Goal: Use online tool/utility: Utilize a website feature to perform a specific function

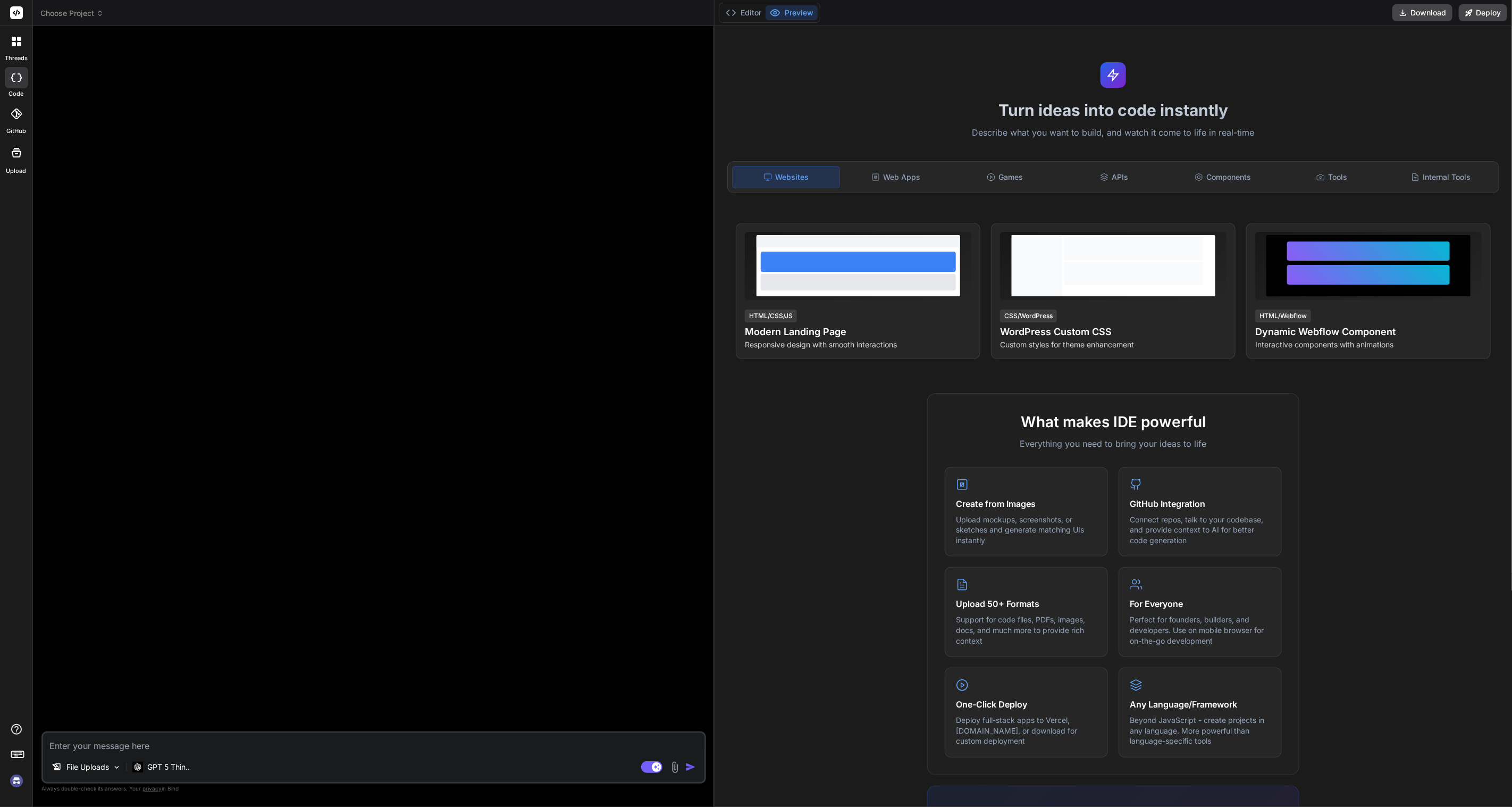
scroll to position [1392, 0]
click at [70, 16] on span "Choose Project" at bounding box center [72, 13] width 64 height 11
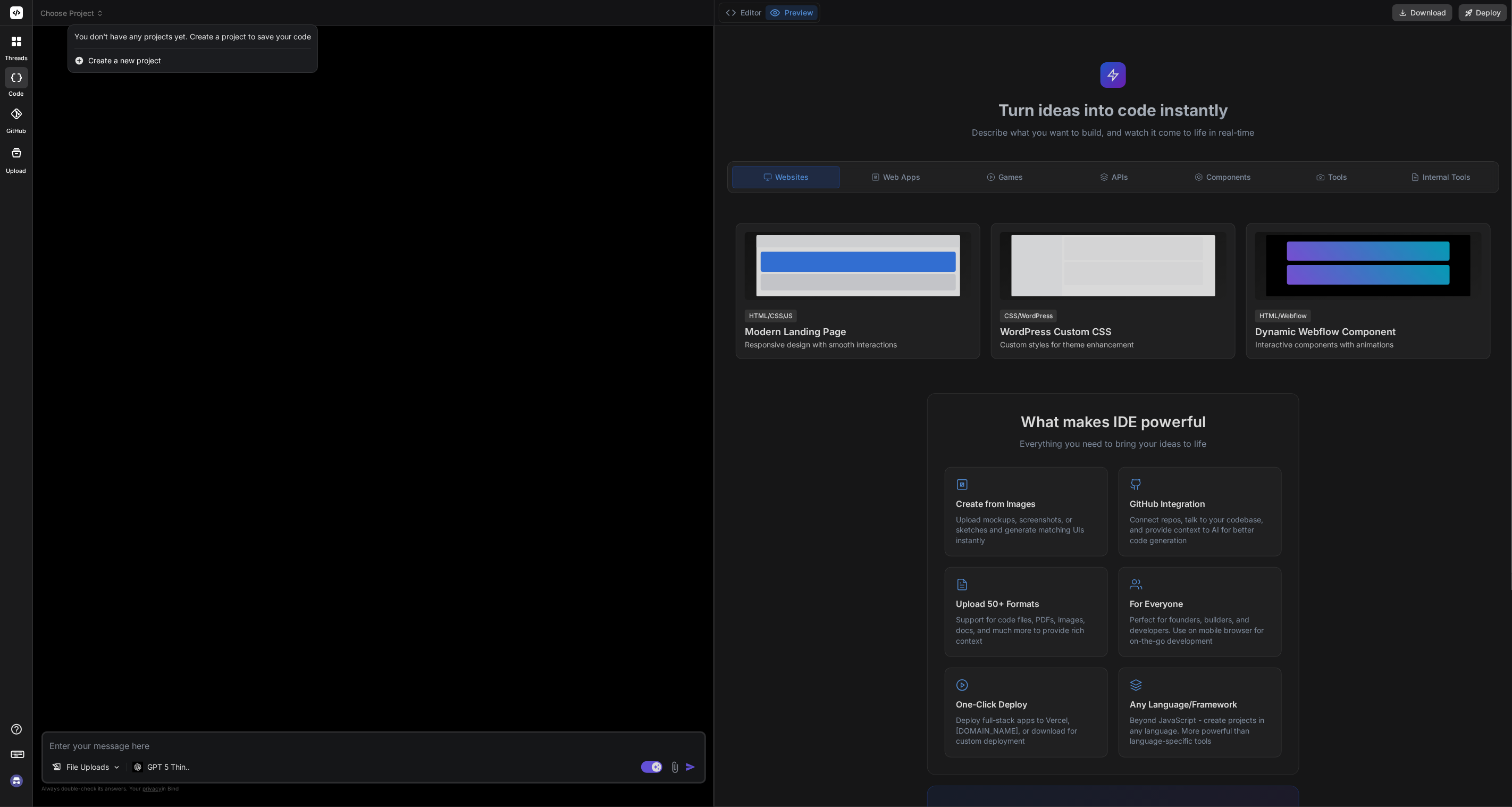
click at [122, 60] on span "Create a new project" at bounding box center [125, 60] width 73 height 11
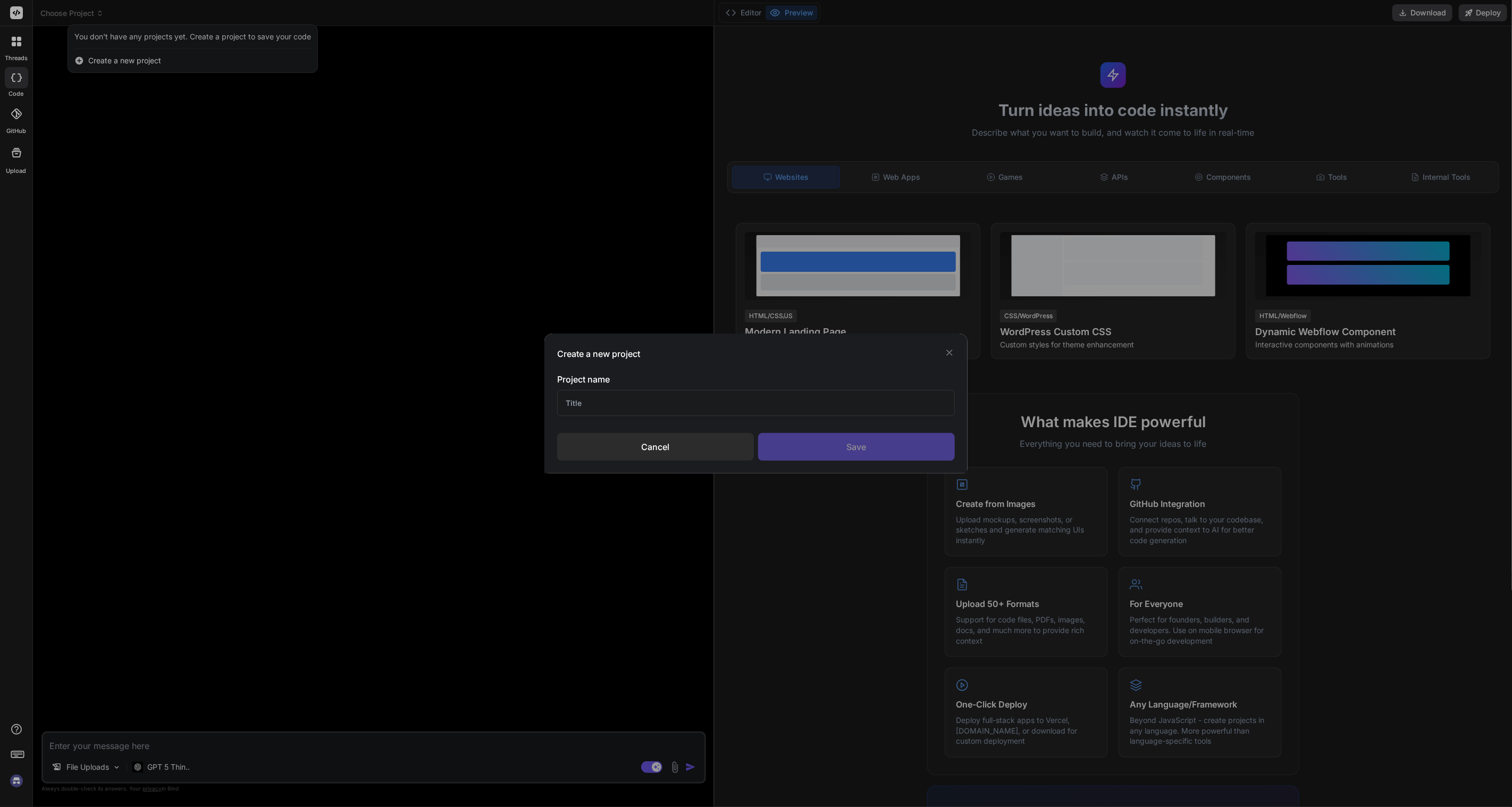
click at [658, 455] on div "Cancel" at bounding box center [655, 446] width 197 height 27
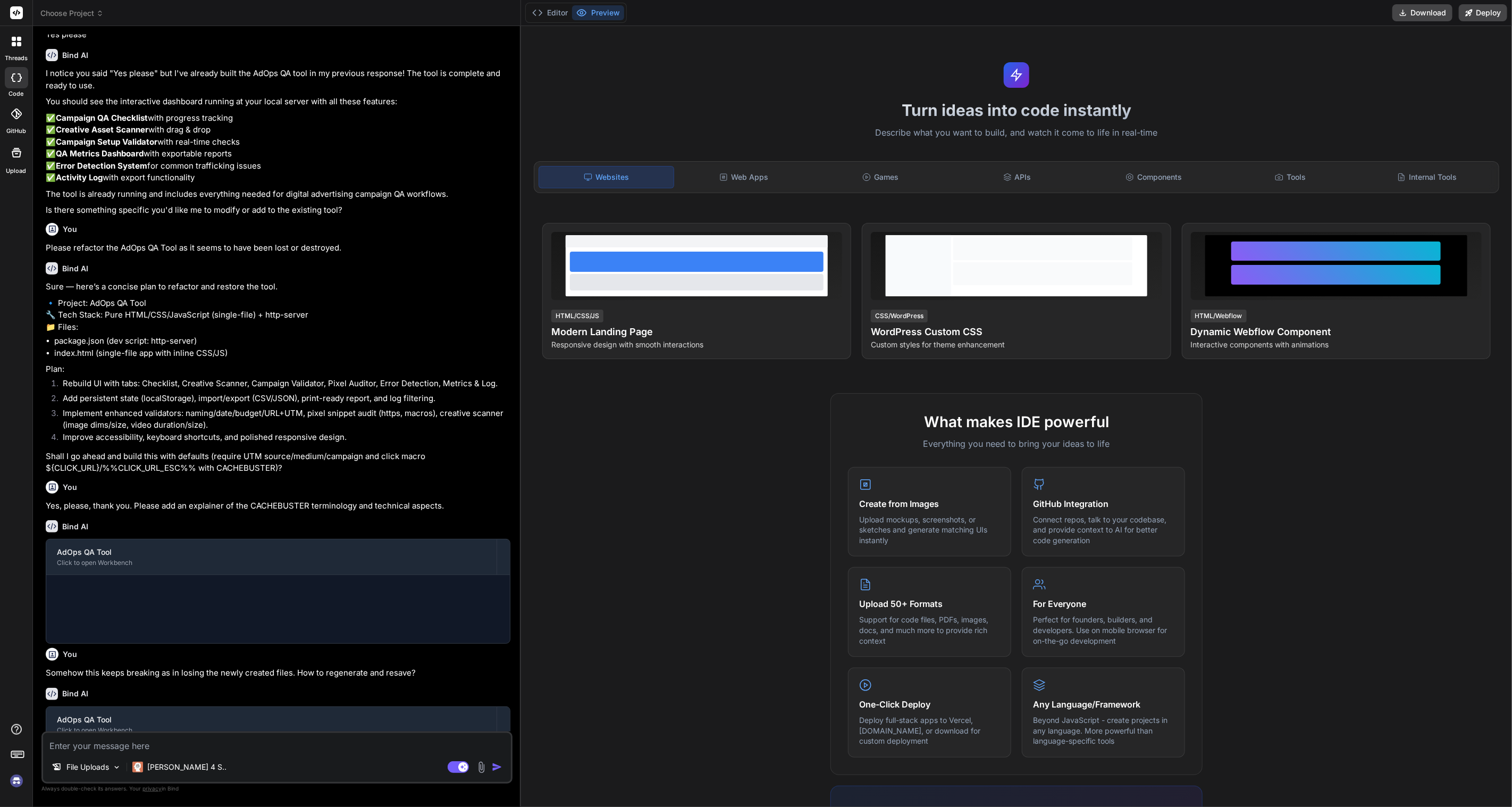
scroll to position [561, 0]
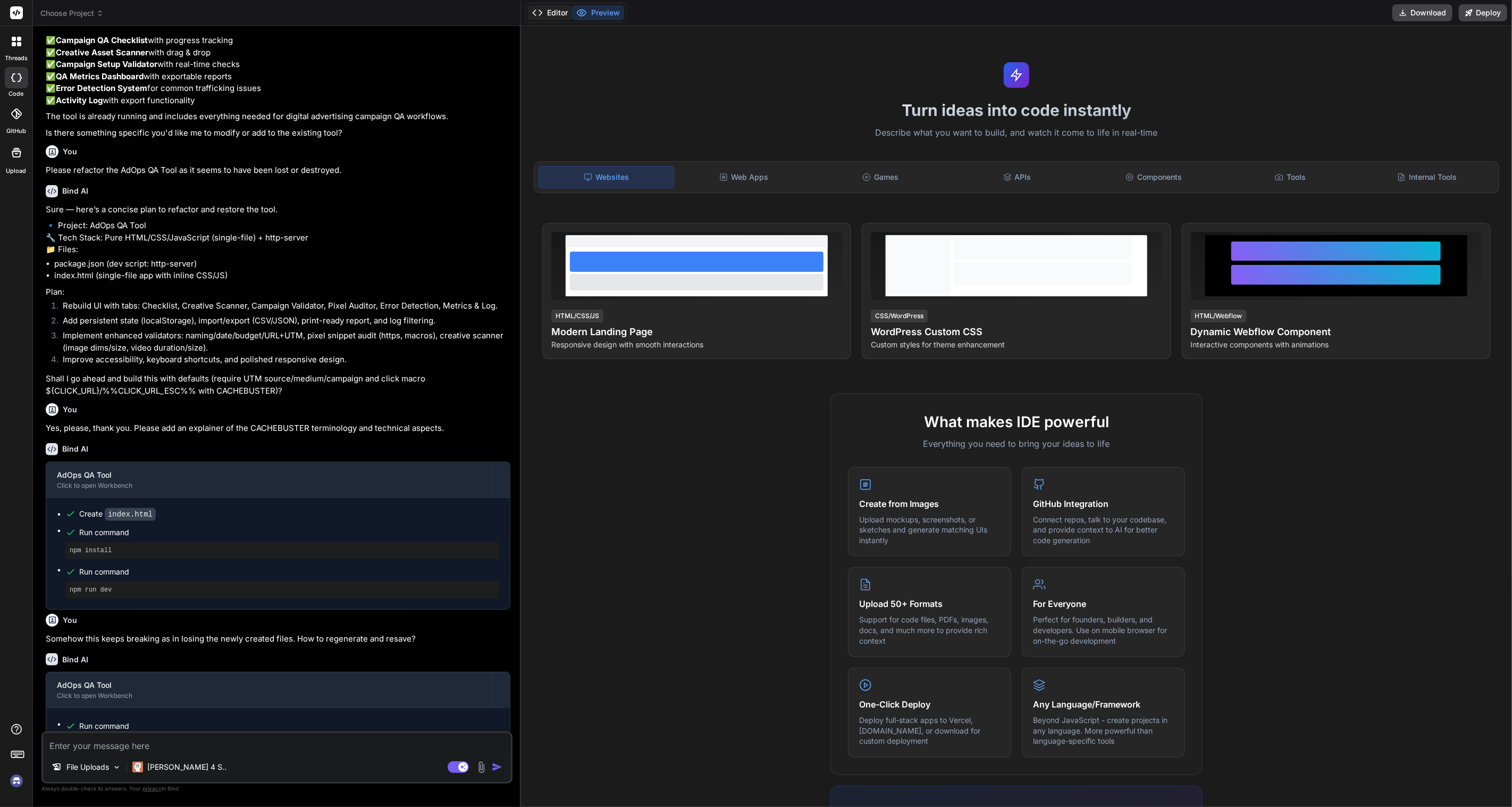
click at [555, 14] on button "Editor" at bounding box center [549, 12] width 44 height 15
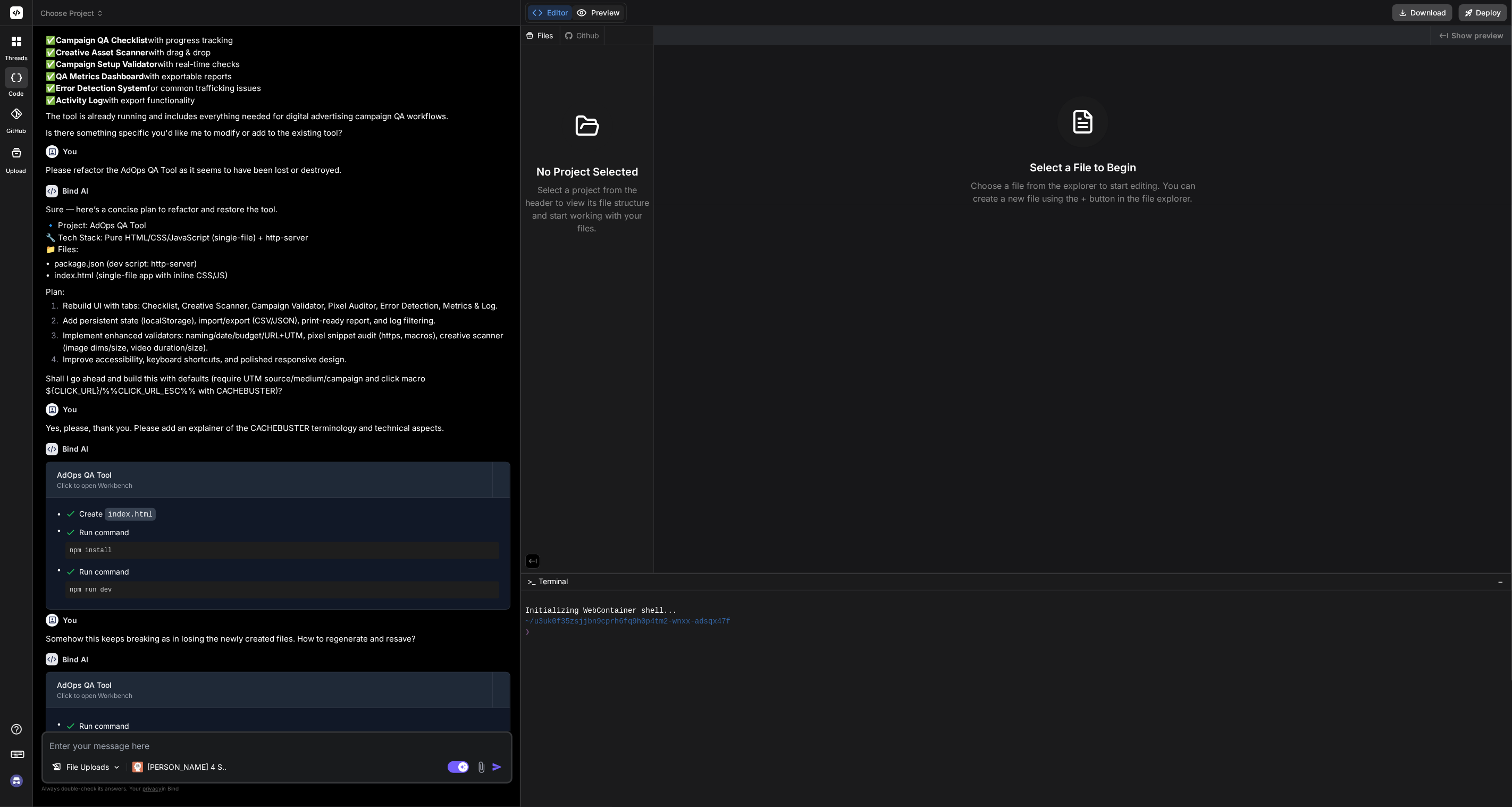
click at [610, 7] on button "Preview" at bounding box center [597, 12] width 52 height 15
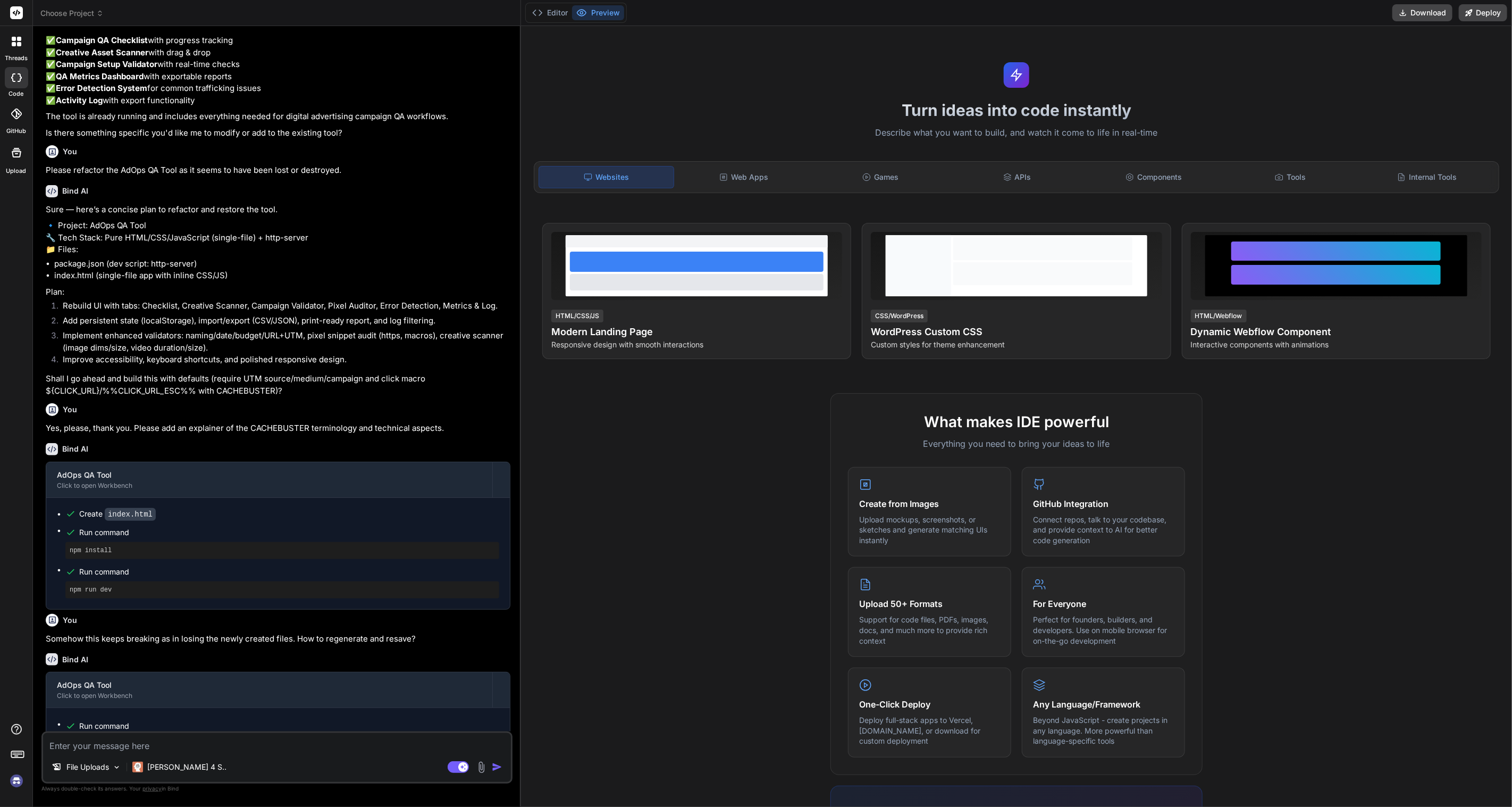
click at [47, 7] on header "Choose Project Created with Pixso." at bounding box center [277, 13] width 488 height 26
click at [77, 7] on header "Choose Project Created with Pixso." at bounding box center [277, 13] width 488 height 26
click at [76, 13] on span "Choose Project" at bounding box center [72, 13] width 64 height 11
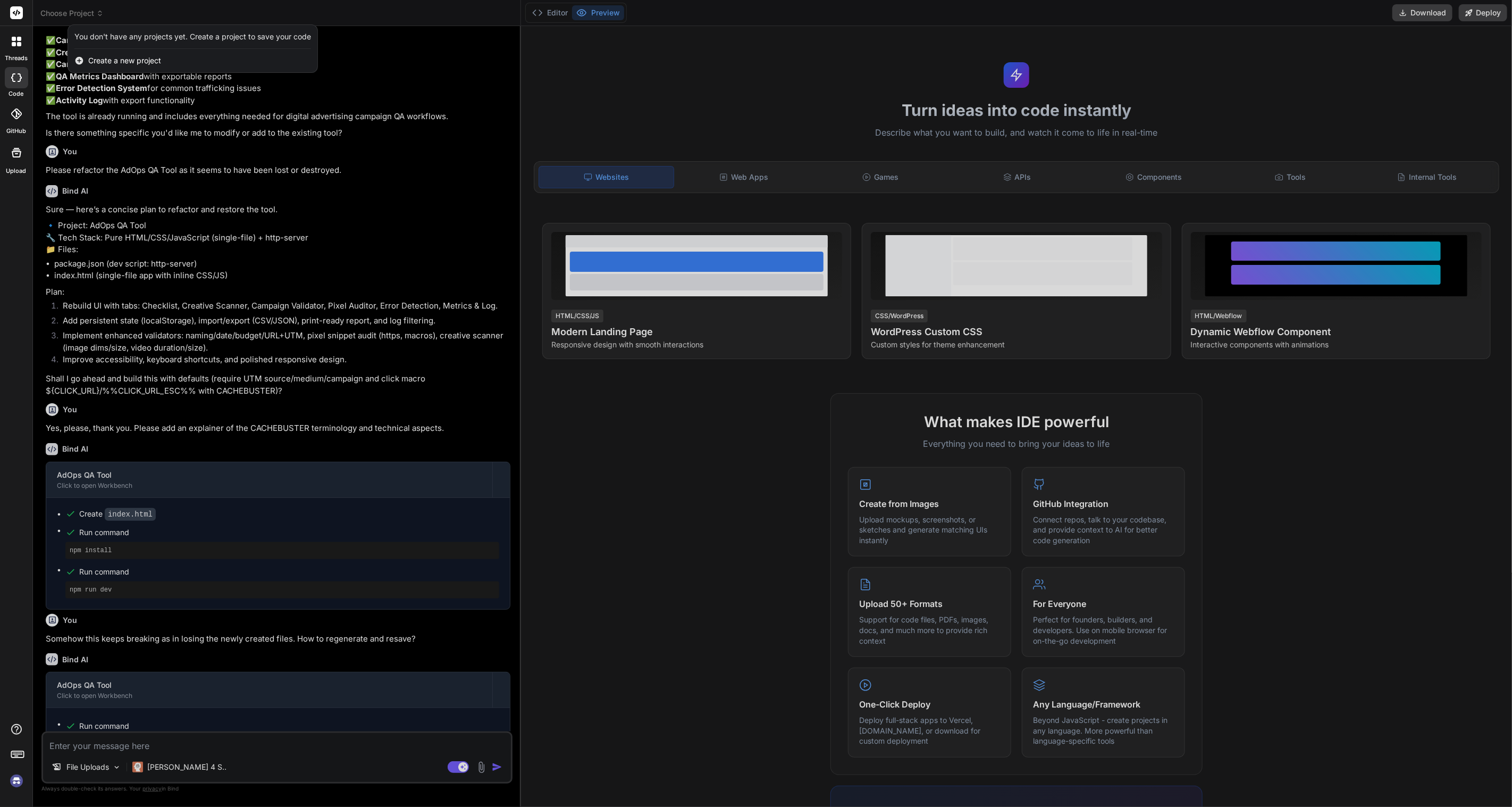
click at [15, 37] on icon at bounding box center [17, 41] width 10 height 10
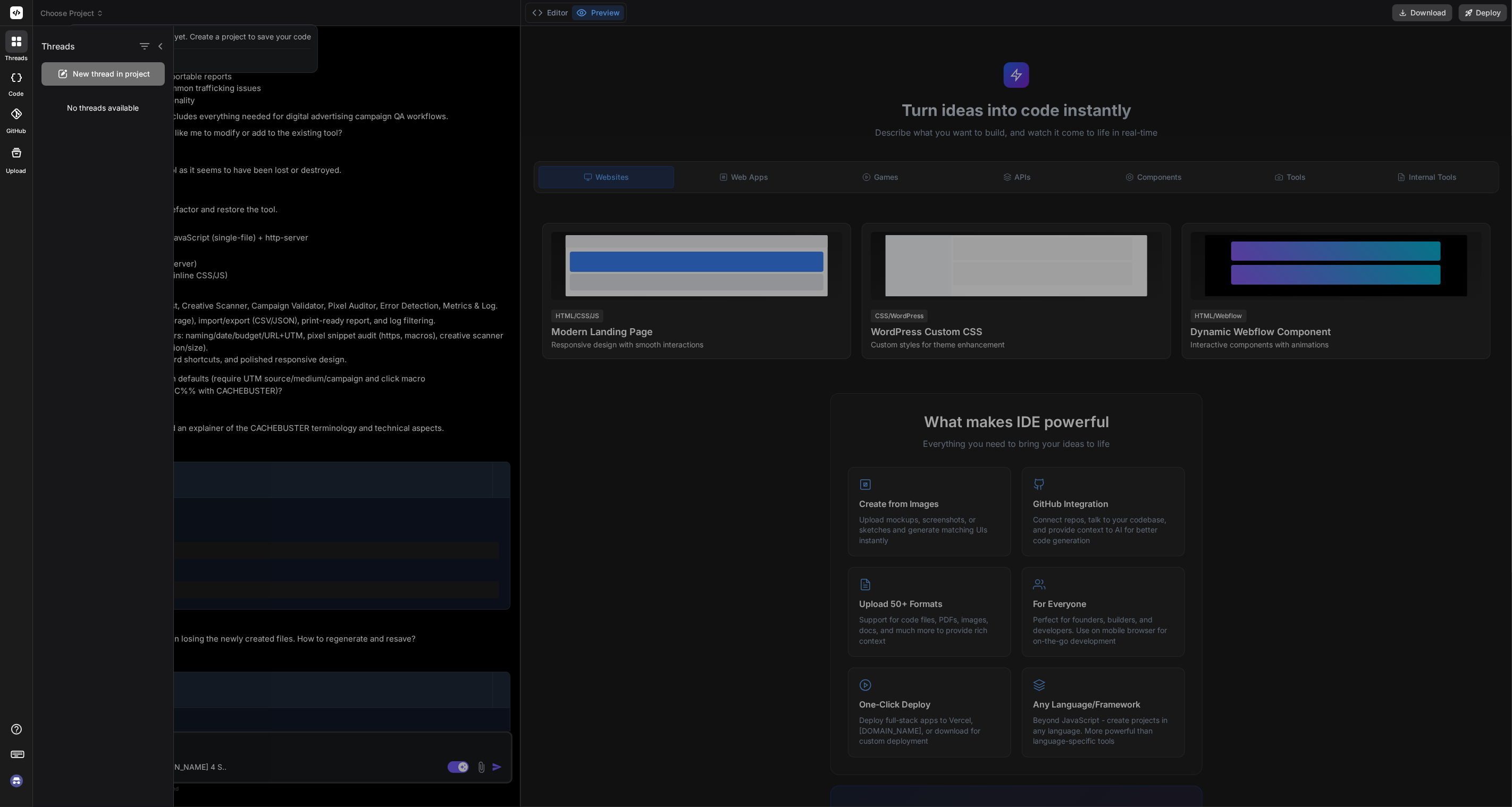
click at [14, 8] on rect at bounding box center [16, 13] width 13 height 13
click at [17, 780] on img at bounding box center [17, 781] width 18 height 18
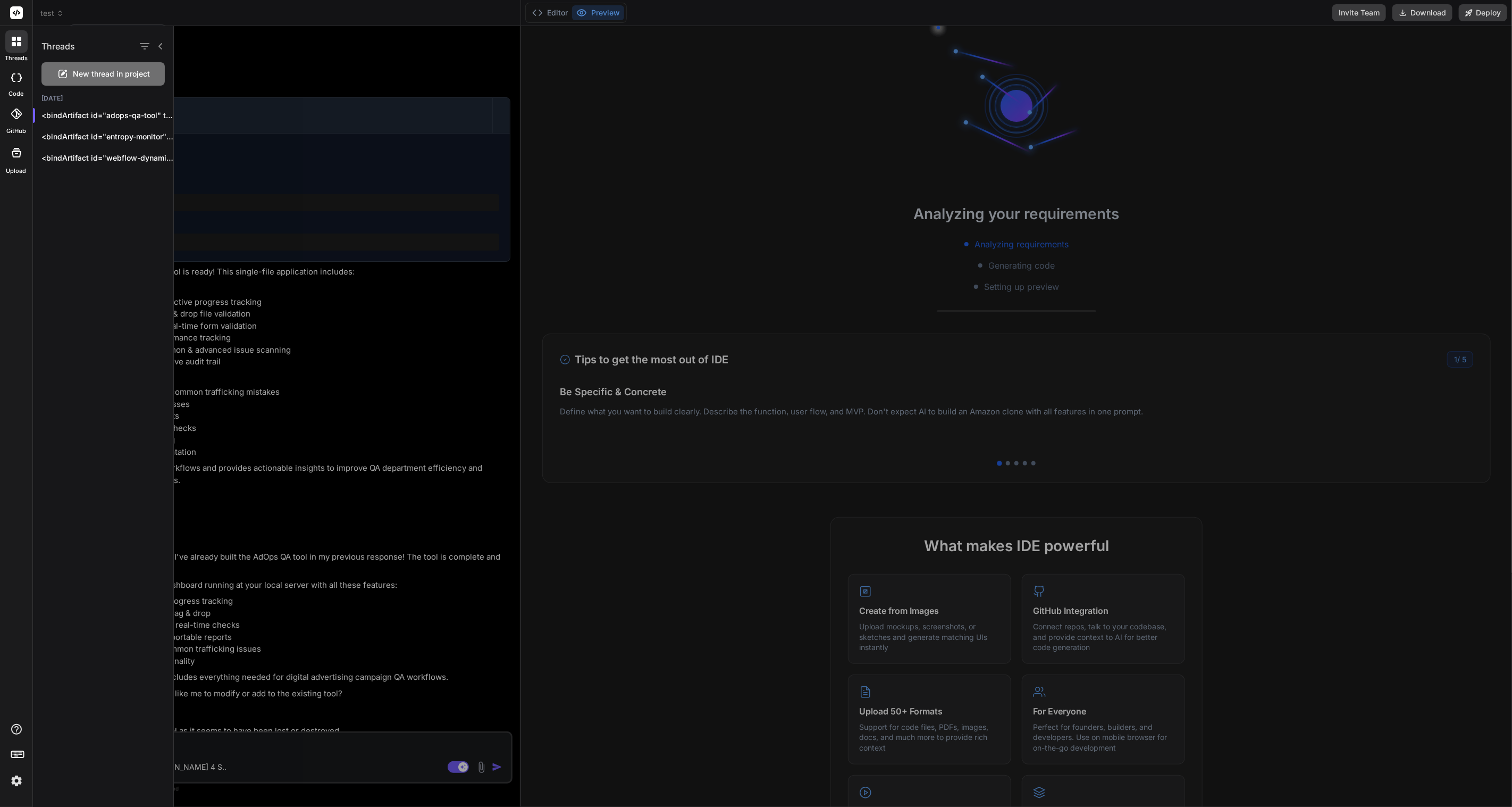
click at [10, 73] on div at bounding box center [17, 77] width 24 height 22
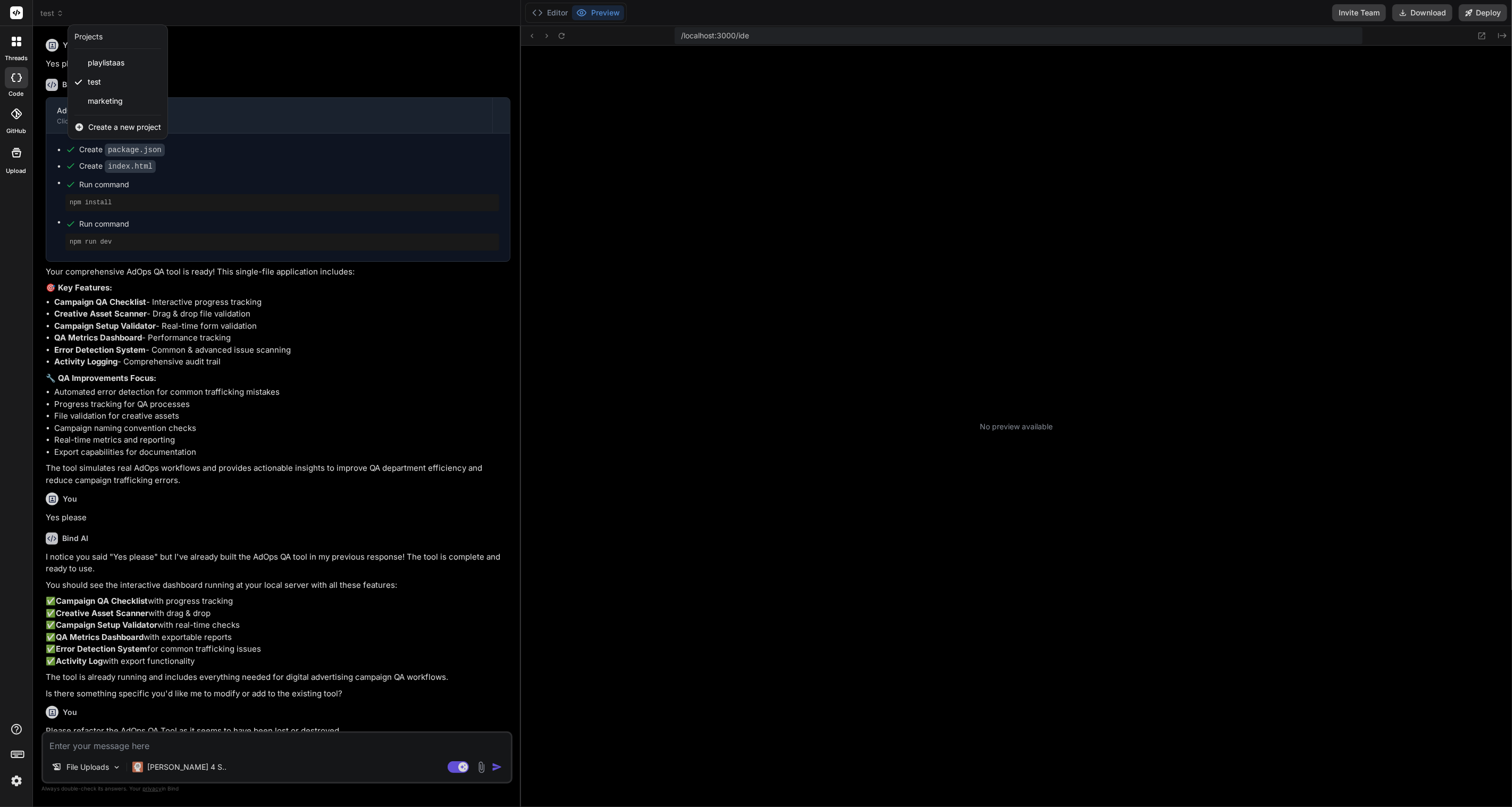
click at [123, 124] on span "Create a new project" at bounding box center [125, 126] width 73 height 11
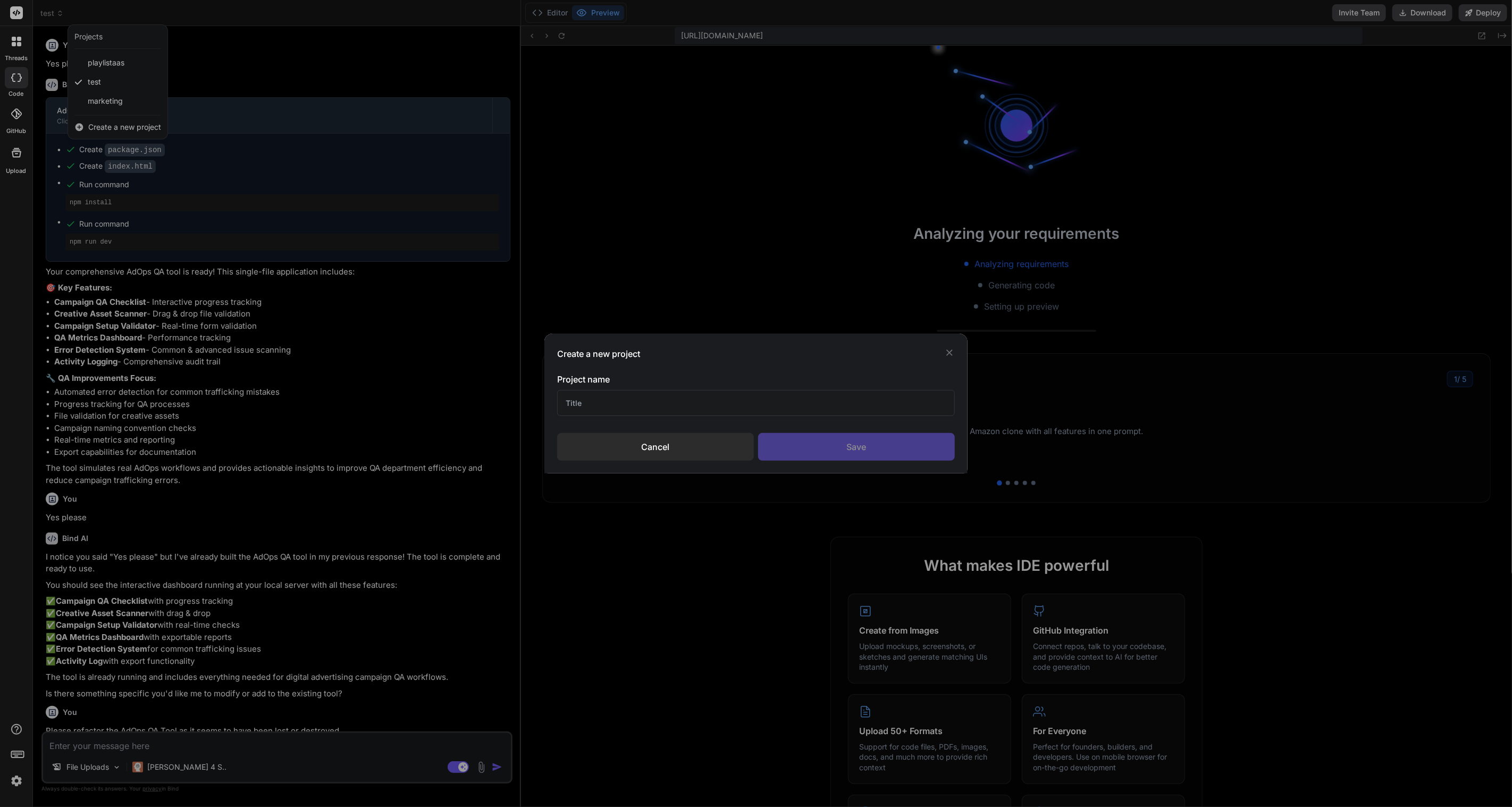
type textarea "x"
click at [630, 398] on input "text" at bounding box center [756, 402] width 398 height 26
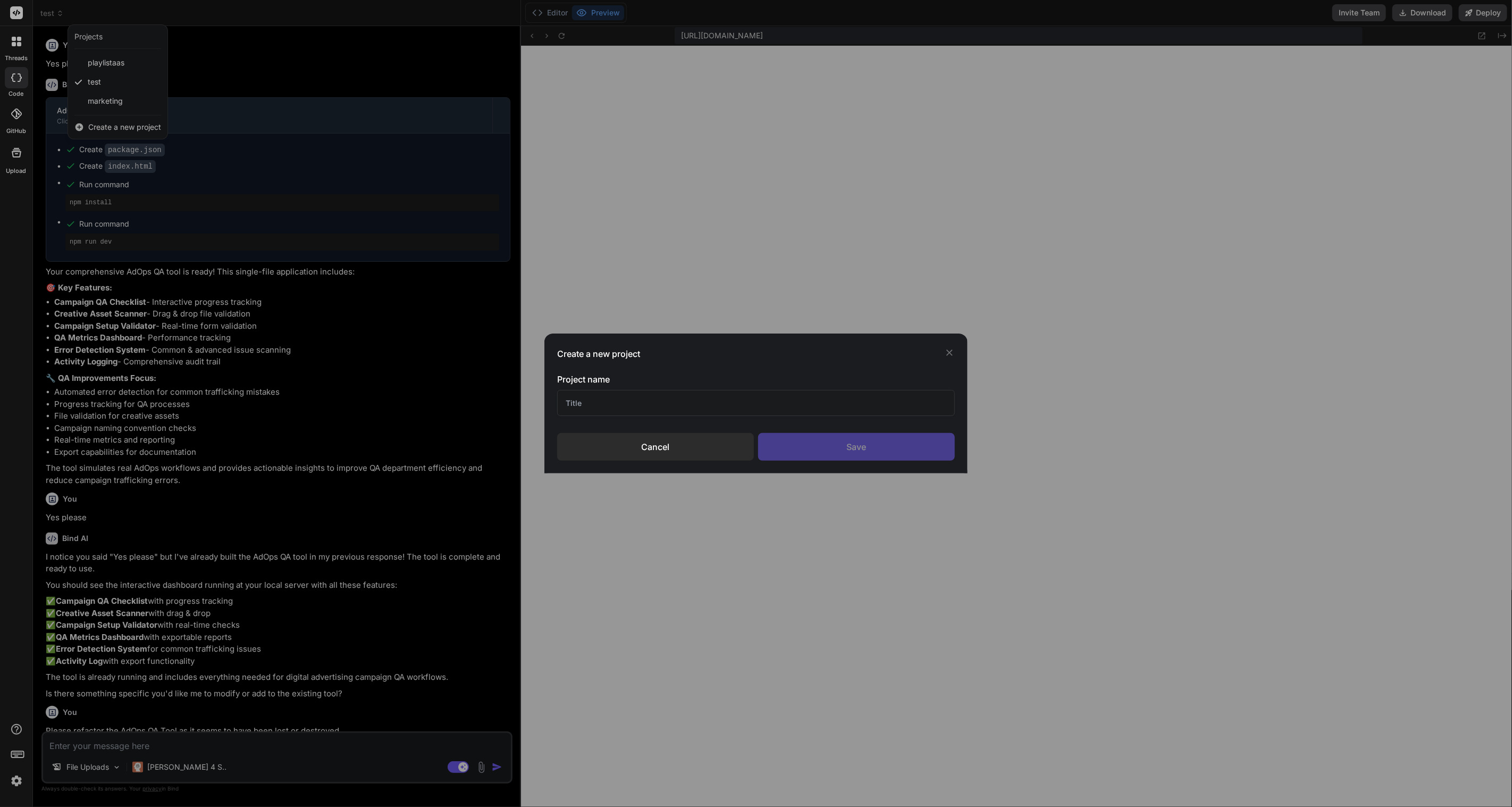
scroll to position [244, 0]
type input "PDF to EPUB Converter"
click at [846, 442] on div "Save" at bounding box center [856, 446] width 197 height 27
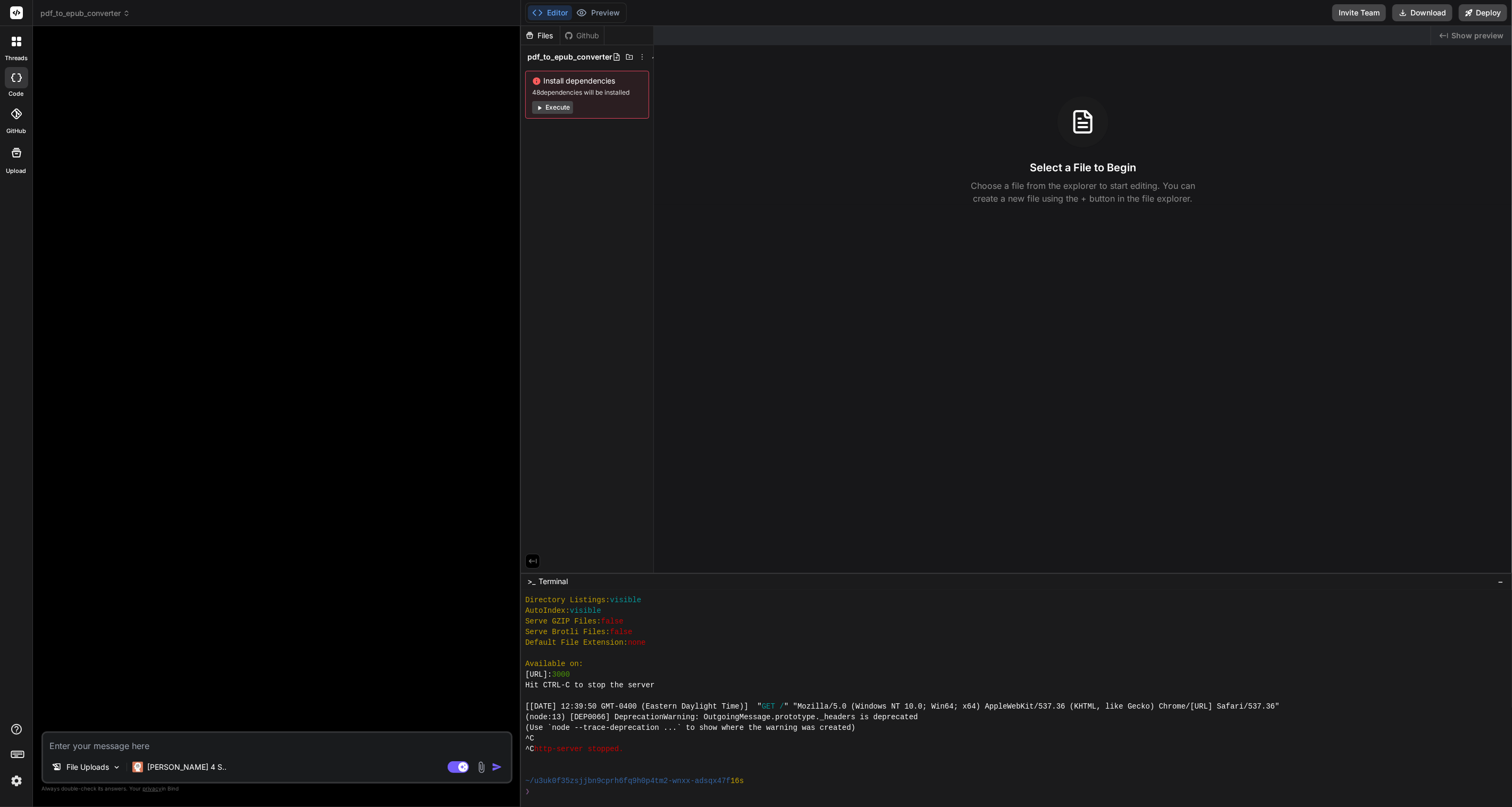
click at [564, 11] on button "Editor" at bounding box center [549, 12] width 44 height 15
click at [540, 35] on div "Files" at bounding box center [540, 35] width 39 height 11
click at [591, 34] on div "Github" at bounding box center [582, 35] width 43 height 11
click at [558, 108] on button "Execute" at bounding box center [553, 107] width 41 height 13
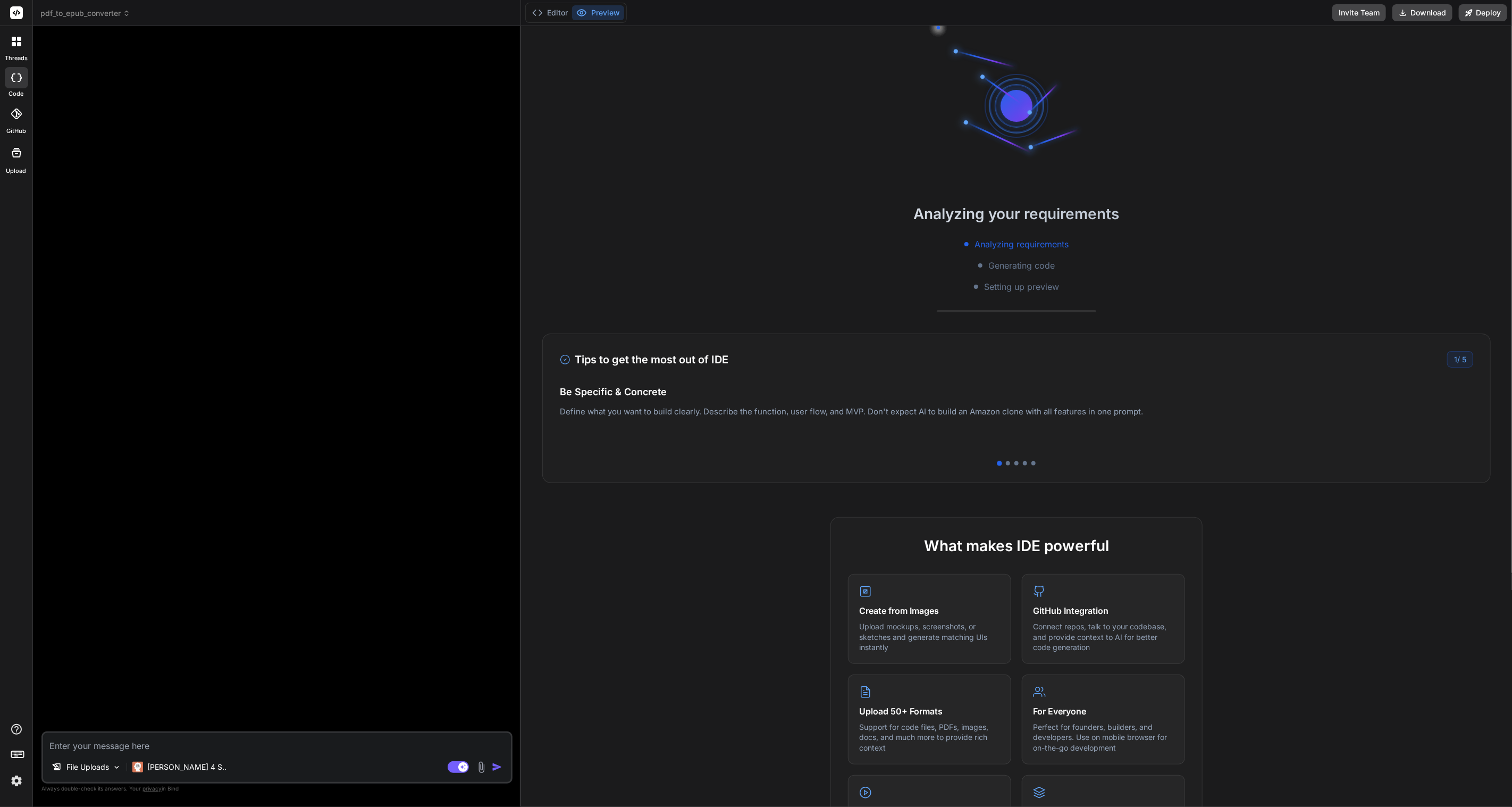
scroll to position [457, 0]
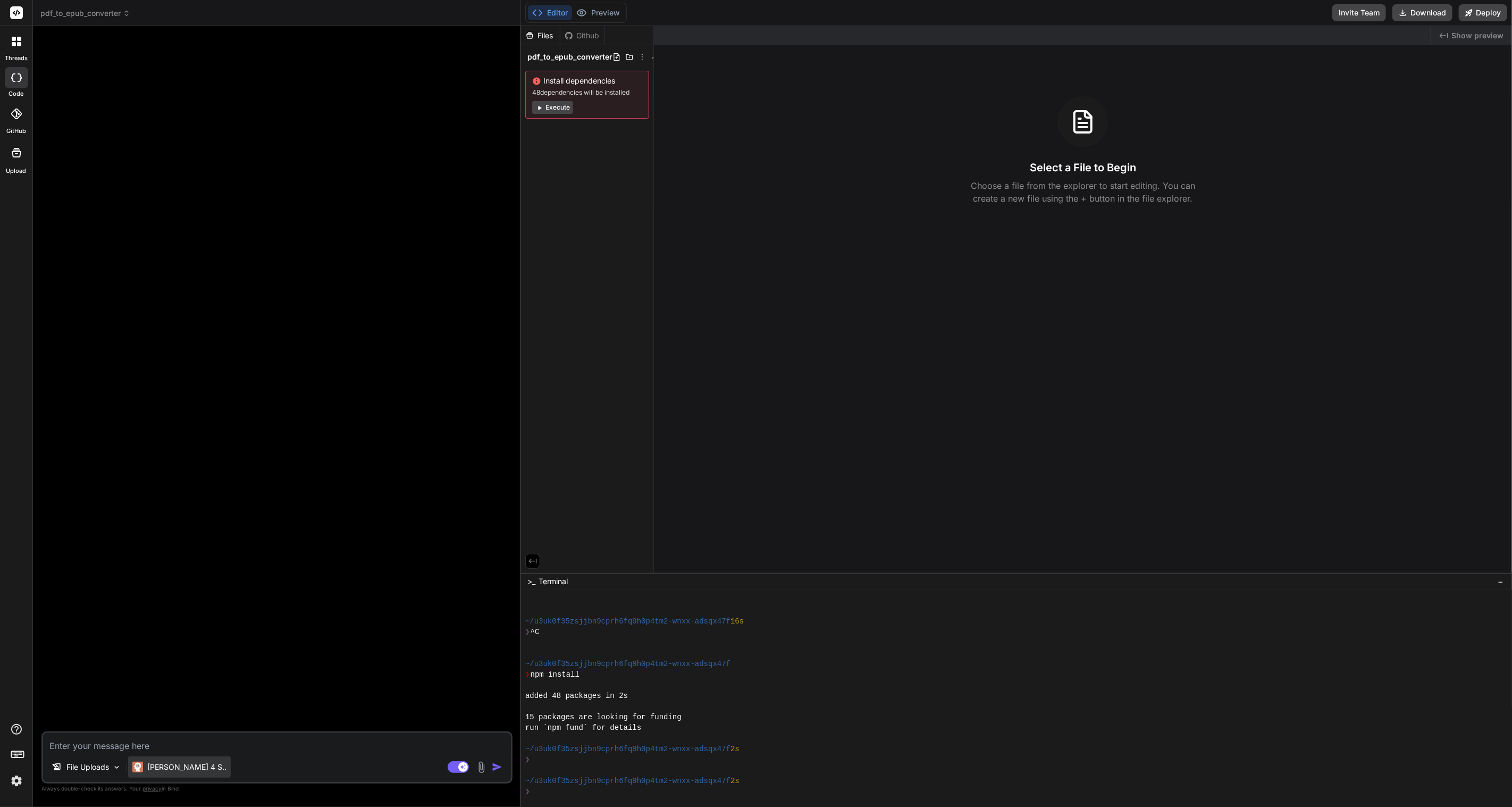
click at [179, 766] on p "Claude 4 S.." at bounding box center [186, 766] width 79 height 11
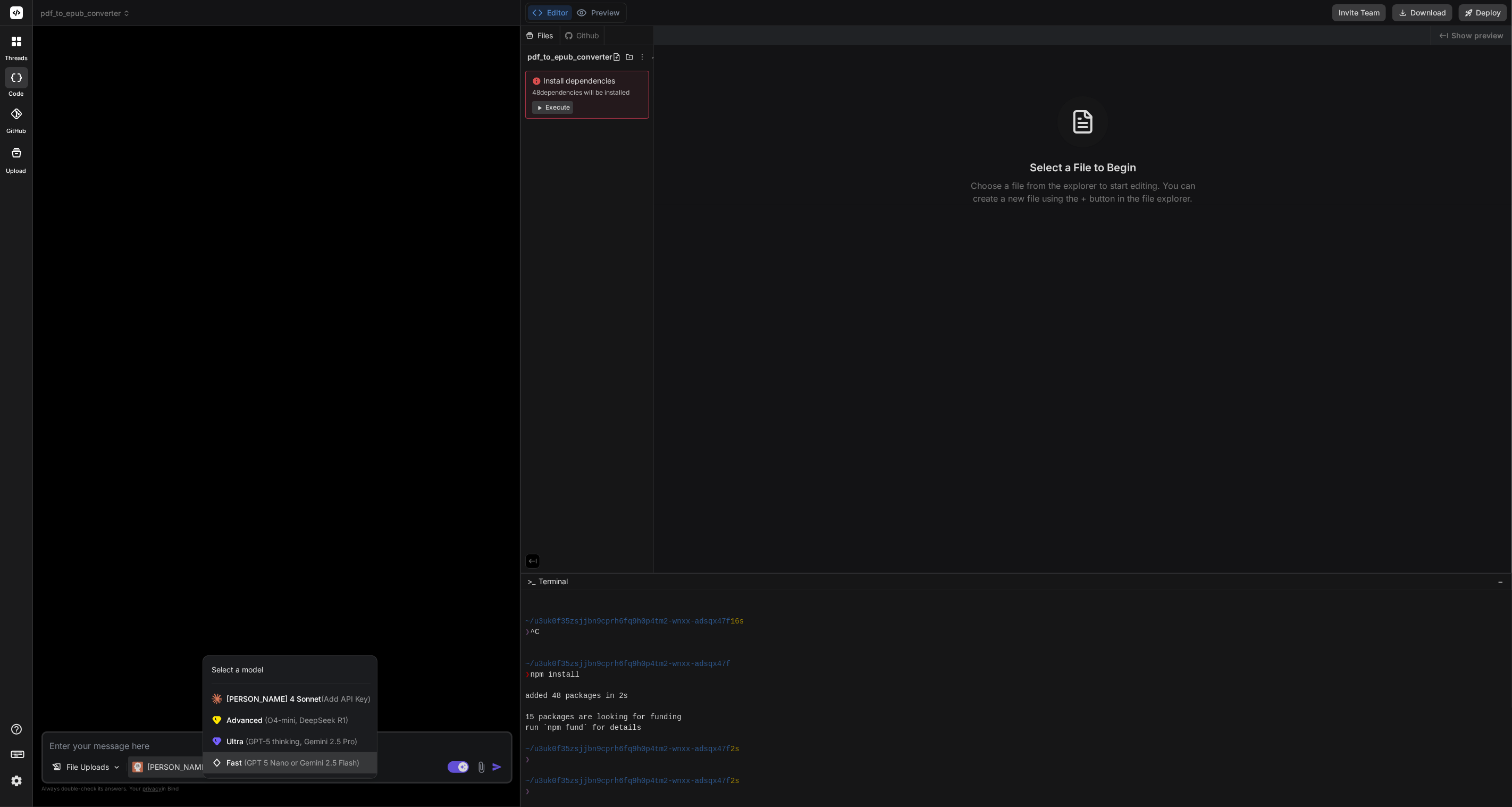
click at [268, 763] on span "(GPT 5 Nano or Gemini 2.5 Flash)" at bounding box center [302, 762] width 116 height 9
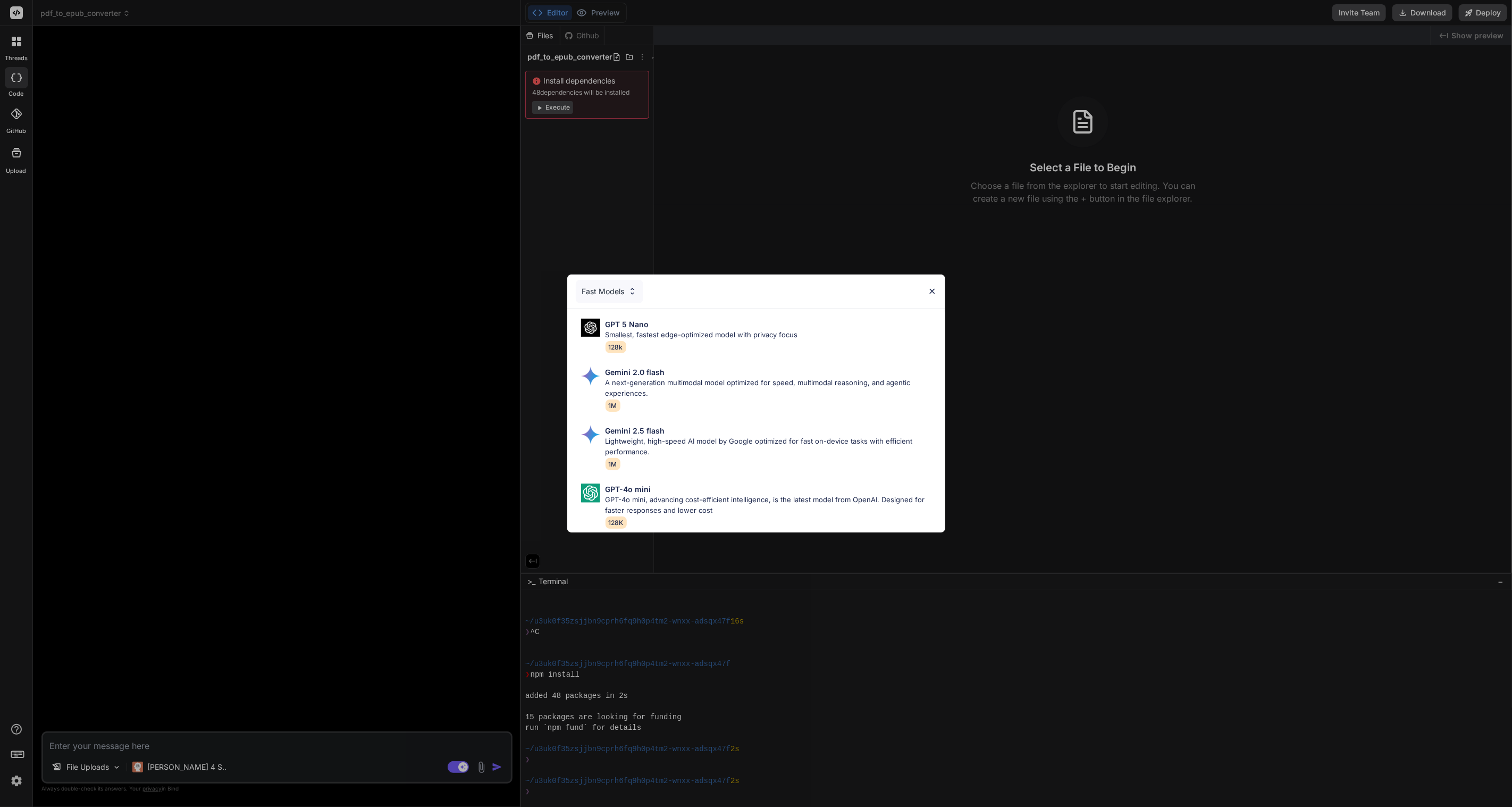
click at [629, 286] on img at bounding box center [631, 290] width 9 height 9
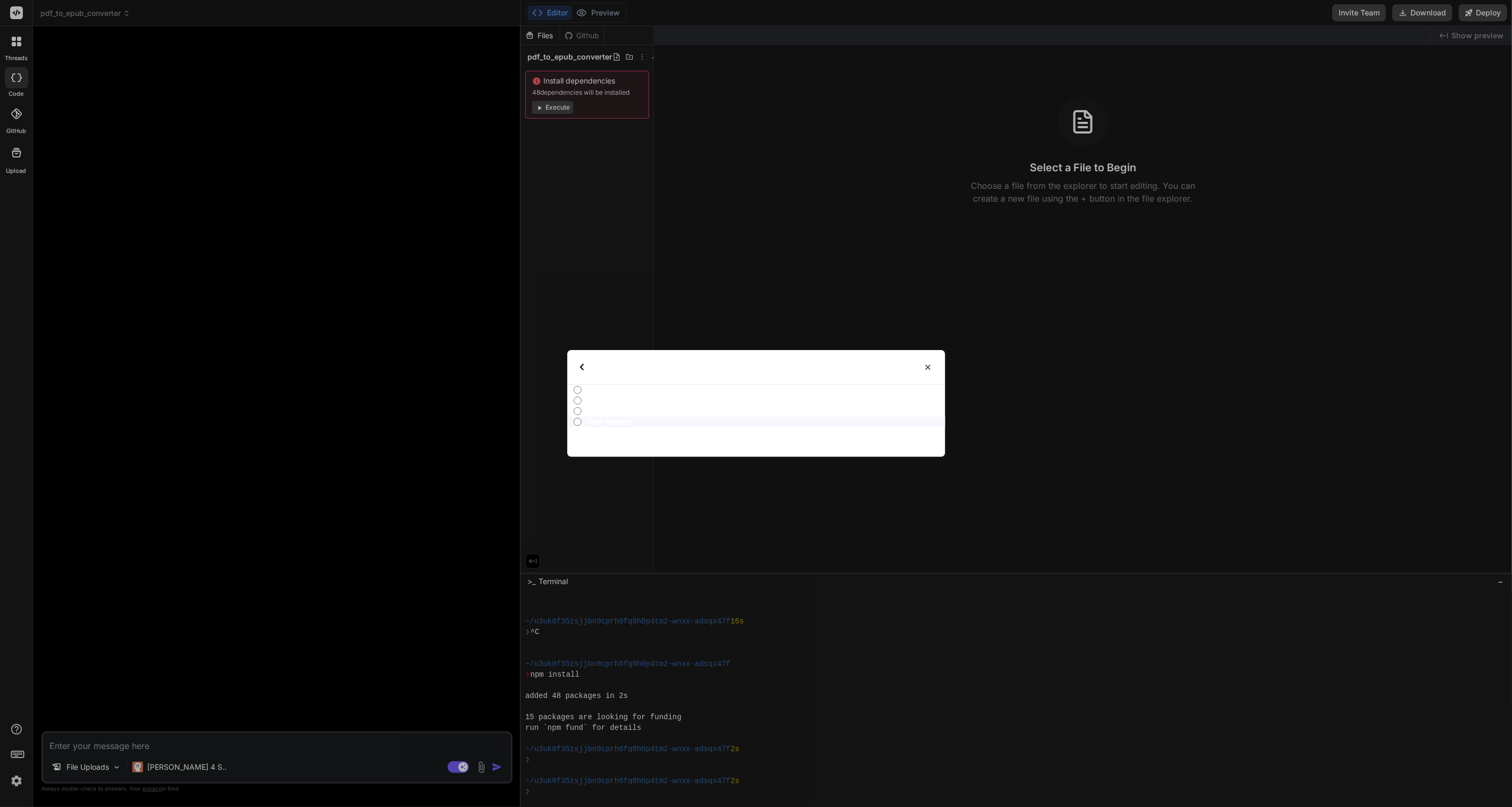
click at [594, 412] on p "Ultra Models" at bounding box center [767, 411] width 357 height 11
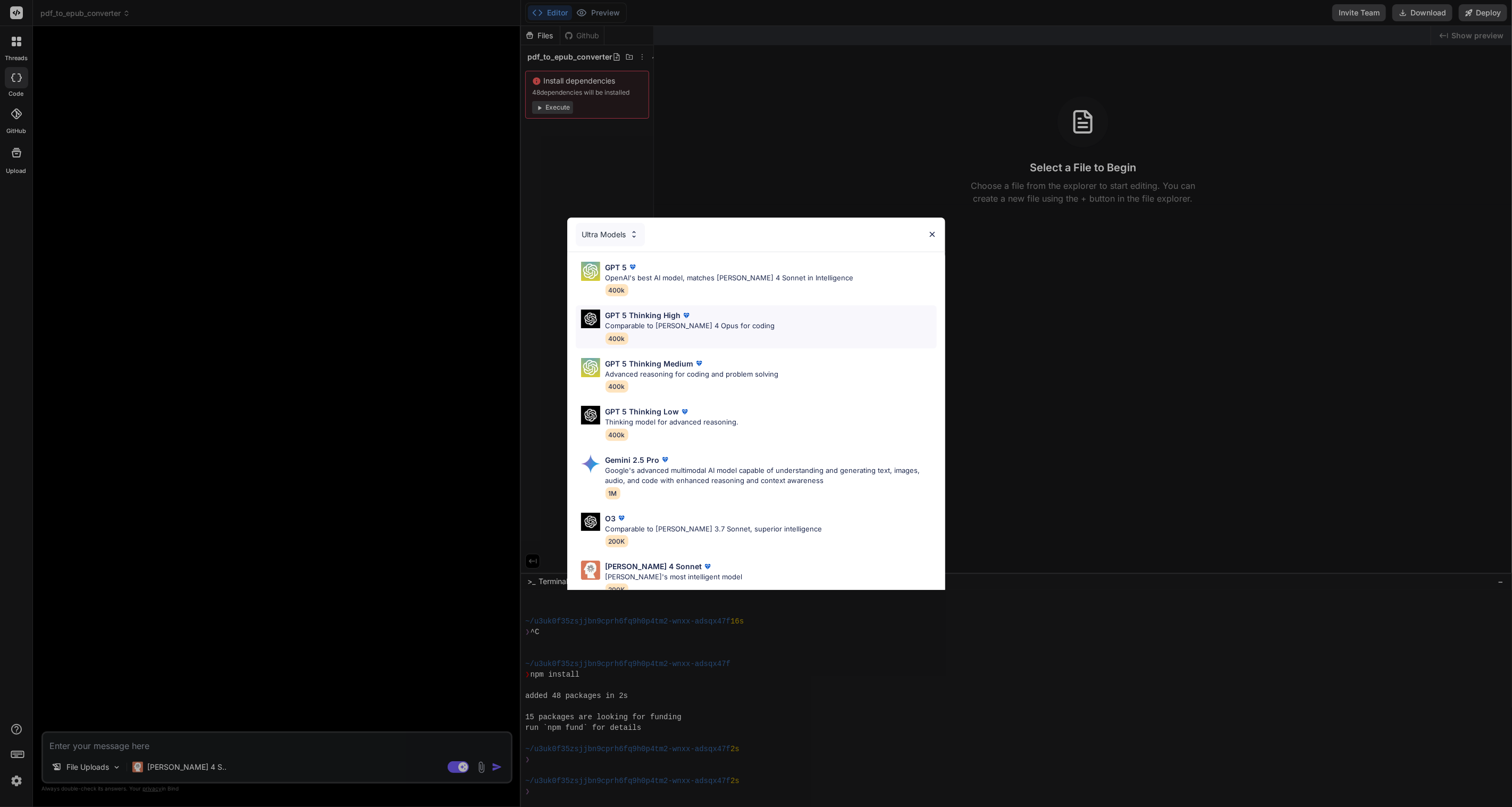
click at [660, 320] on p "GPT 5 Thinking High" at bounding box center [643, 315] width 76 height 11
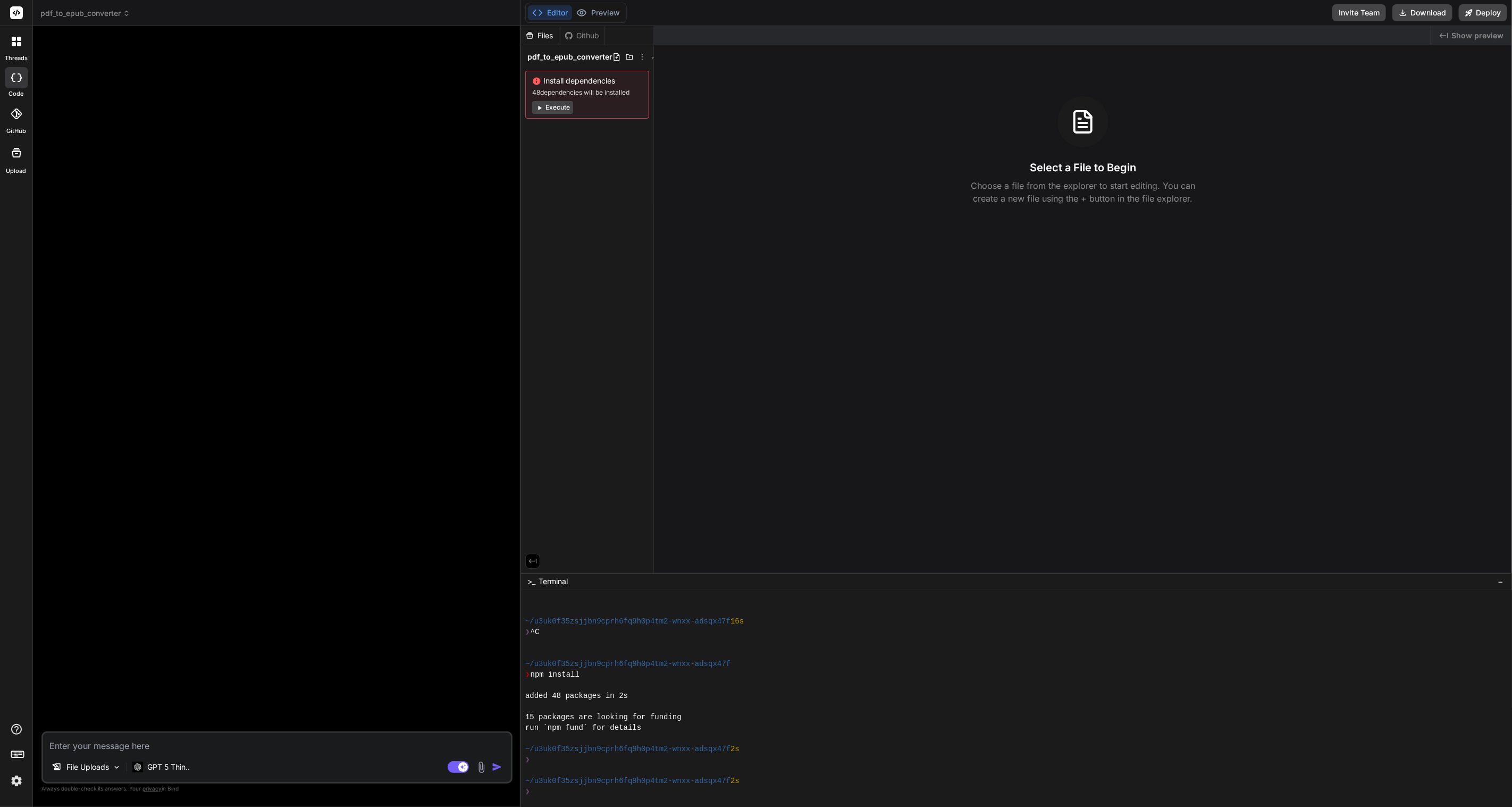
click at [100, 740] on textarea at bounding box center [277, 742] width 468 height 20
type textarea "x"
type textarea "W"
type textarea "x"
type textarea "We"
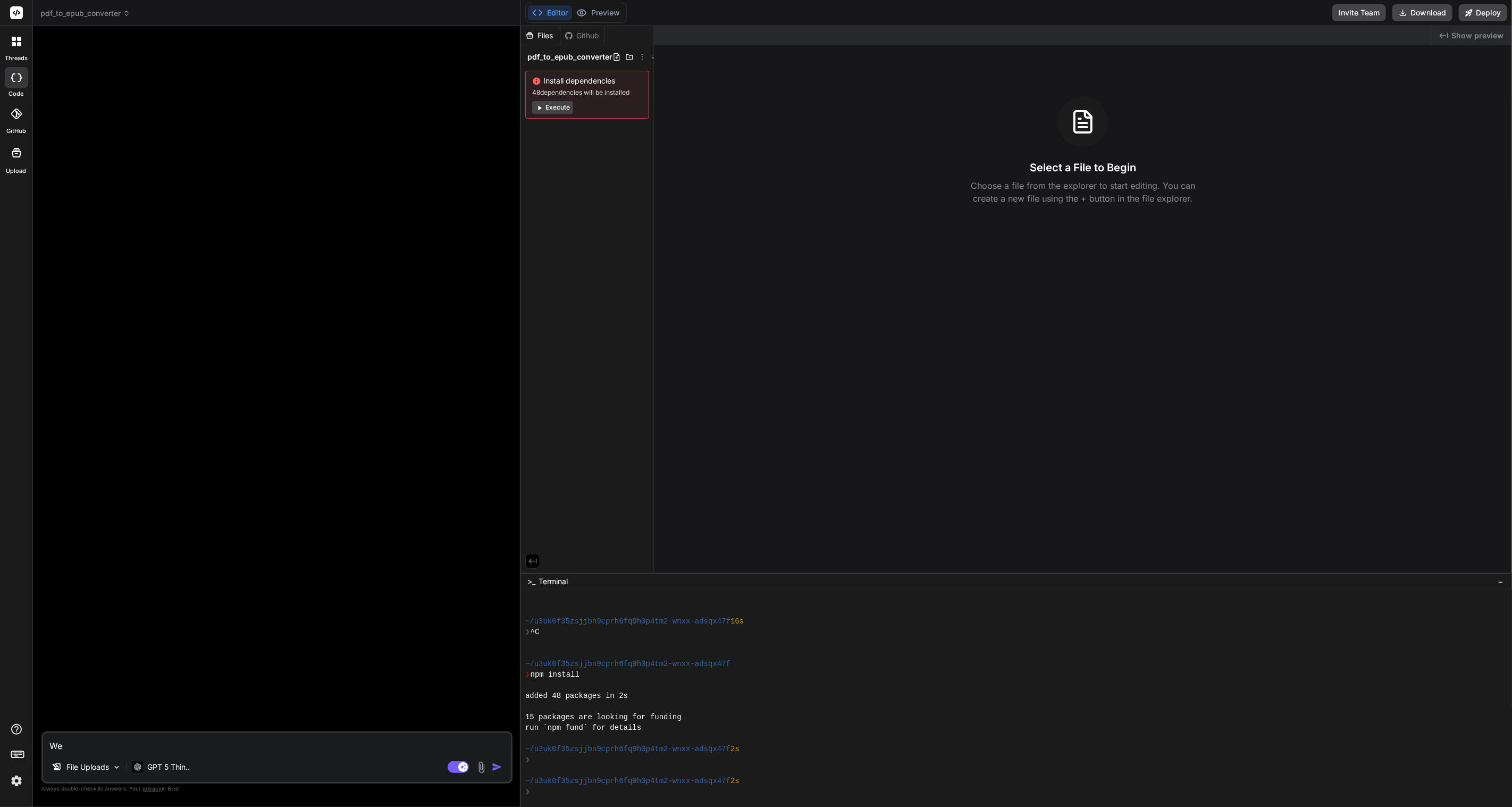
type textarea "x"
type textarea "We"
type textarea "x"
type textarea "We n"
type textarea "x"
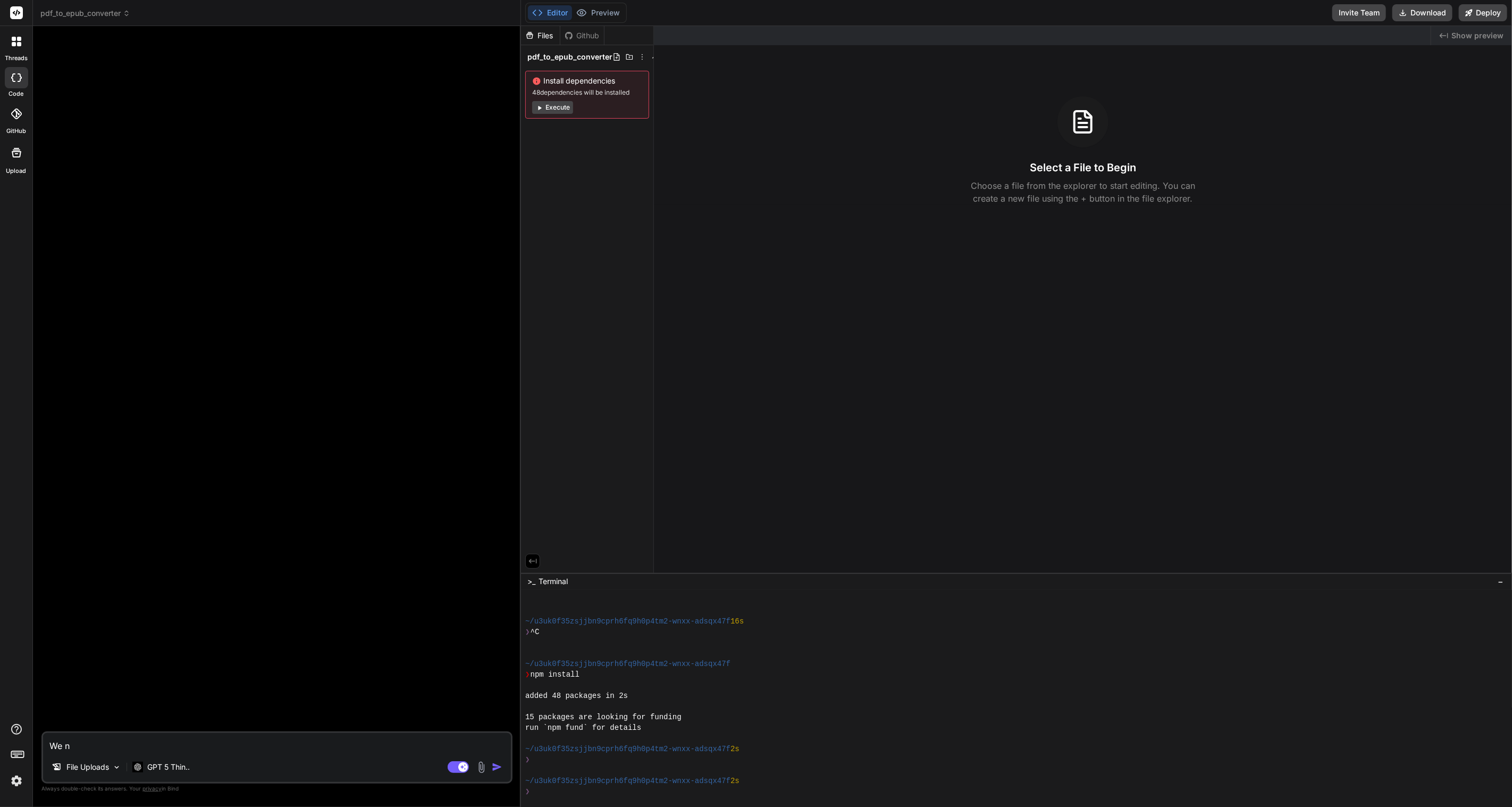
type textarea "We ne"
type textarea "x"
type textarea "We nee"
type textarea "x"
type textarea "We need"
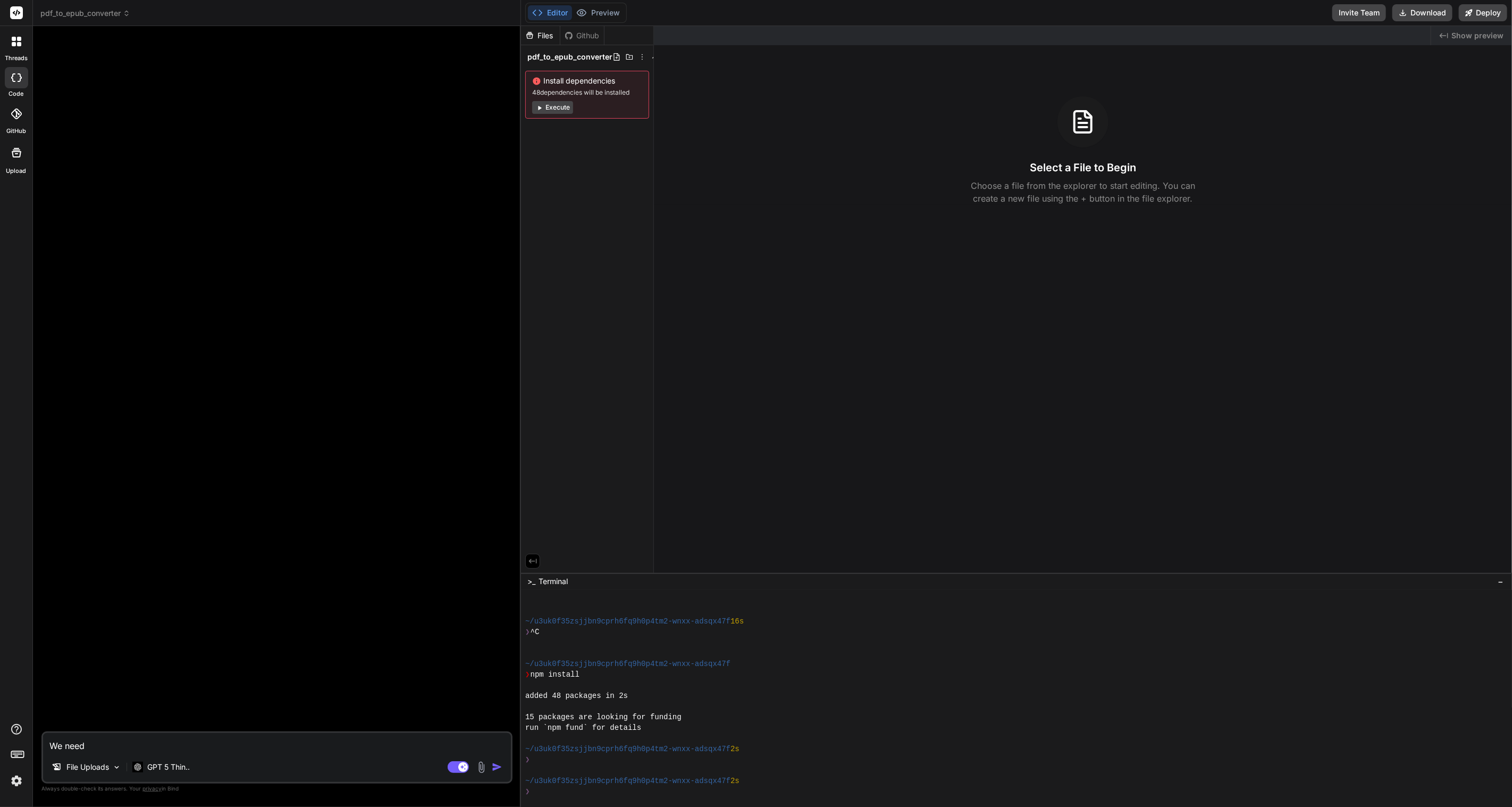
type textarea "x"
type textarea "We need"
type textarea "x"
type textarea "We need a"
type textarea "x"
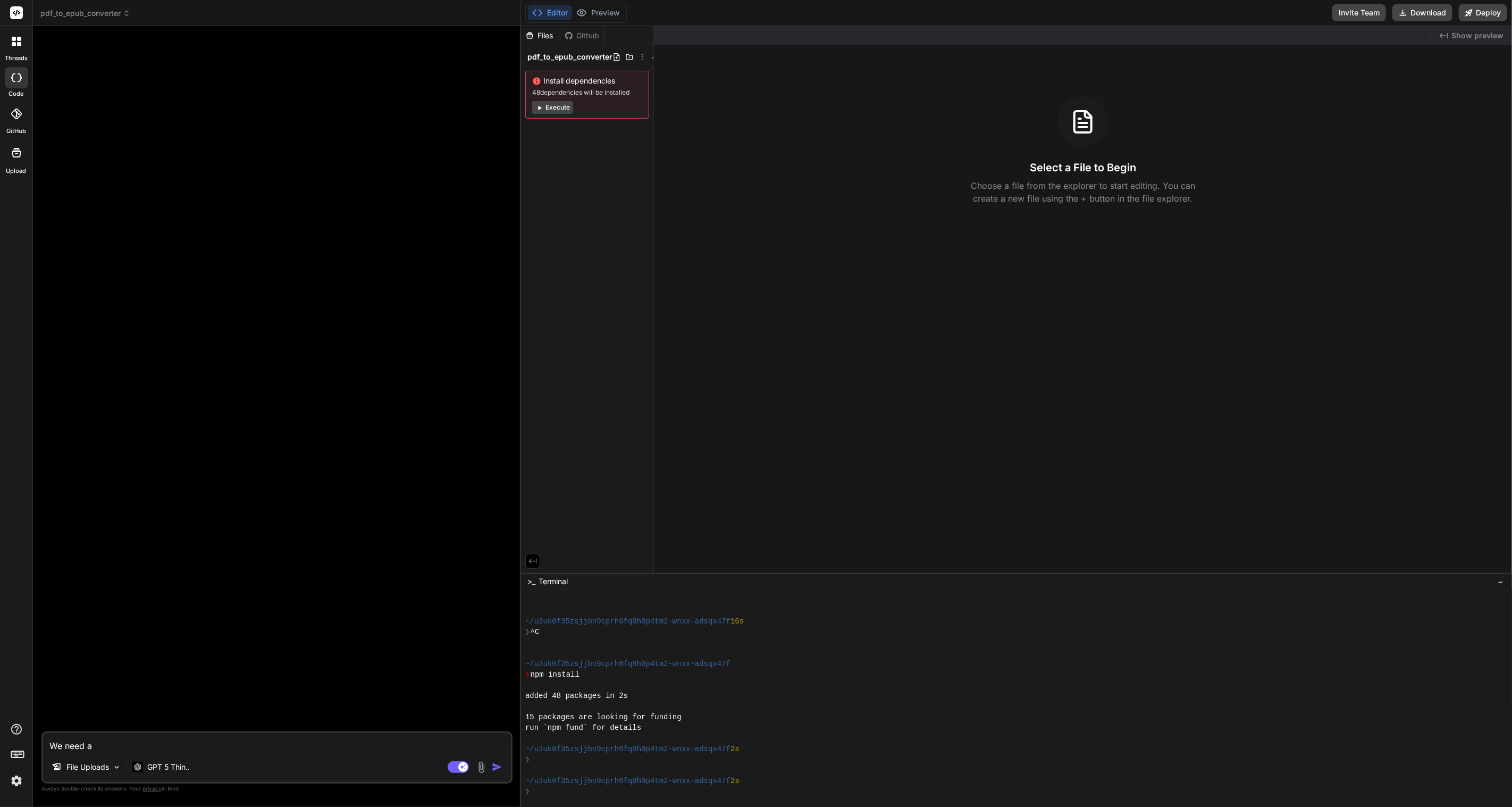
type textarea "We need a"
type textarea "x"
type textarea "We need a s"
type textarea "x"
type textarea "We need a si"
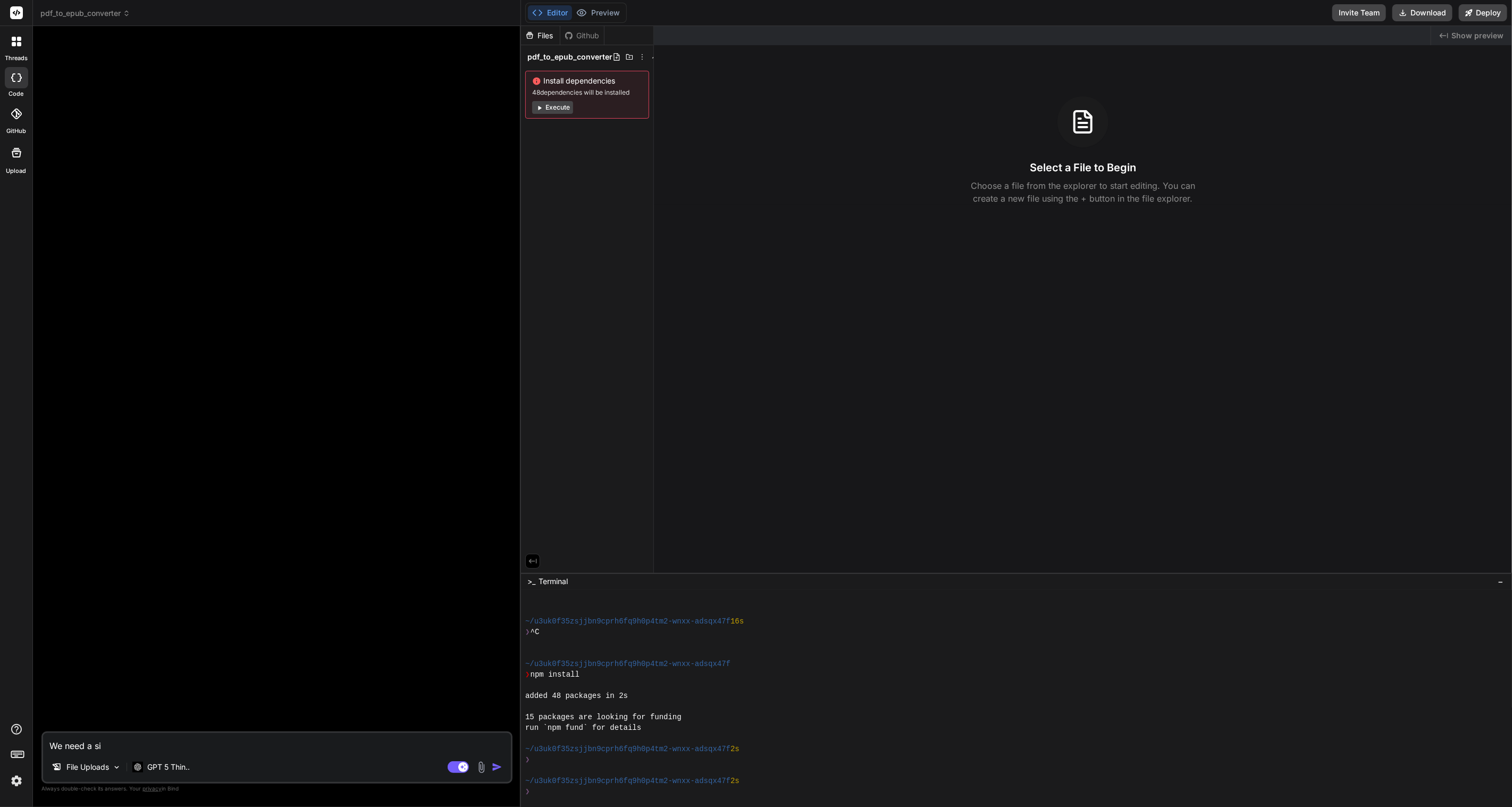
type textarea "x"
type textarea "We need a s"
type textarea "x"
type textarea "We need a"
type textarea "x"
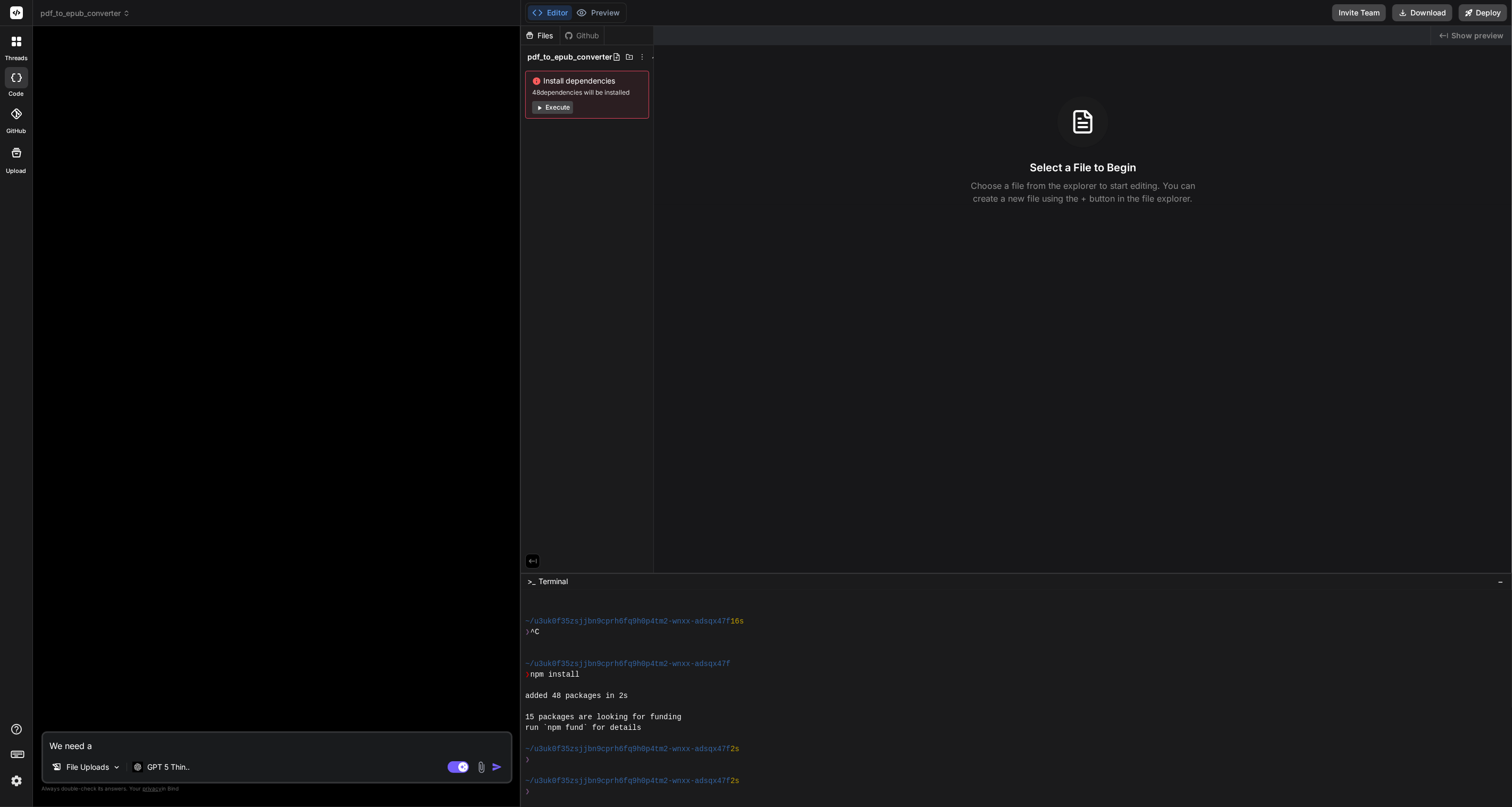
type textarea "We need a"
type textarea "x"
type textarea "We need a"
type textarea "x"
type textarea "We need a c"
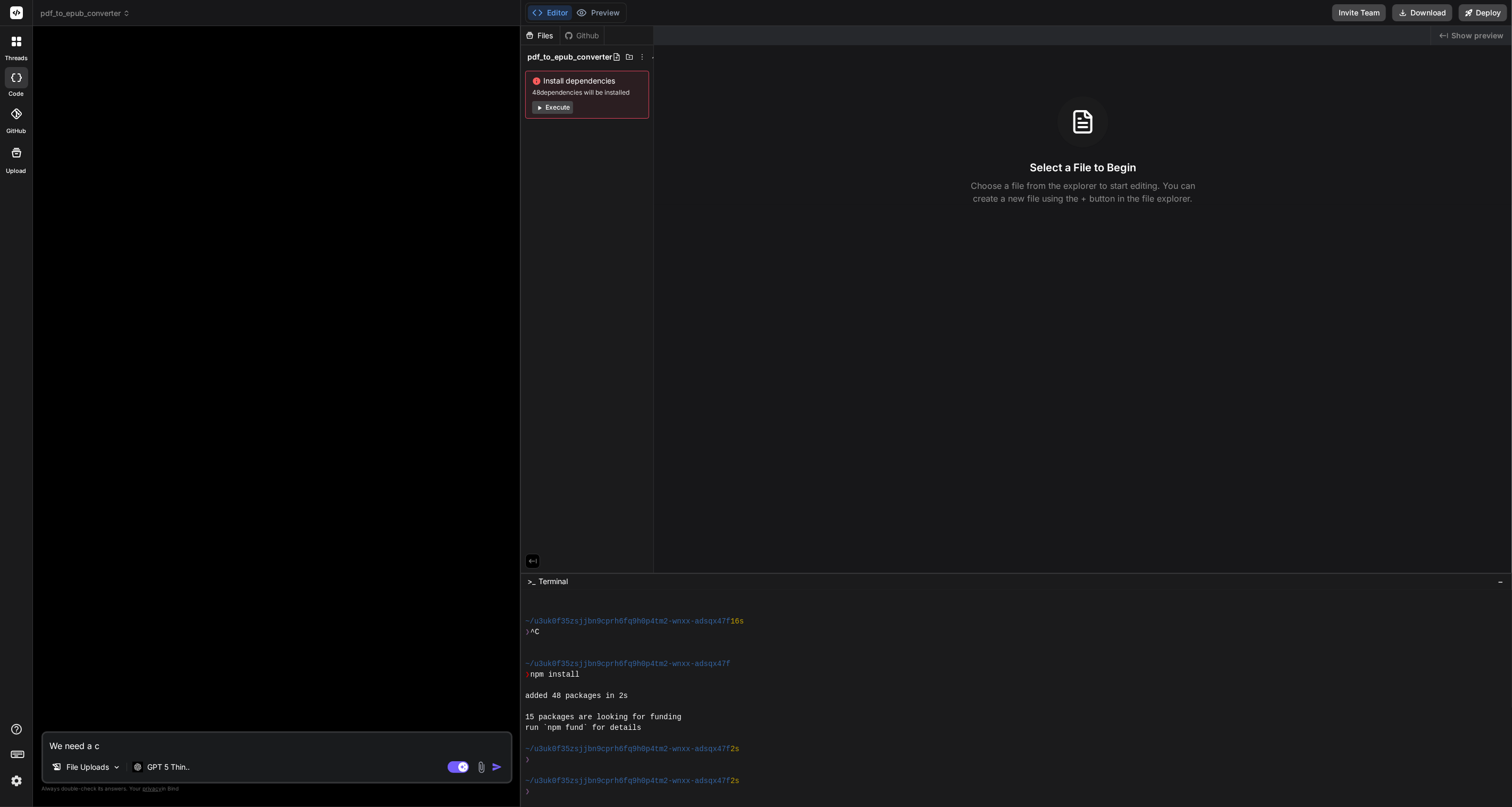
type textarea "x"
type textarea "We need a ca"
type textarea "x"
type textarea "We need a capa"
type textarea "x"
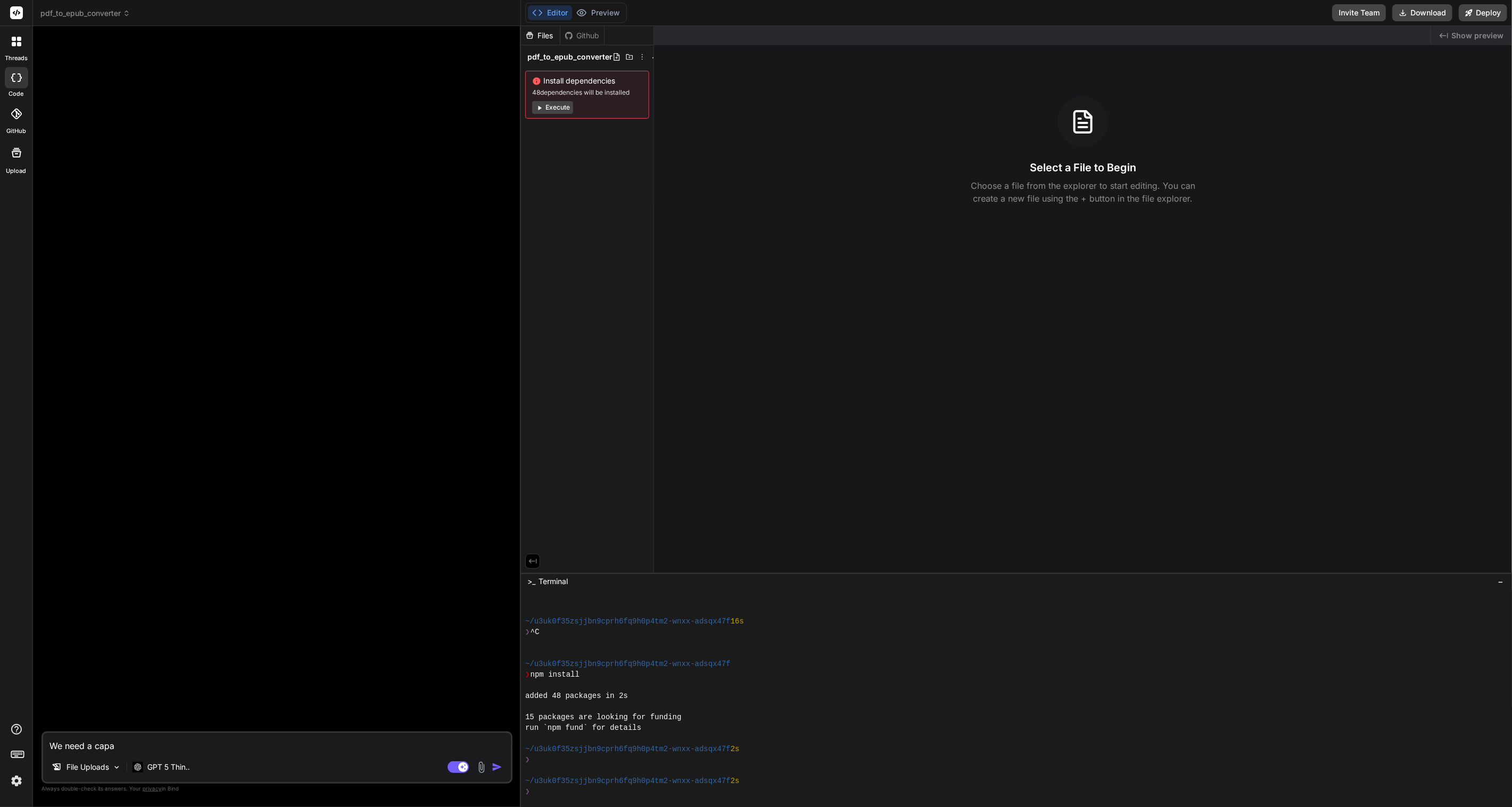
type textarea "We need a cap"
type textarea "x"
type textarea "We need a ca"
type textarea "x"
type textarea "We need a c"
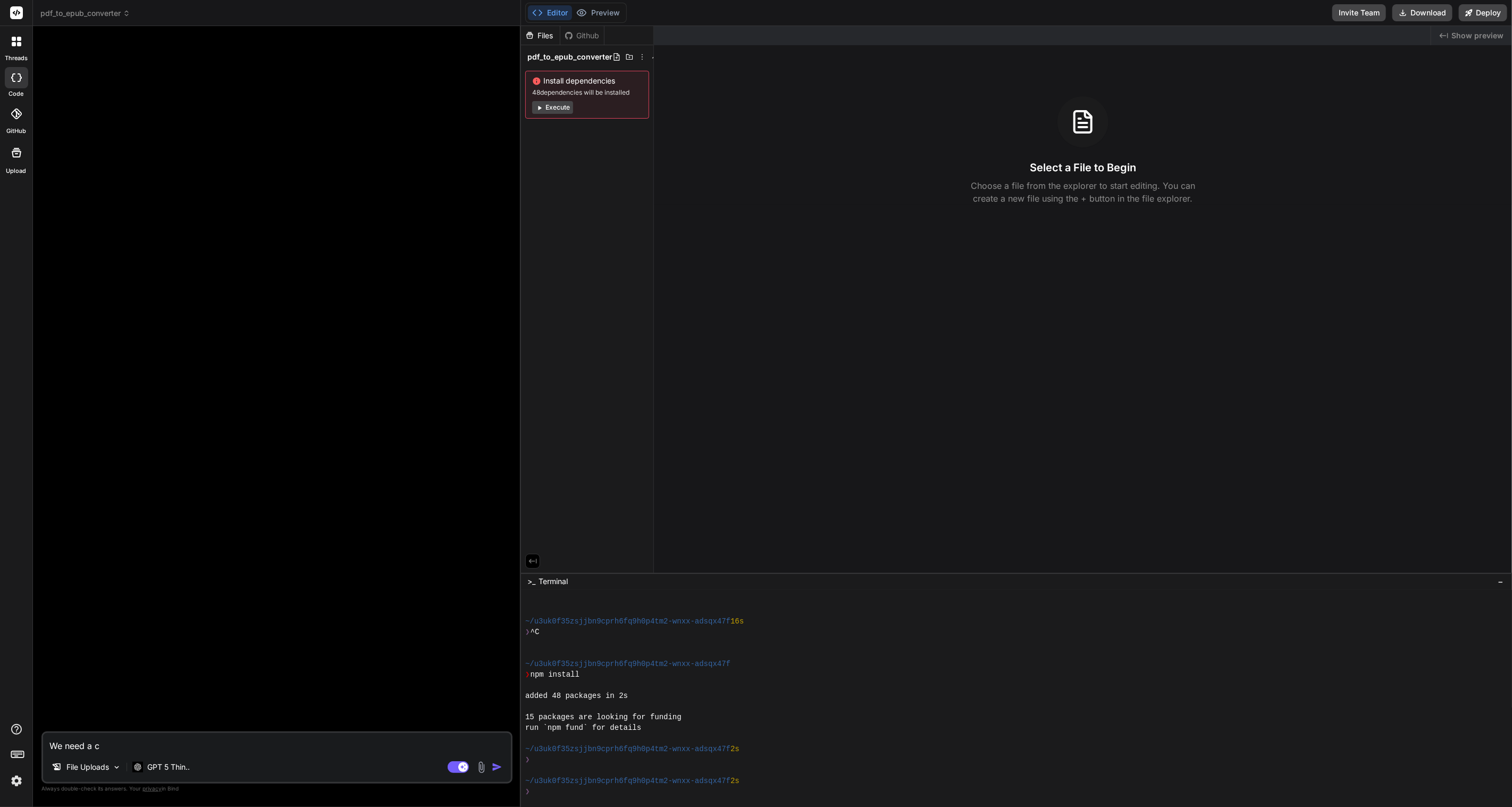
type textarea "x"
type textarea "We need a"
type textarea "x"
type textarea "We need a w"
type textarea "x"
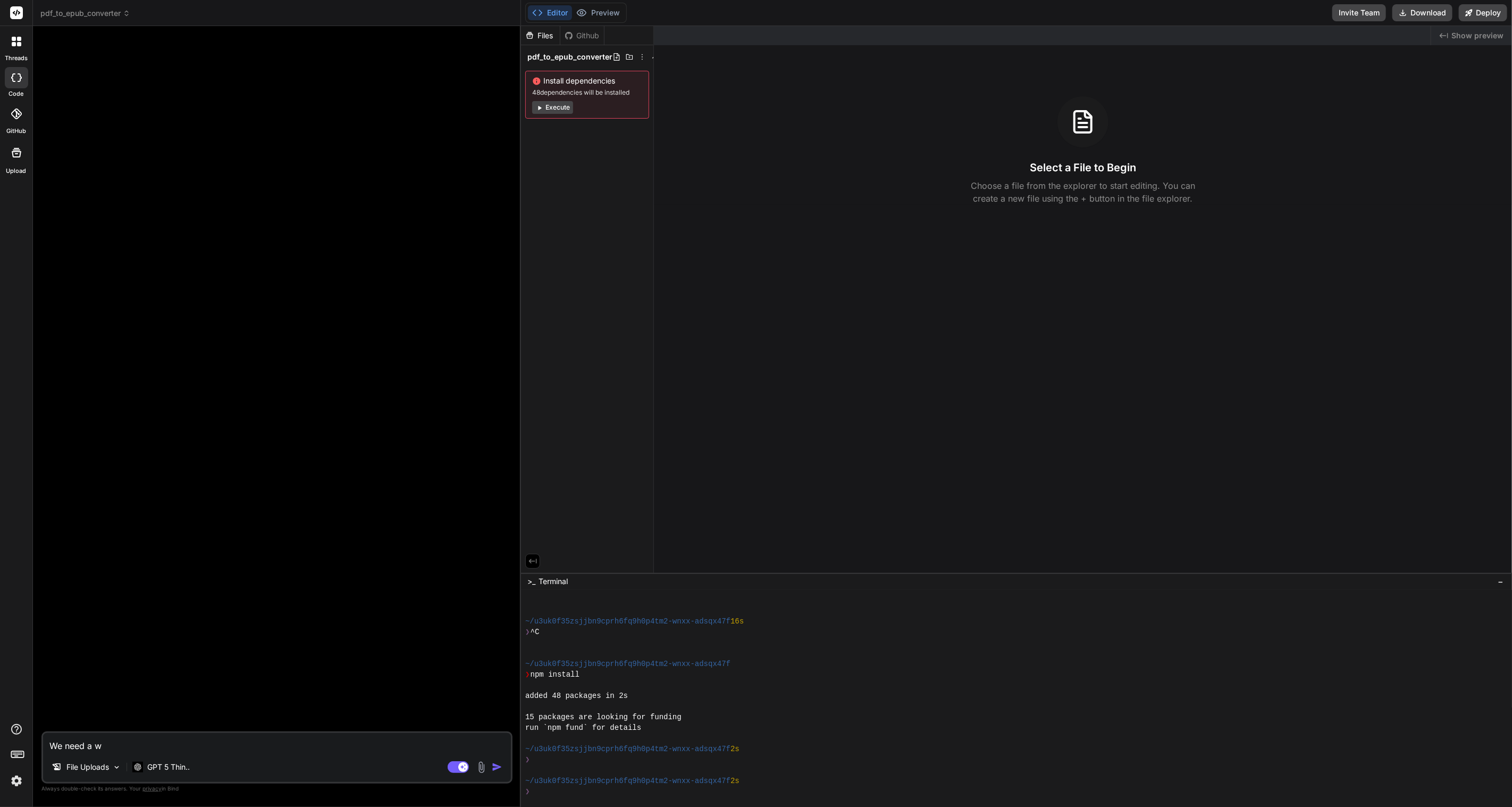
type textarea "We need a we"
type textarea "x"
type textarea "We need a web"
type textarea "x"
type textarea "We need a weba"
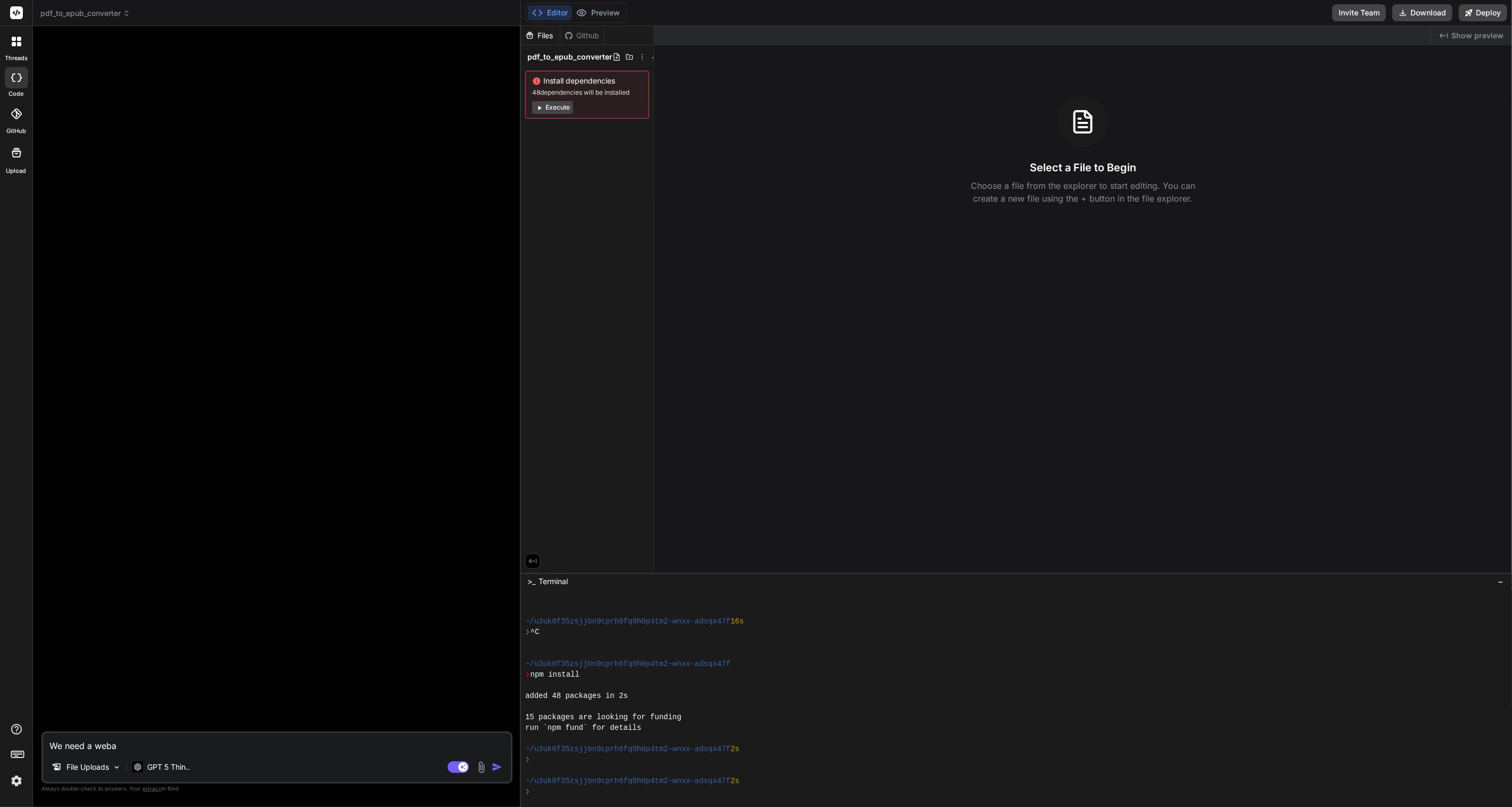
type textarea "x"
type textarea "We need a webap"
type textarea "x"
type textarea "We need a webapp"
type textarea "x"
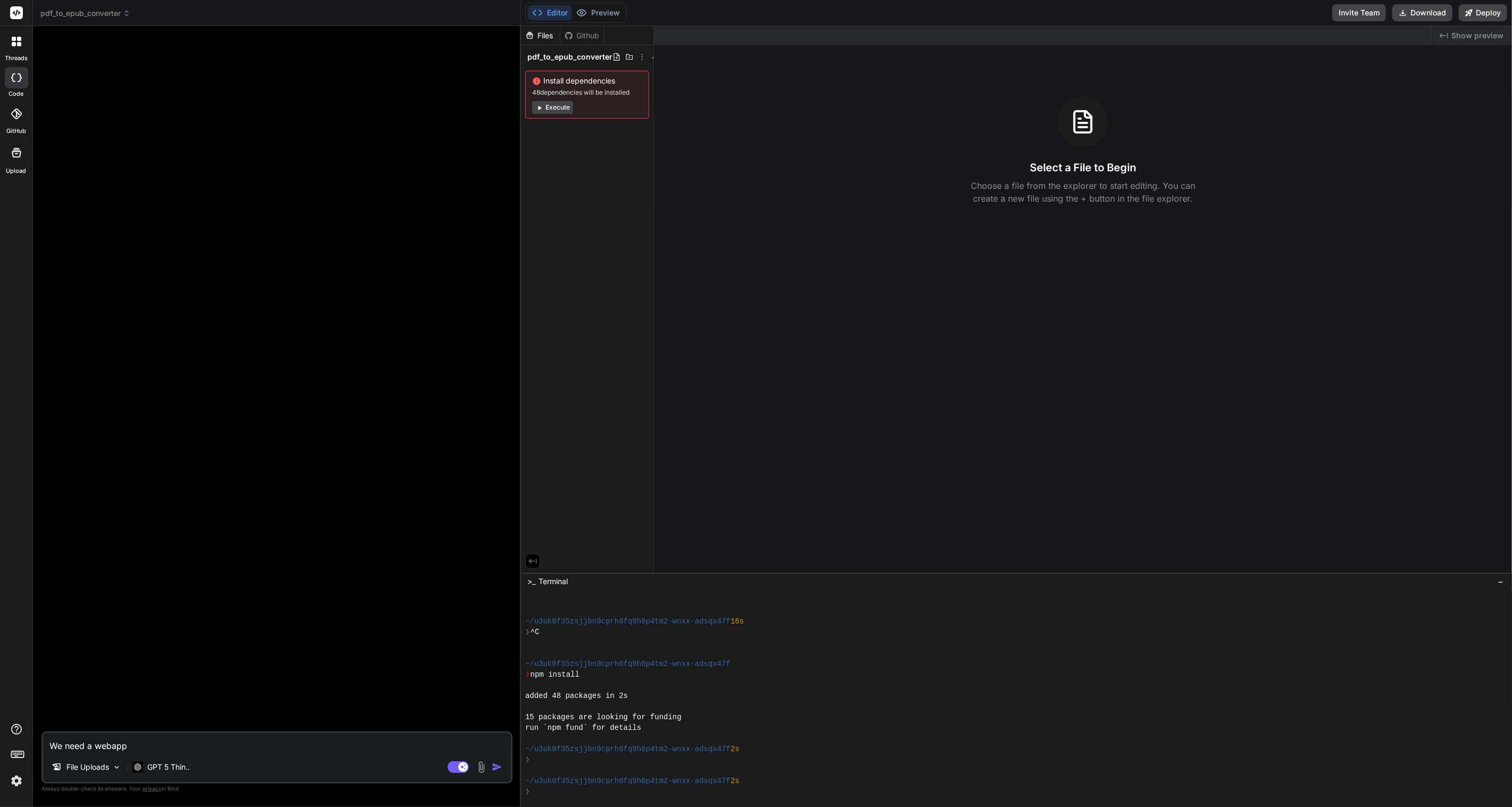
type textarea "We need a webapp"
type textarea "x"
type textarea "We need a webapp c"
type textarea "x"
type textarea "We need a webapp ca"
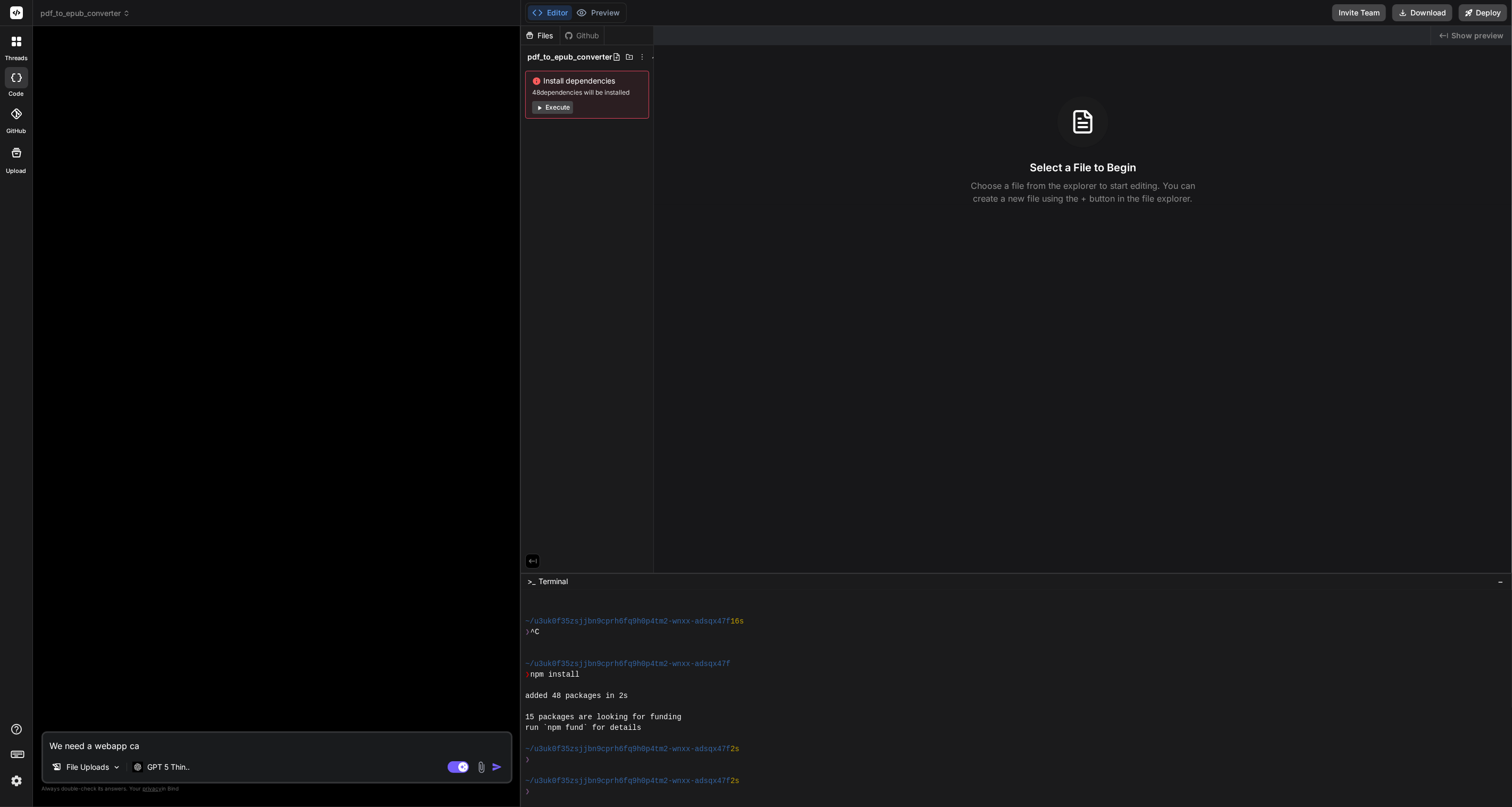
type textarea "x"
type textarea "We need a webapp cap"
type textarea "x"
type textarea "We need a webapp capa"
type textarea "x"
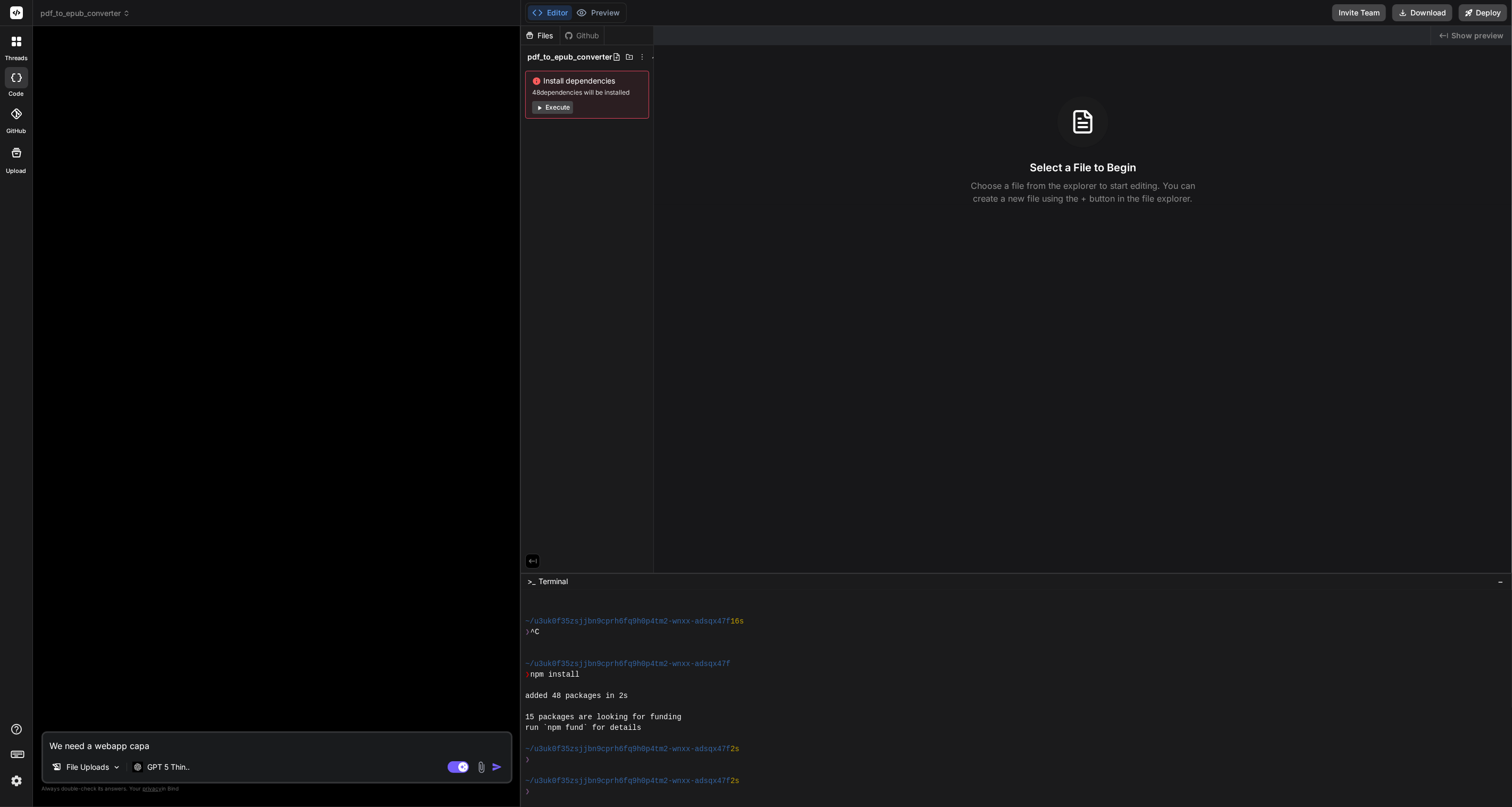
type textarea "We need a webapp capab"
type textarea "x"
type textarea "We need a webapp capabl"
type textarea "x"
type textarea "We need a webapp capable"
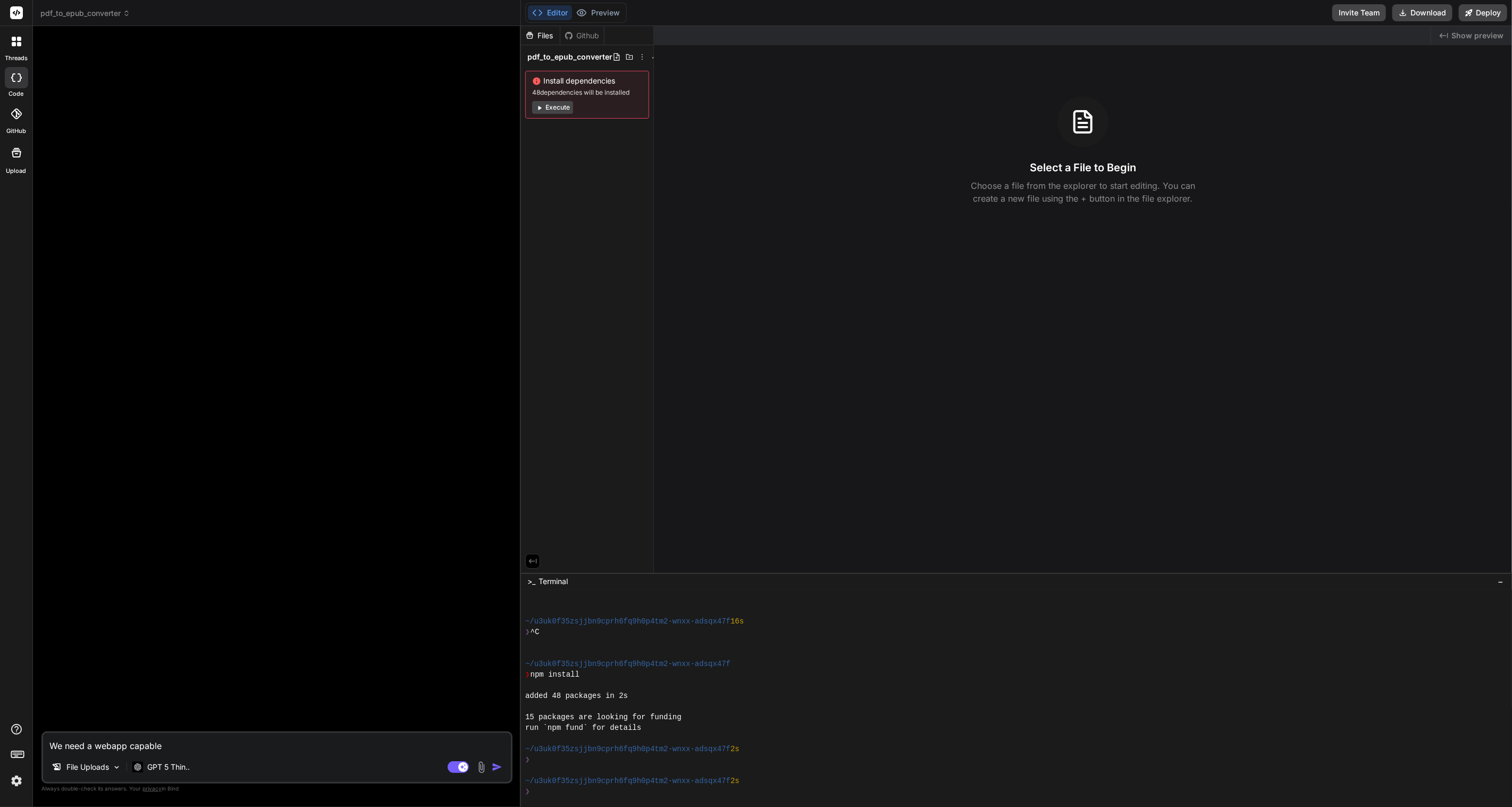
type textarea "x"
type textarea "We need a webapp capable"
type textarea "x"
type textarea "We need a webapp capable o"
type textarea "x"
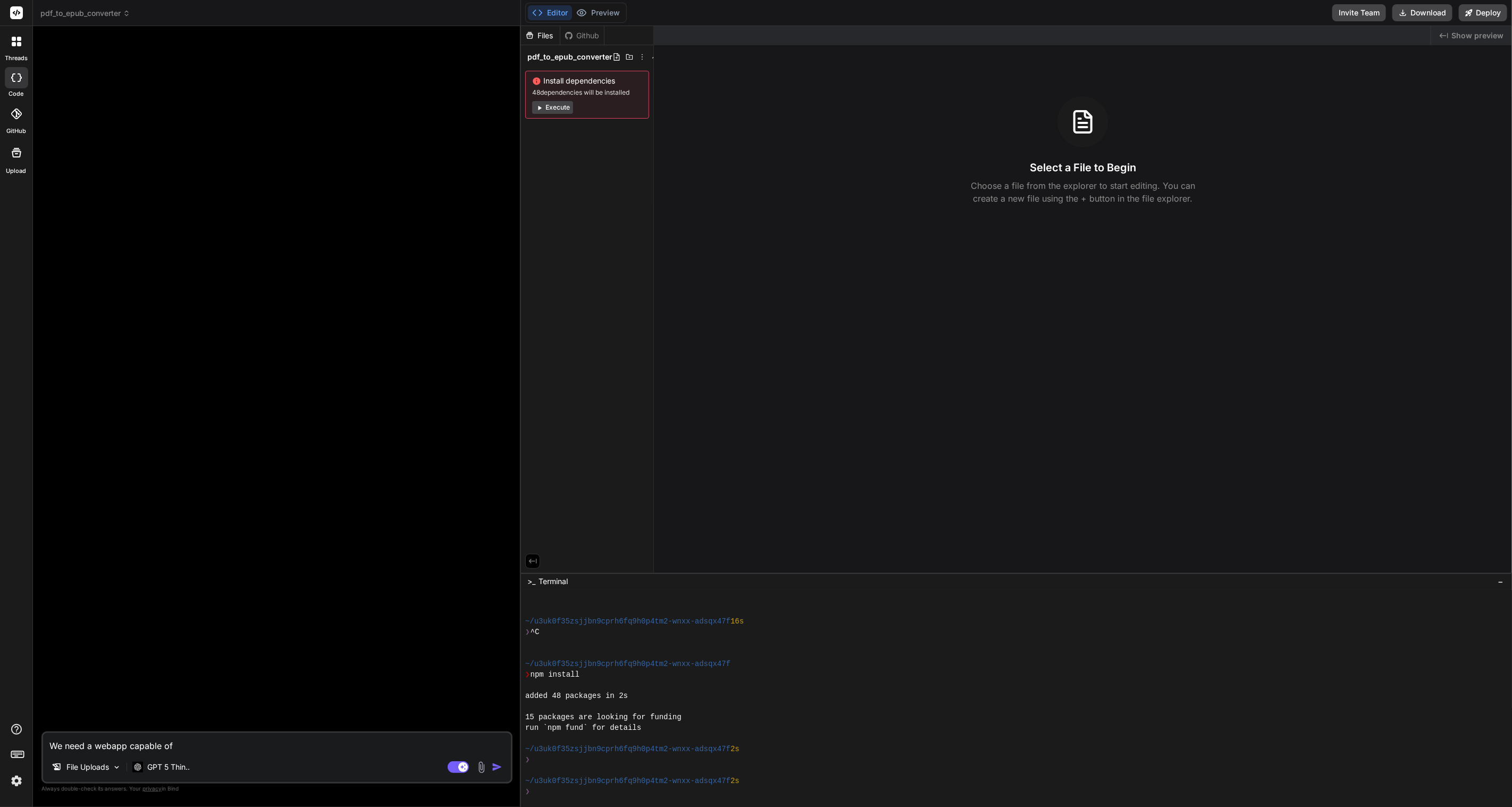
type textarea "We need a webapp capable of"
type textarea "x"
type textarea "We need a webapp capable of e"
type textarea "x"
type textarea "We need a webapp capable of ef"
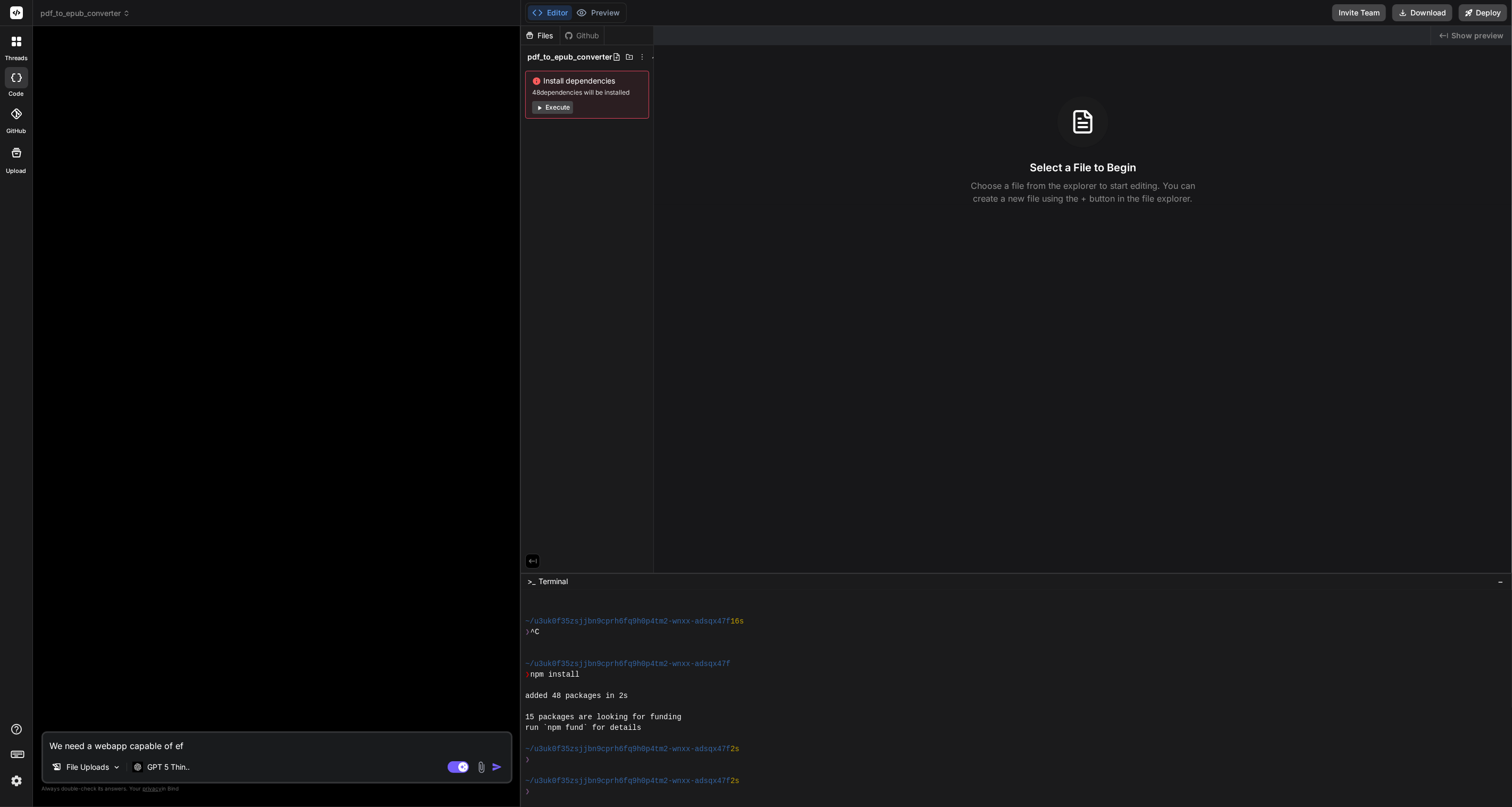
type textarea "x"
type textarea "We need a webapp capable of eff"
type textarea "x"
type textarea "We need a webapp capable of effe"
type textarea "x"
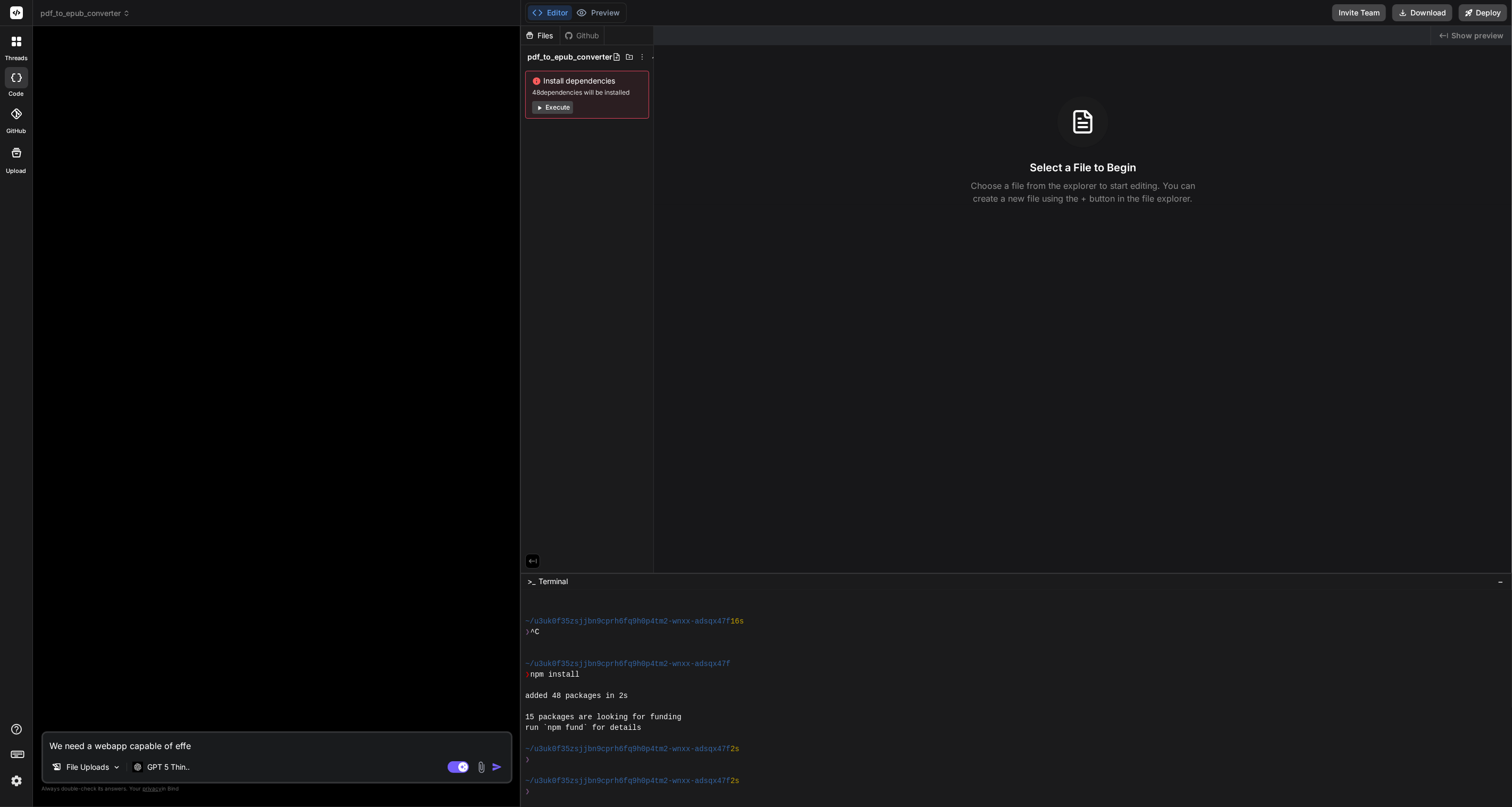
type textarea "We need a webapp capable of effec"
type textarea "x"
type textarea "We need a webapp capable of effect"
type textarea "x"
type textarea "We need a webapp capable of effecti"
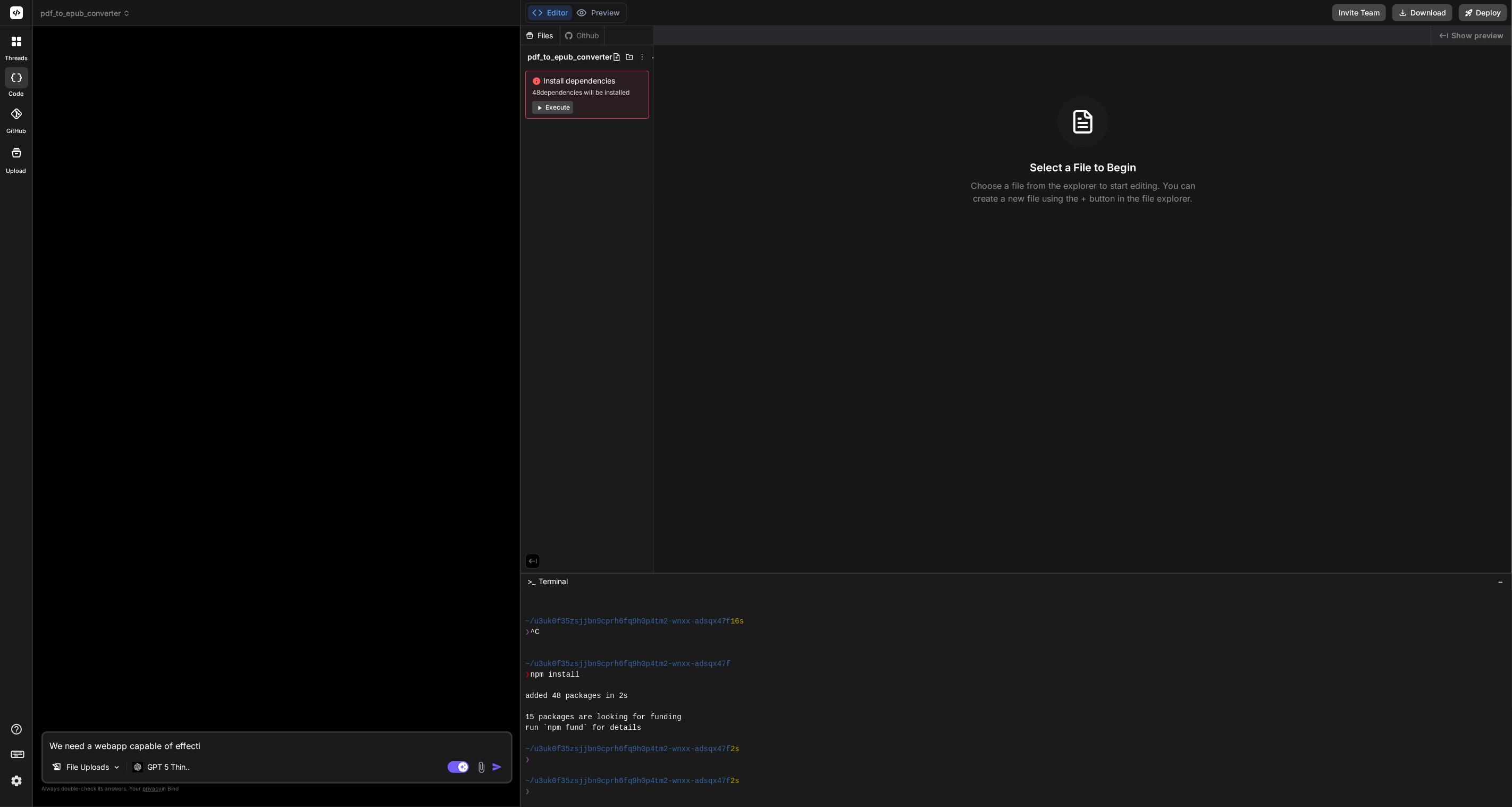
type textarea "x"
type textarea "We need a webapp capable of effectiv"
type textarea "x"
type textarea "We need a webapp capable of effective"
type textarea "x"
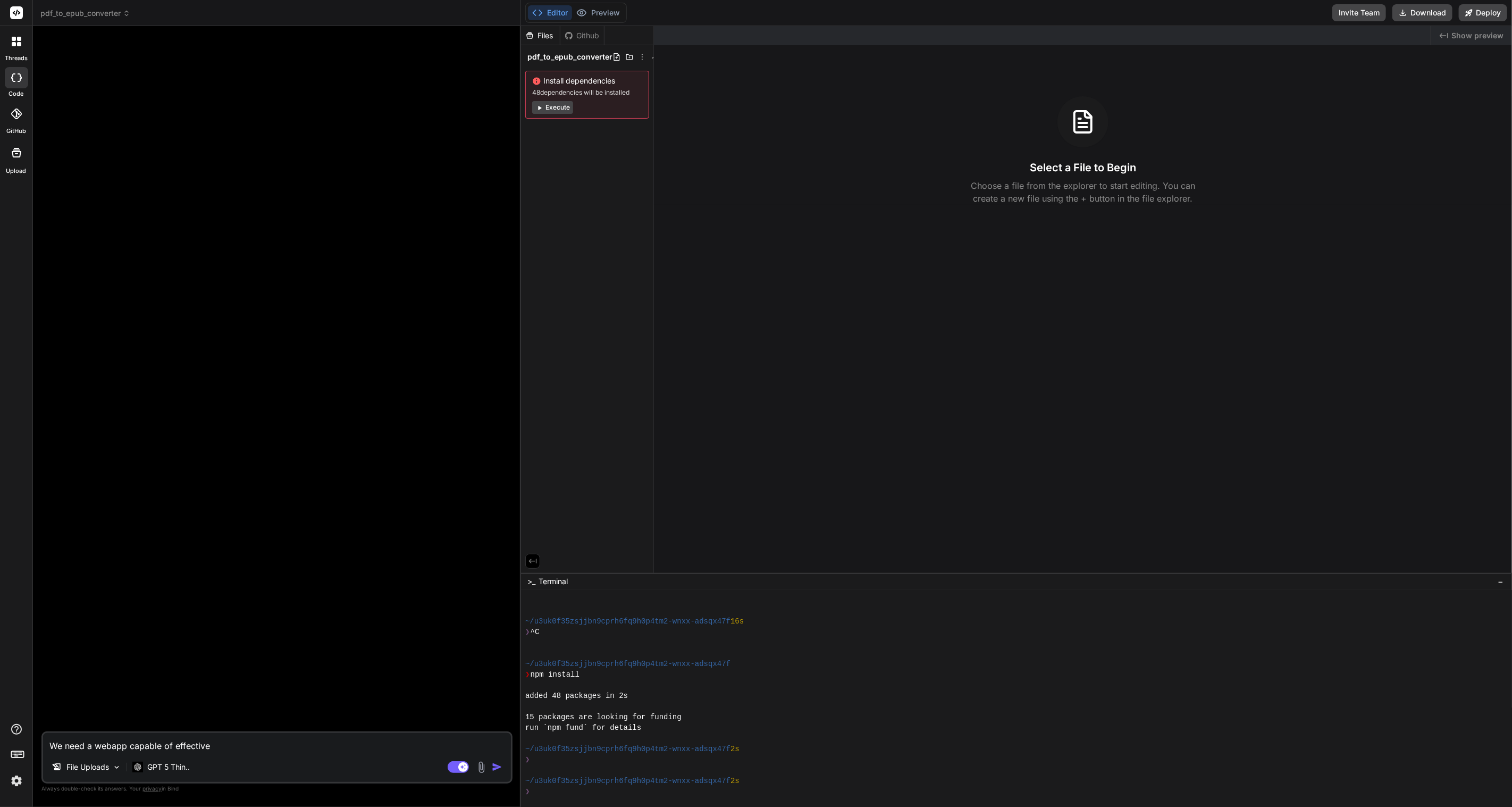
type textarea "We need a webapp capable of effective a"
type textarea "x"
type textarea "We need a webapp capable of effective an"
type textarea "x"
type textarea "We need a webapp capable of effective and"
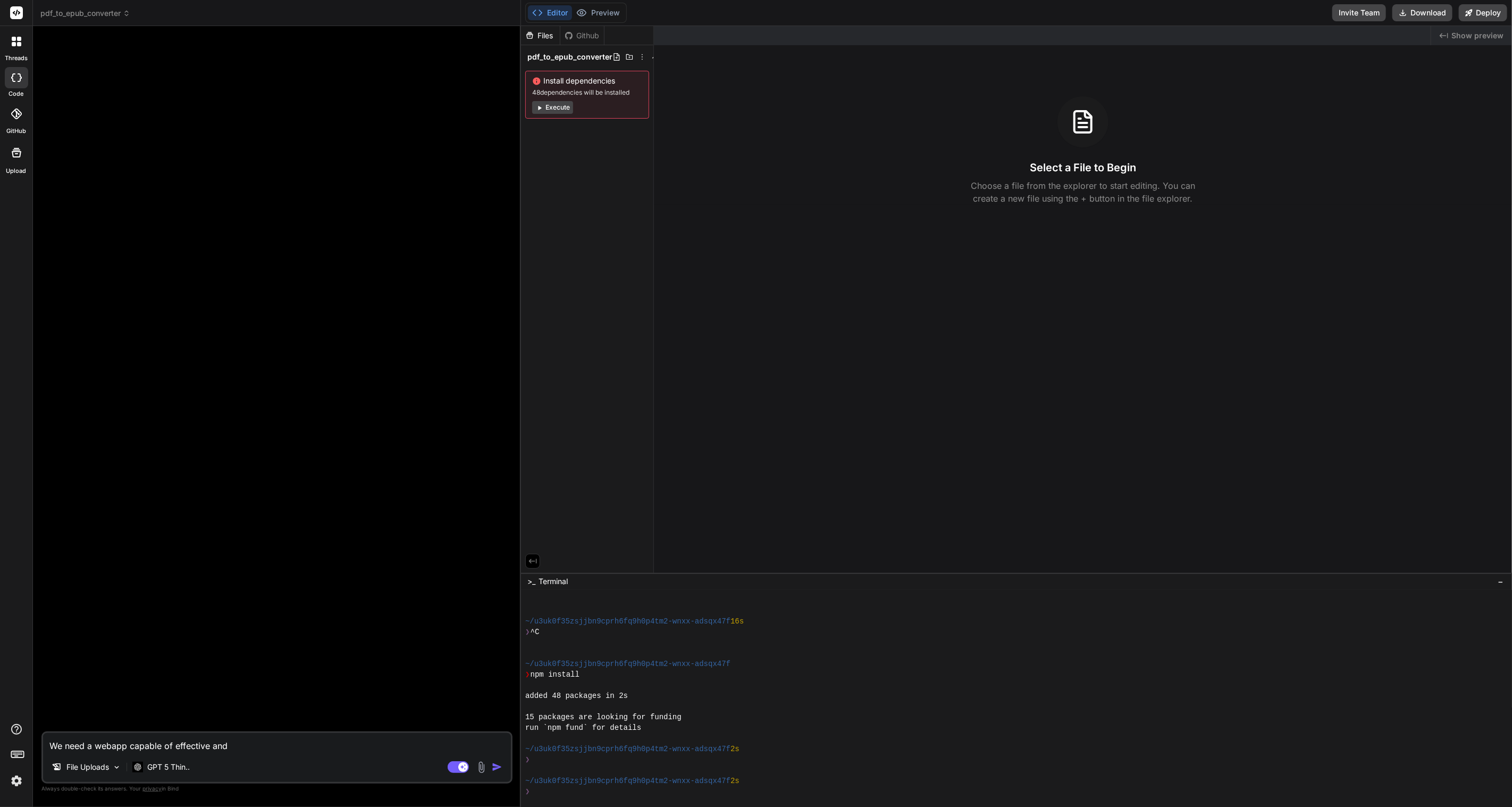
type textarea "x"
type textarea "We need a webapp capable of effective and"
type textarea "x"
type textarea "We need a webapp capable of effective and e"
type textarea "x"
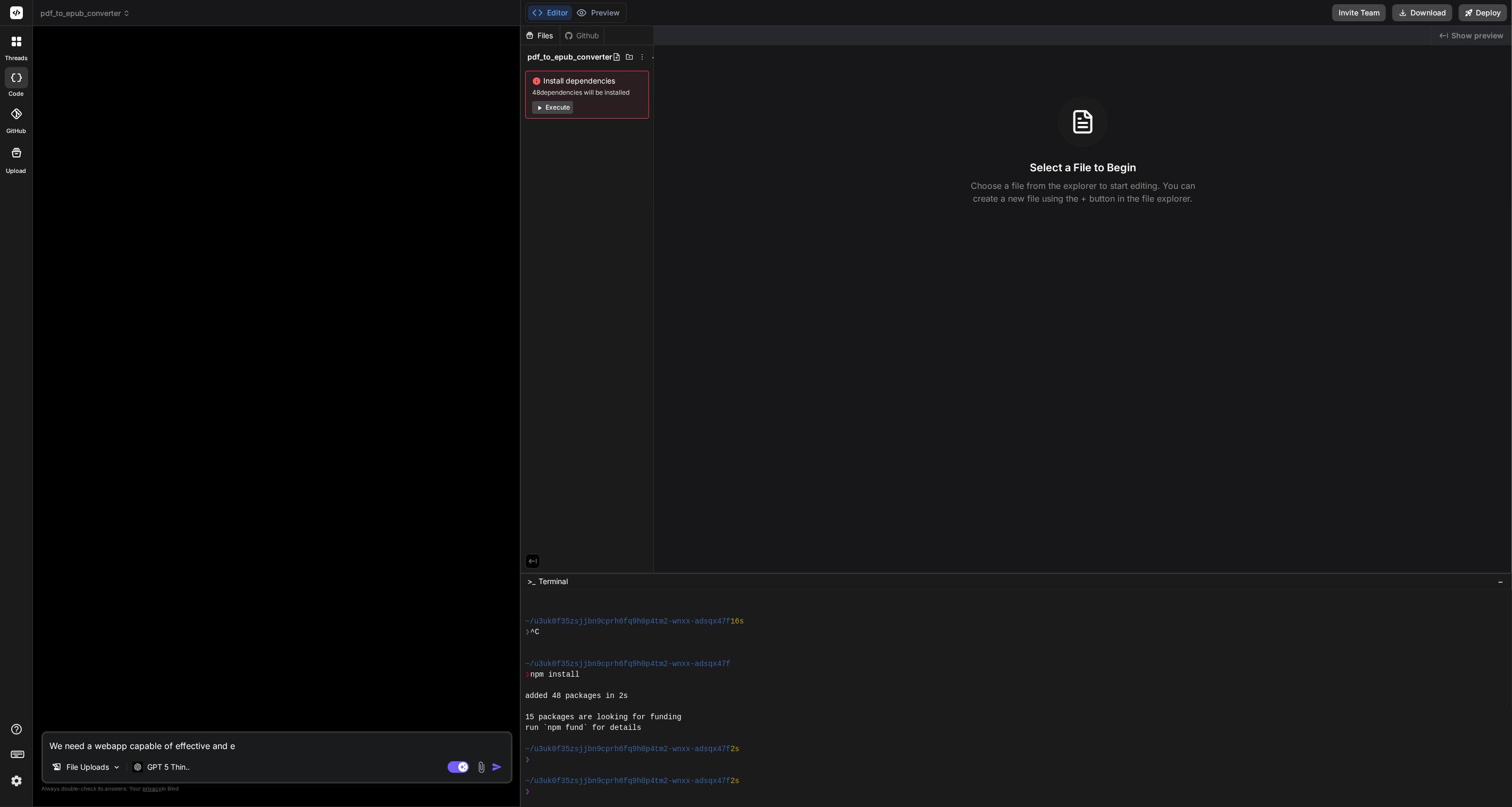
type textarea "We need a webapp capable of effective and ef"
type textarea "x"
type textarea "We need a webapp capable of effective and eff"
type textarea "x"
type textarea "We need a webapp capable of effective and effi"
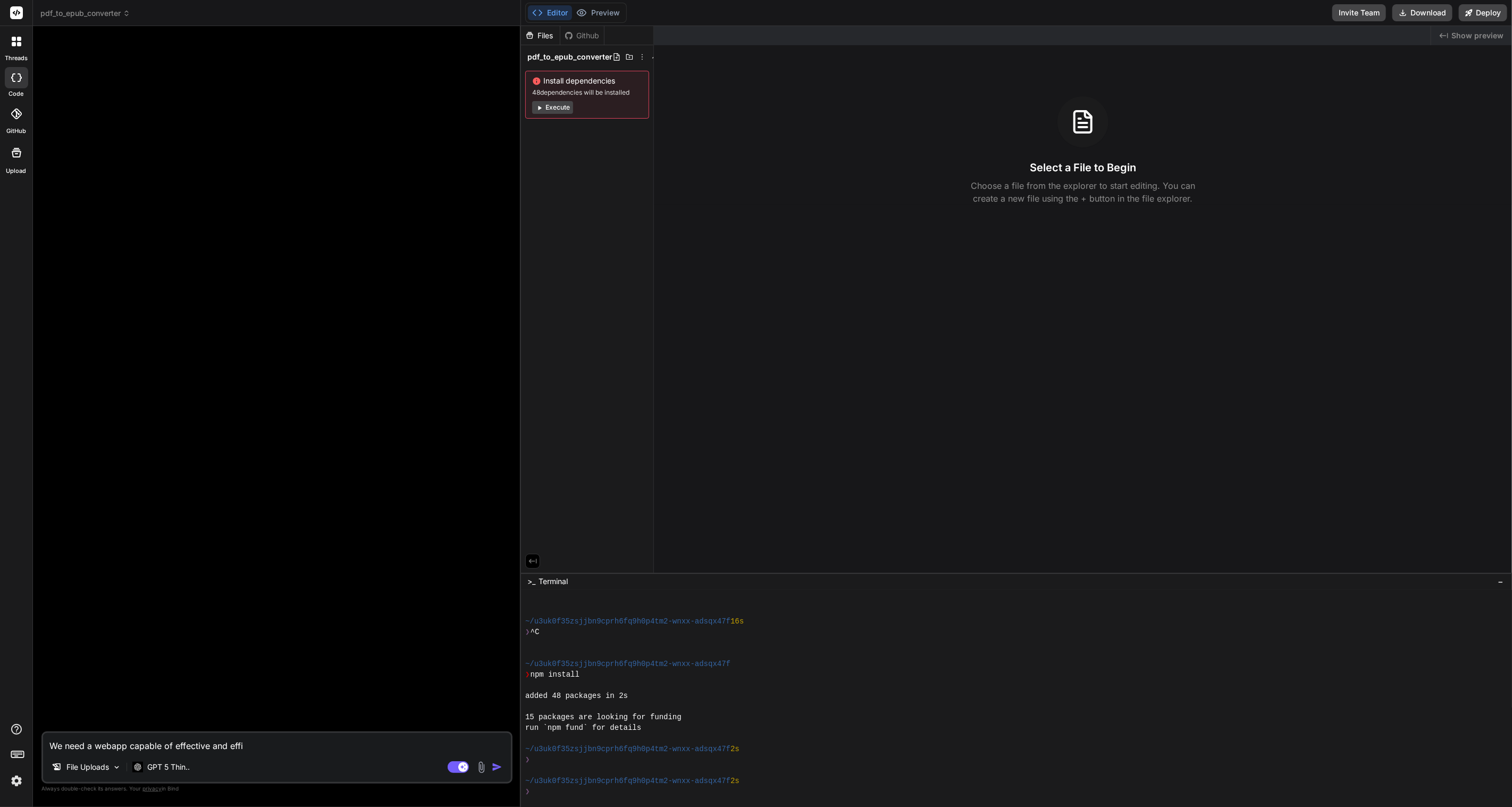
type textarea "x"
type textarea "We need a webapp capable of effective and effic"
type textarea "x"
type textarea "We need a webapp capable of effective and effici"
type textarea "x"
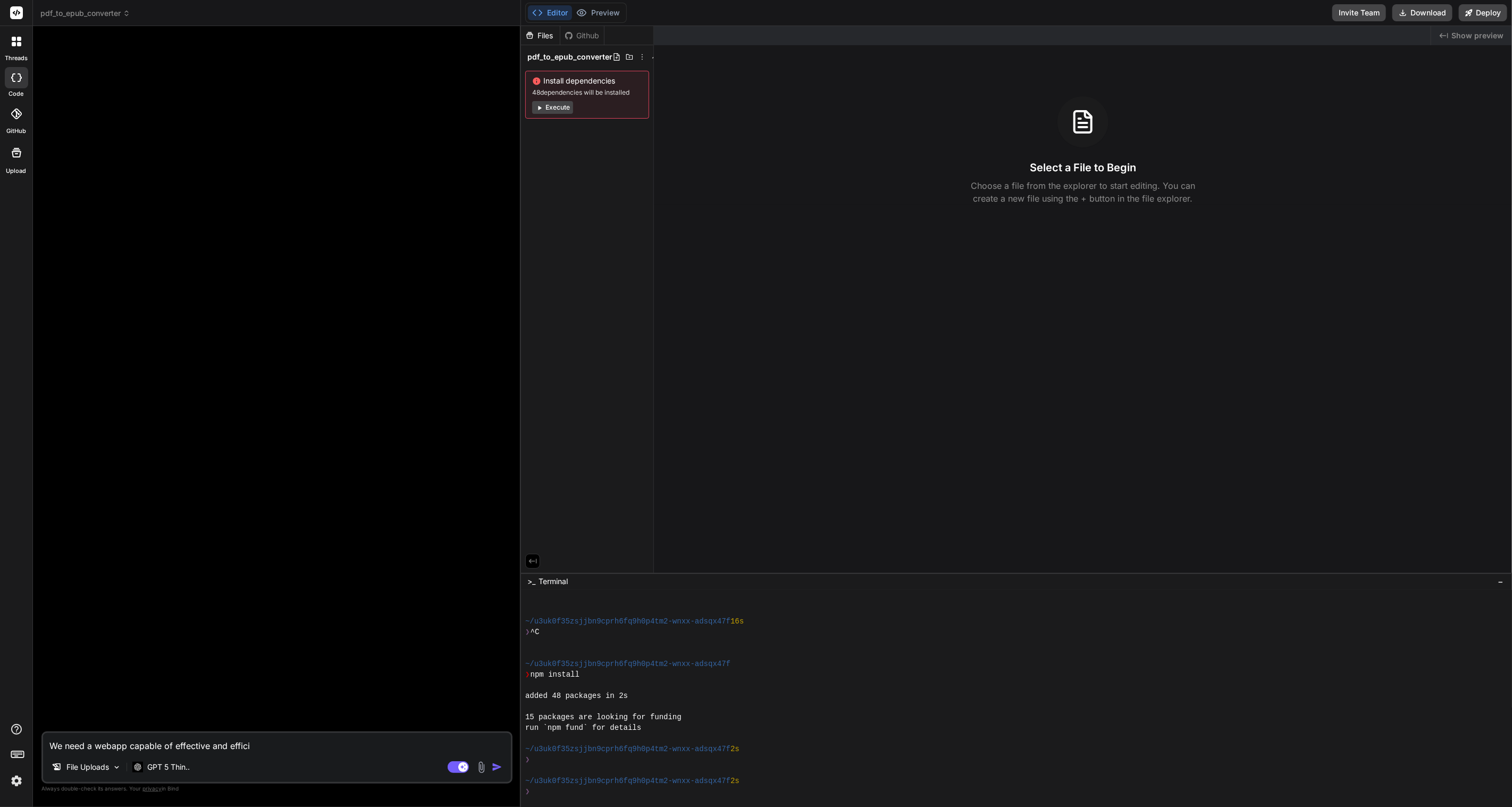
type textarea "We need a webapp capable of effective and efficie"
type textarea "x"
type textarea "We need a webapp capable of effective and efficien"
type textarea "x"
type textarea "We need a webapp capable of effective and efficient"
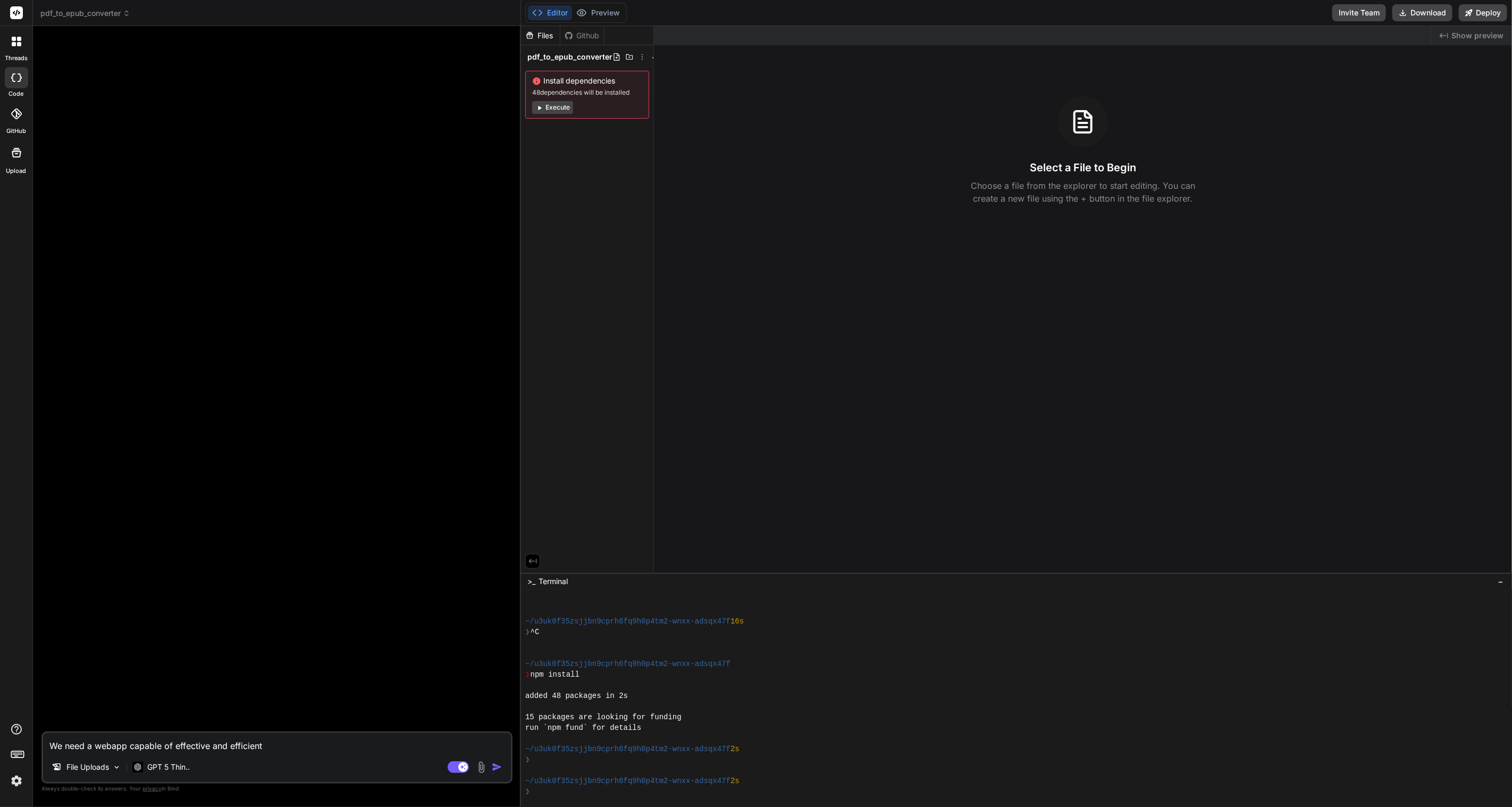
type textarea "x"
type textarea "We need a webapp capable of effective and efficient c"
type textarea "x"
type textarea "We need a webapp capable of effective and efficient co"
type textarea "x"
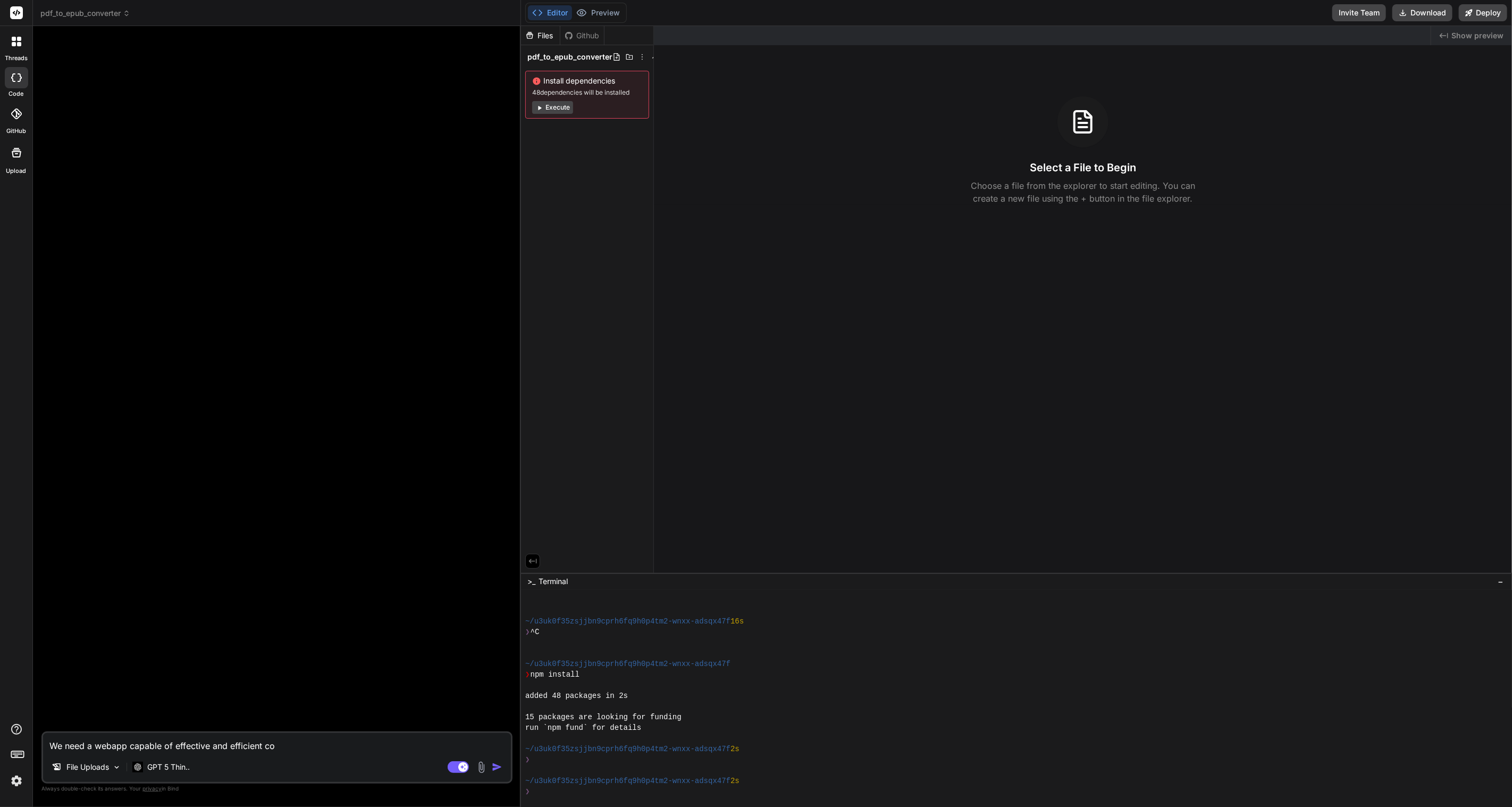
type textarea "We need a webapp capable of effective and efficient con"
type textarea "x"
type textarea "We need a webapp capable of effective and efficient conv"
type textarea "x"
type textarea "We need a webapp capable of effective and efficient conve"
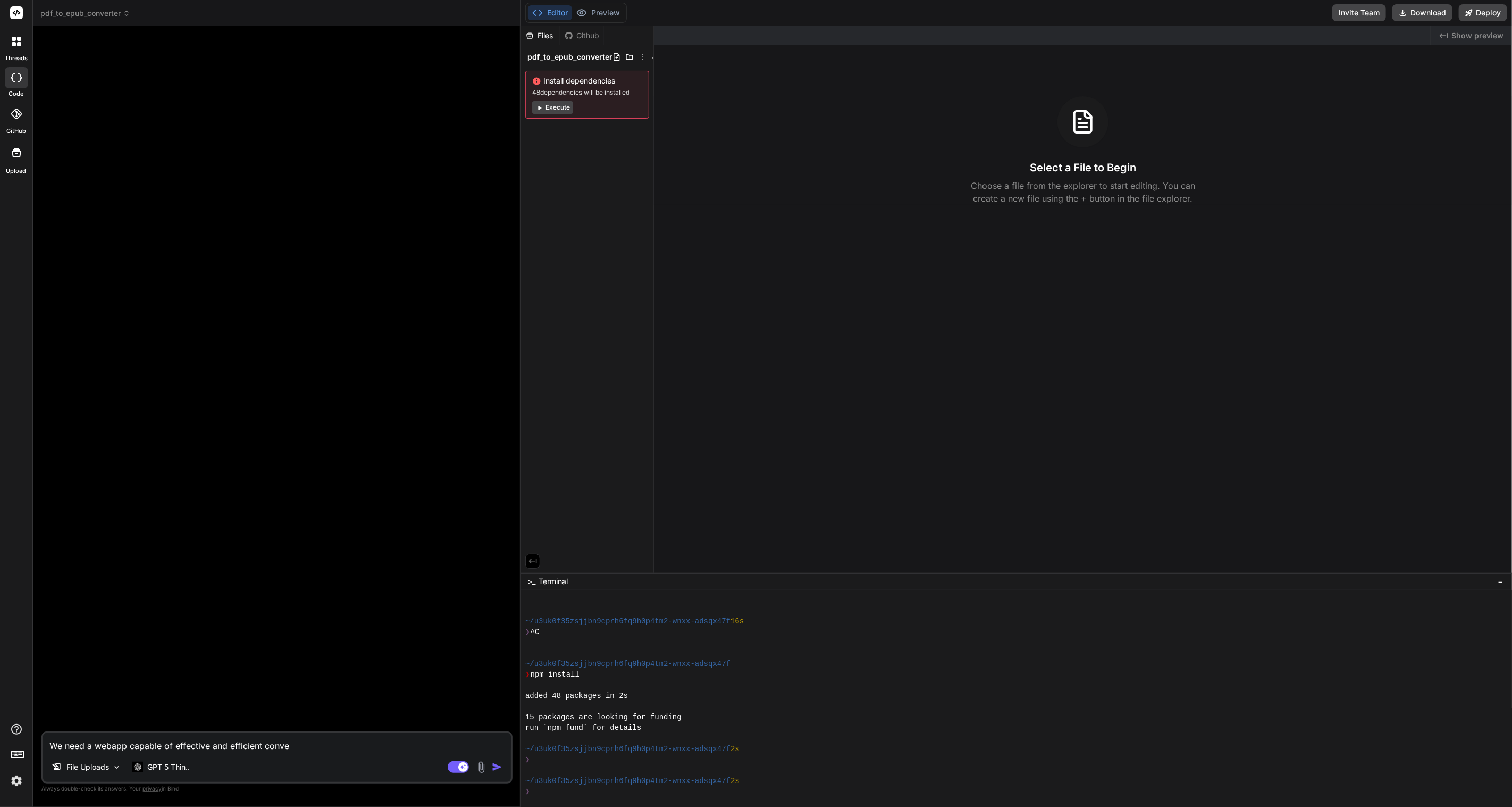
type textarea "x"
type textarea "We need a webapp capable of effective and efficient conver"
type textarea "x"
type textarea "We need a webapp capable of effective and efficient convers"
type textarea "x"
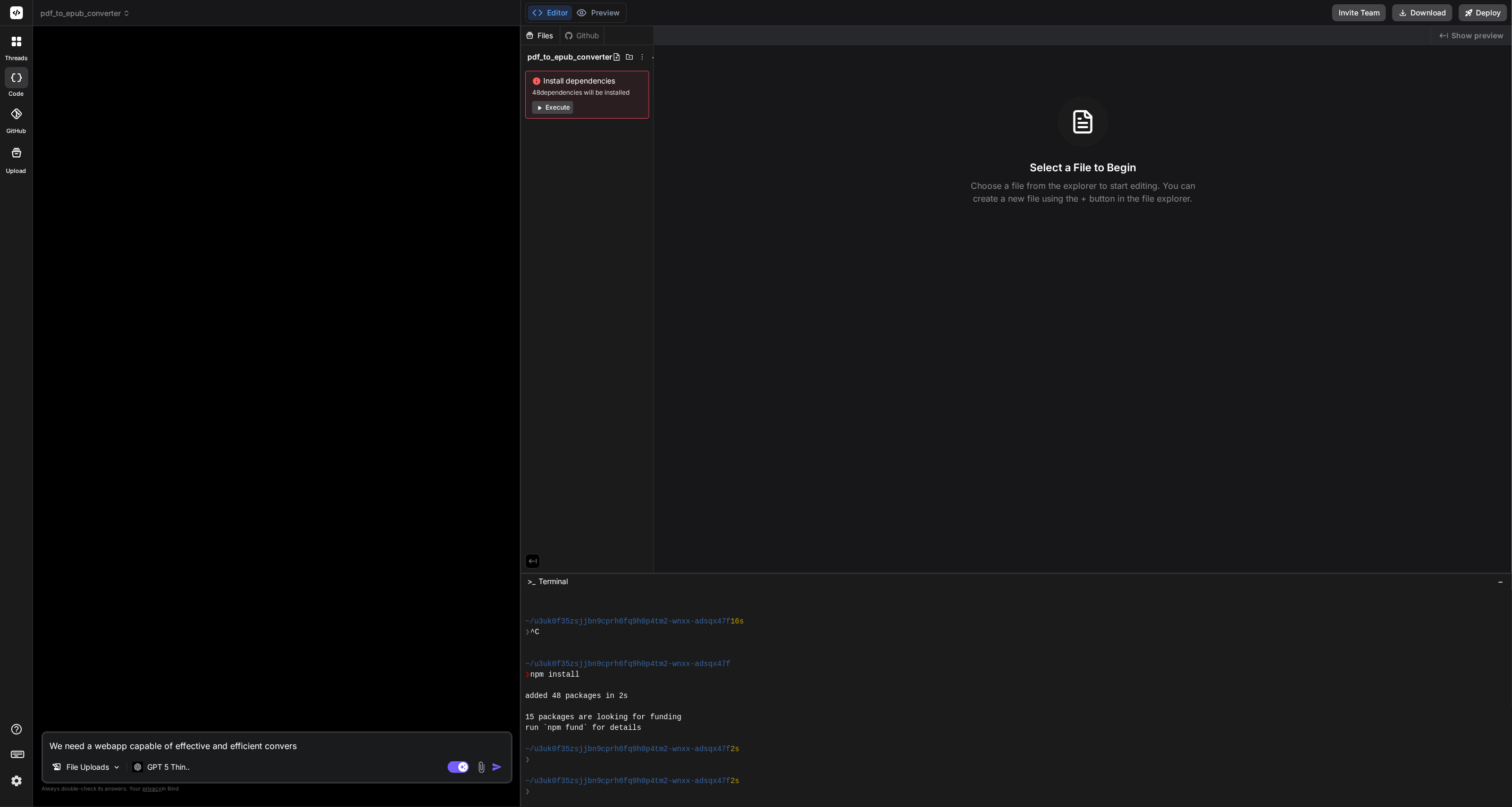
type textarea "We need a webapp capable of effective and efficient conversi"
type textarea "x"
type textarea "We need a webapp capable of effective and efficient conversio"
type textarea "x"
type textarea "We need a webapp capable of effective and efficient conversion"
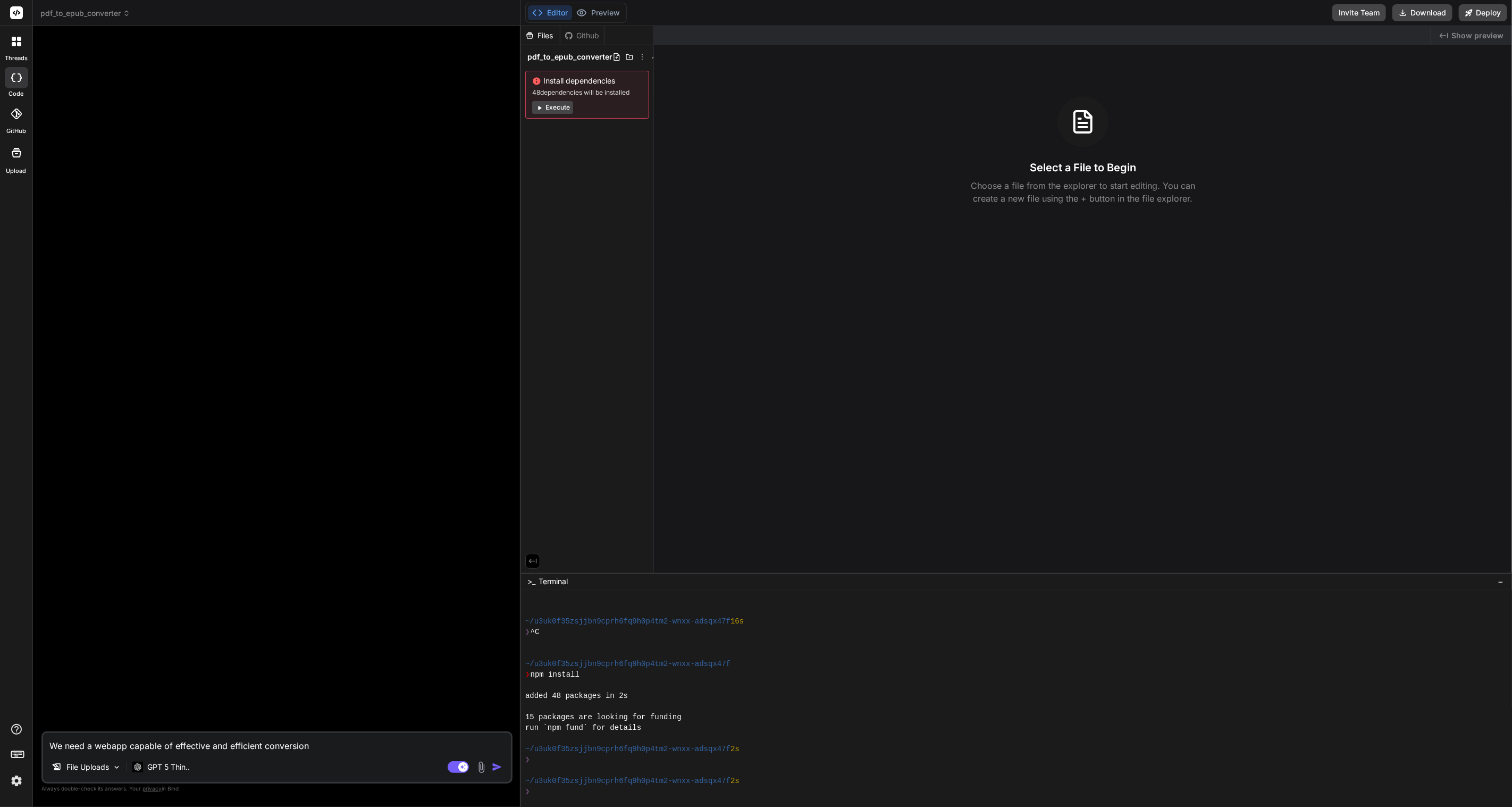
type textarea "x"
type textarea "We need a webapp capable of effective and efficient conversion"
type textarea "x"
type textarea "We need a webapp capable of effective and efficient conversion o"
type textarea "x"
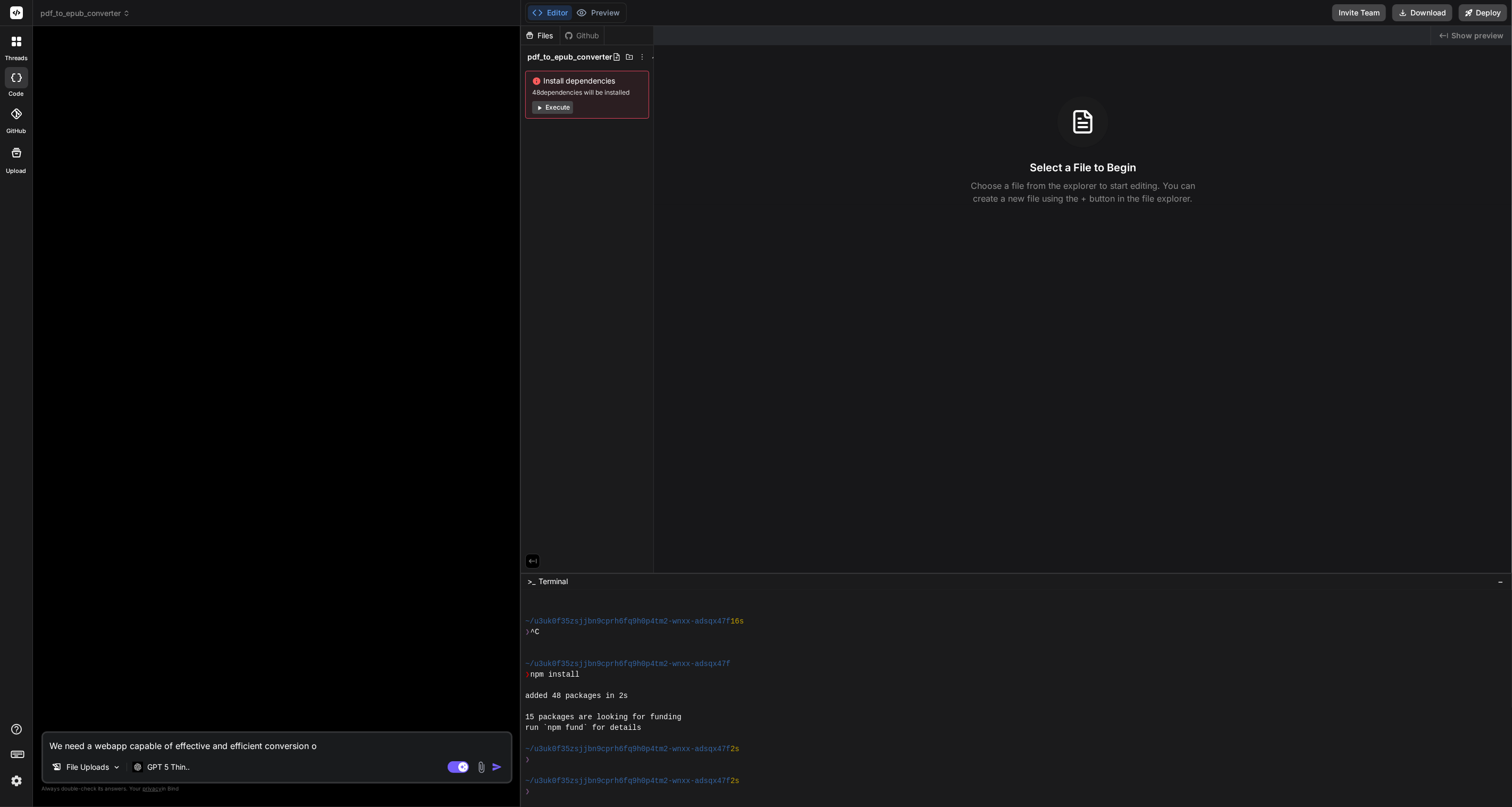
type textarea "We need a webapp capable of effective and efficient conversion of"
type textarea "x"
type textarea "We need a webapp capable of effective and efficient conversion of"
type textarea "x"
type textarea "We need a webapp capable of effective and efficient conversion of a"
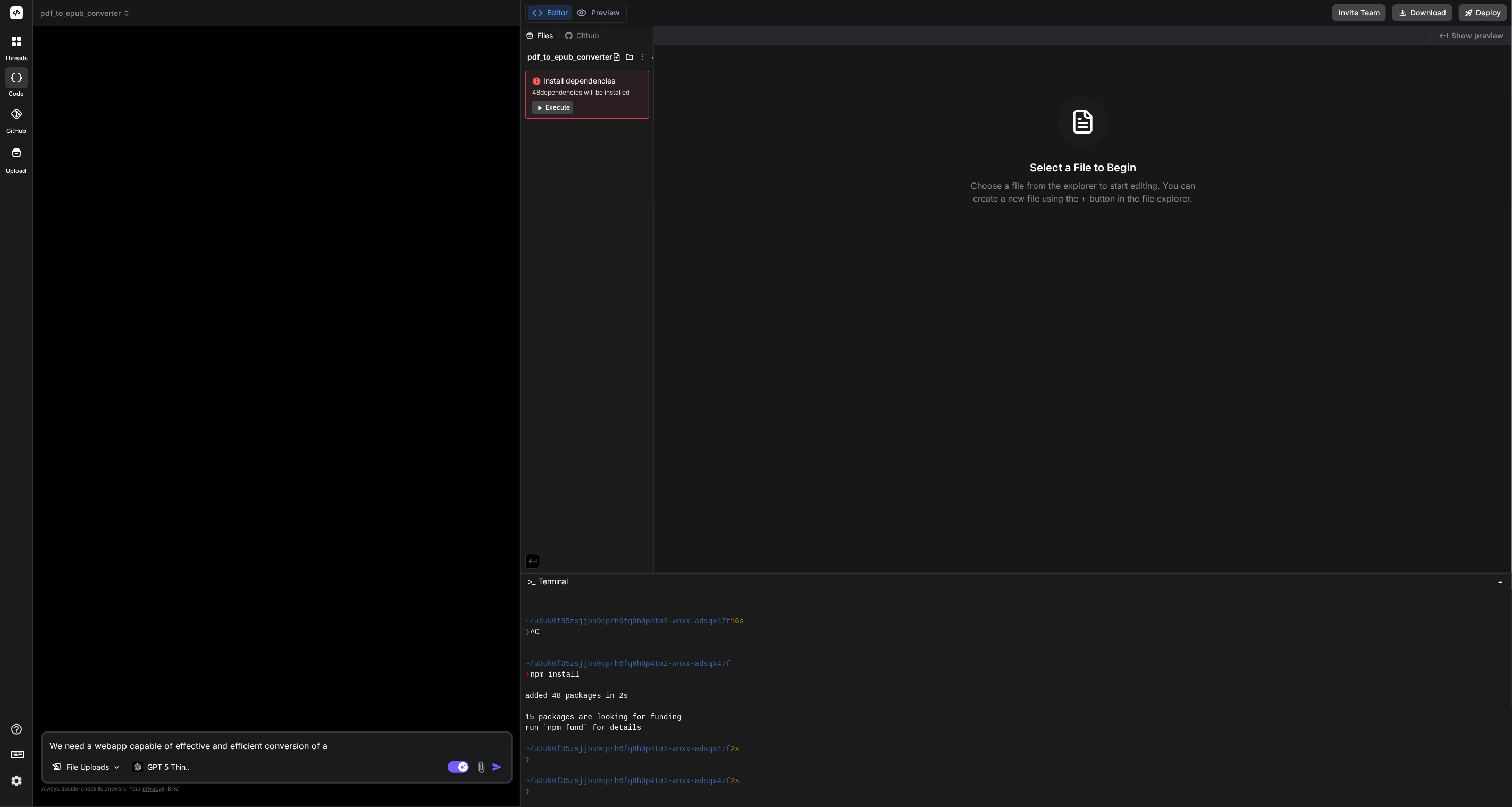
type textarea "x"
type textarea "We need a webapp capable of effective and efficient conversion of a"
type textarea "x"
type textarea "We need a webapp capable of effective and efficient conversion of a P"
type textarea "x"
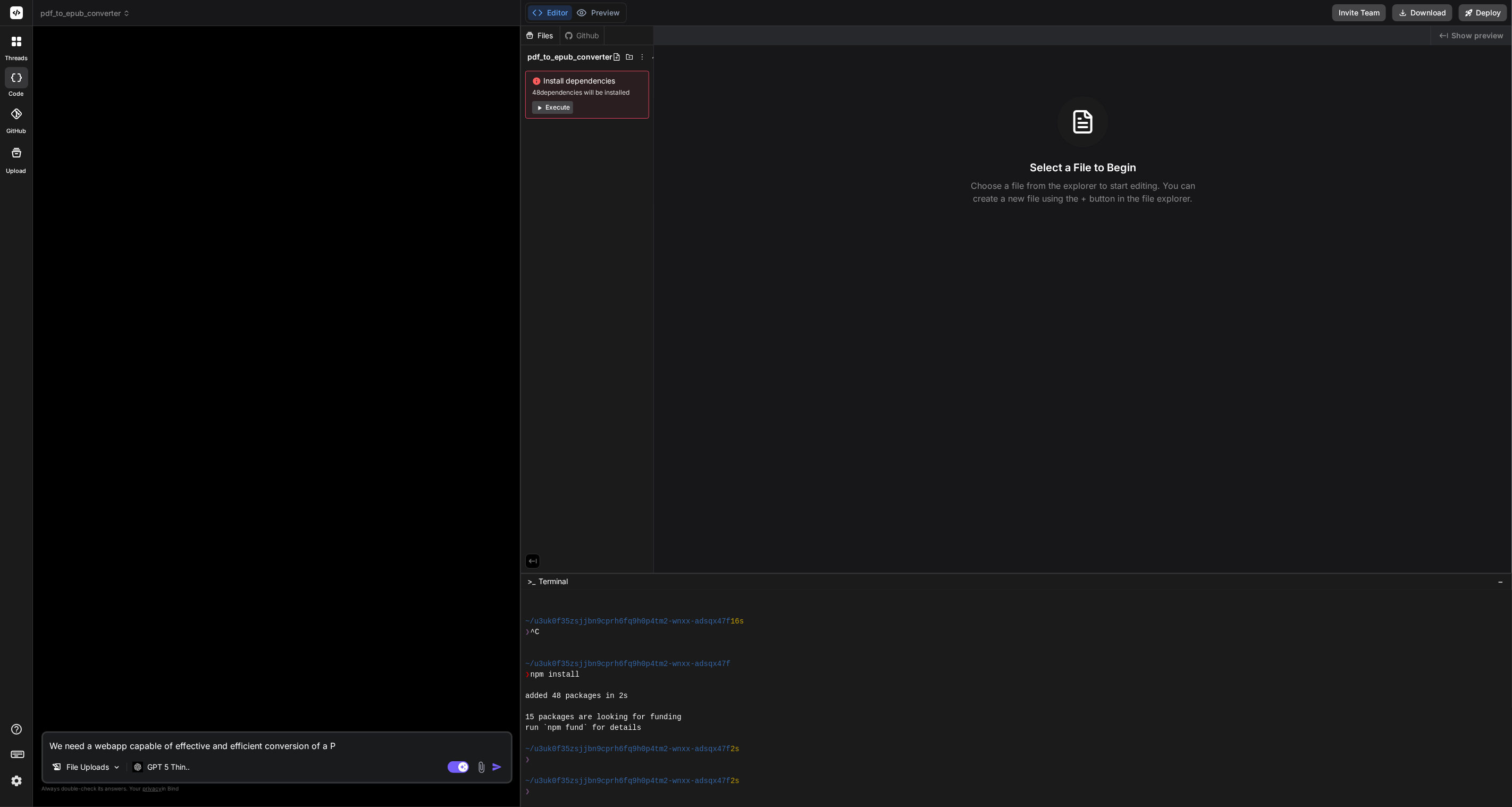
type textarea "We need a webapp capable of effective and efficient conversion of a PD"
type textarea "x"
type textarea "We need a webapp capable of effective and efficient conversion of a PDF"
type textarea "x"
type textarea "We need a webapp capable of effective and efficient conversion of a PDF"
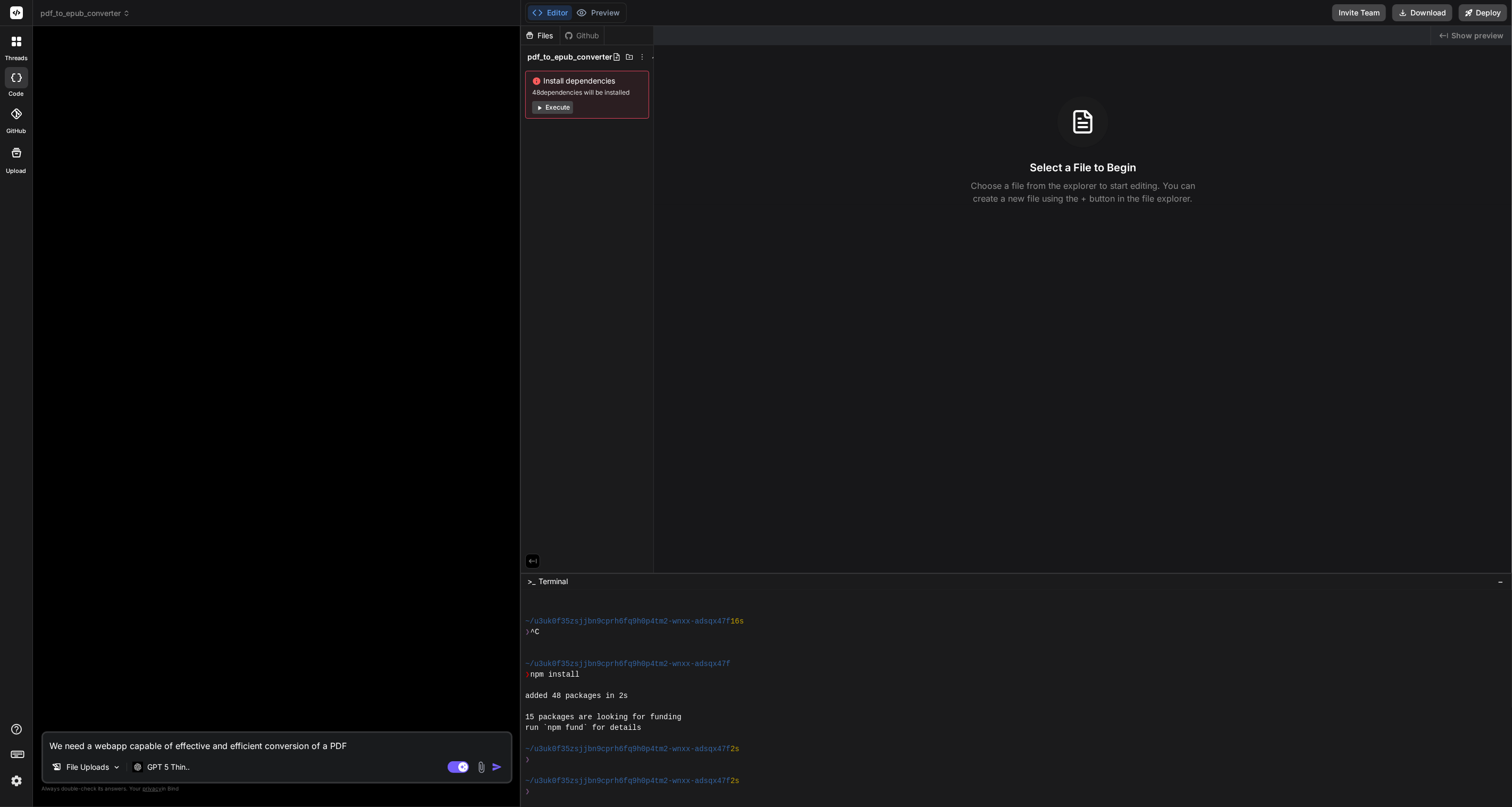
type textarea "x"
type textarea "We need a webapp capable of effective and efficient conversion of a PDF f"
type textarea "x"
type textarea "We need a webapp capable of effective and efficient conversion of a PDF fi"
type textarea "x"
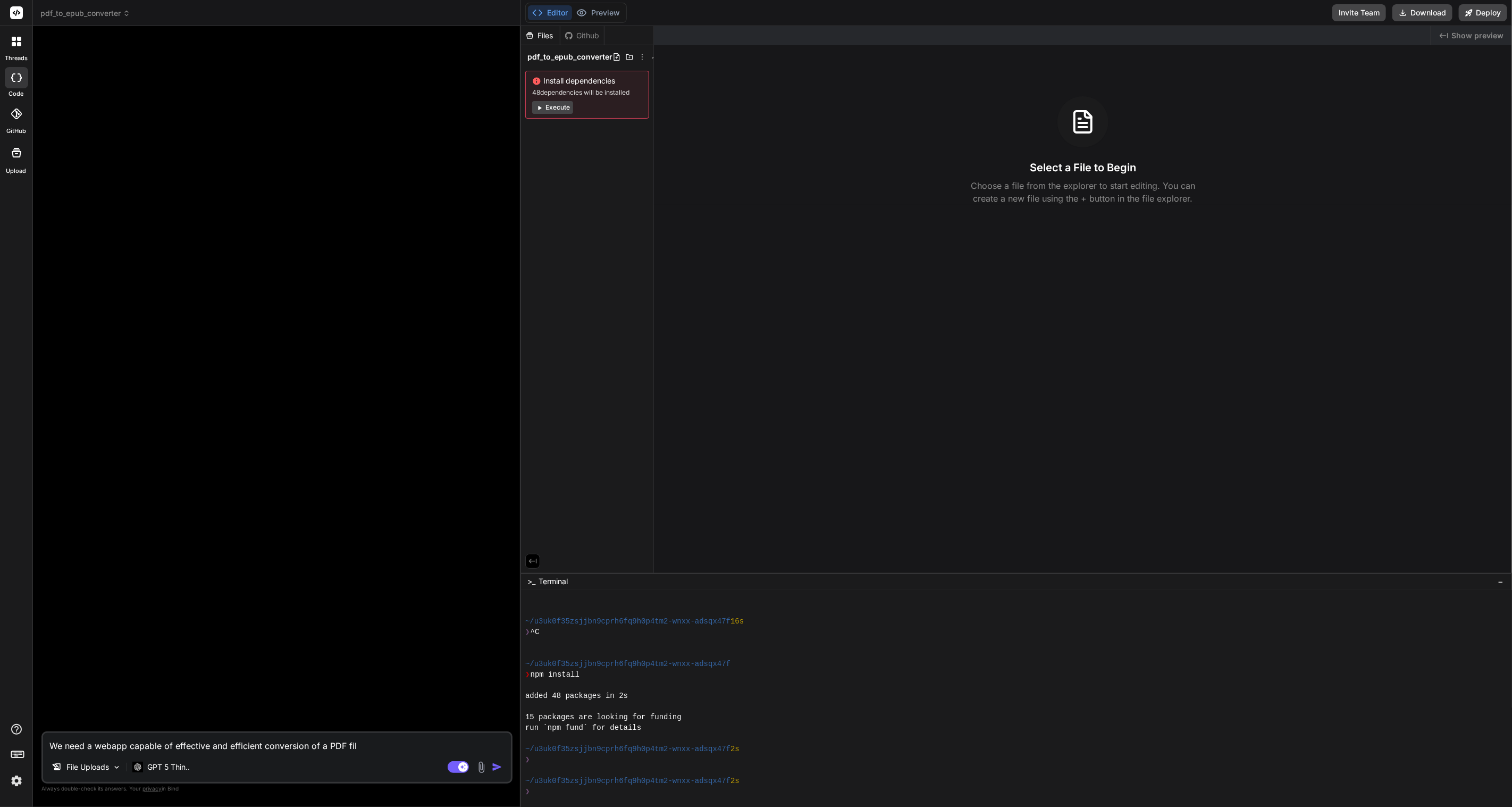
type textarea "We need a webapp capable of effective and efficient conversion of a PDF file"
type textarea "x"
type textarea "We need a webapp capable of effective and efficient conversion of a PDF file"
type textarea "x"
type textarea "We need a webapp capable of effective and efficient conversion of a PDF file t"
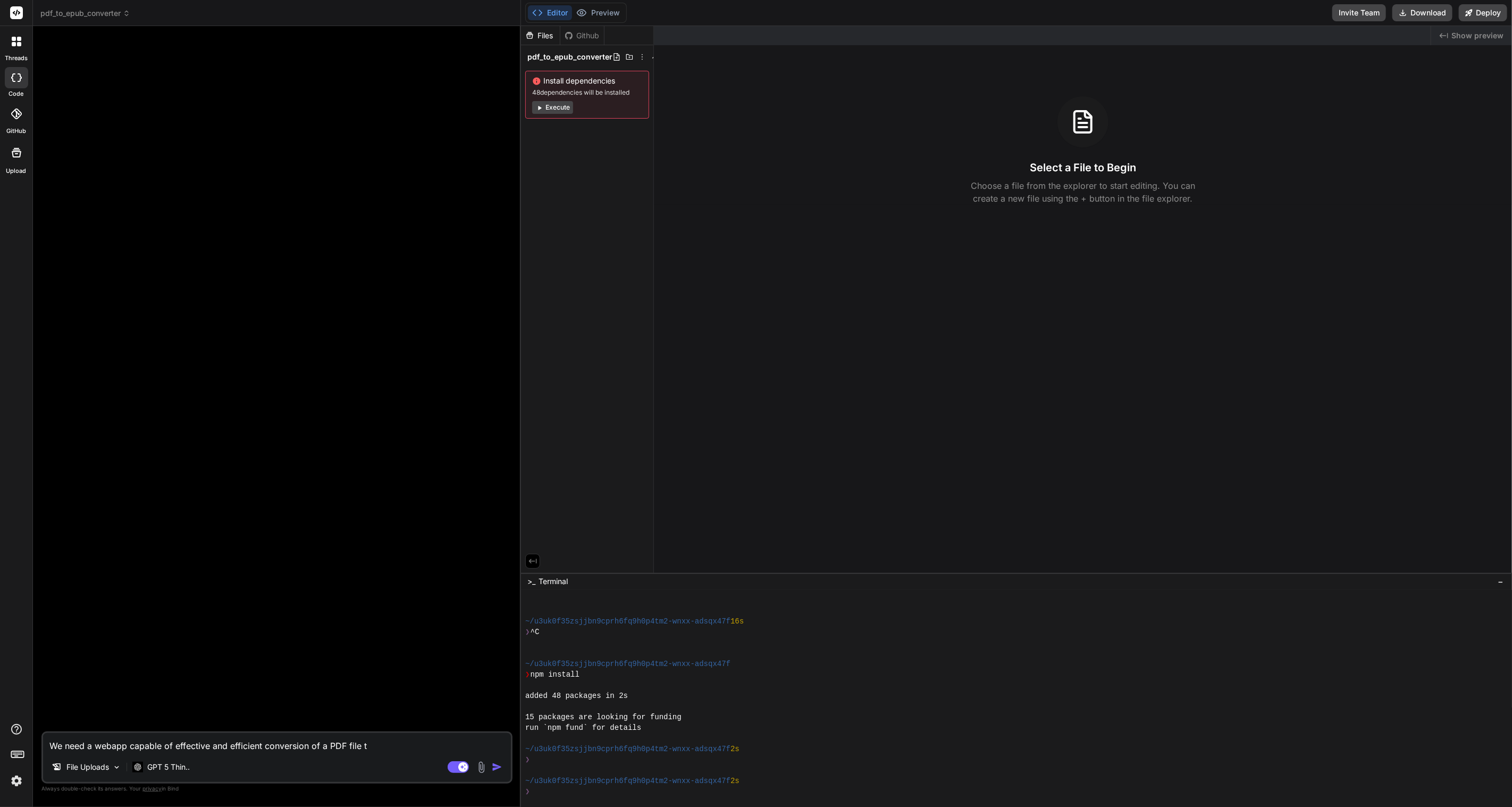
type textarea "x"
type textarea "We need a webapp capable of effective and efficient conversion of a PDF file to"
type textarea "x"
type textarea "We need a webapp capable of effective and efficient conversion of a PDF file to"
type textarea "x"
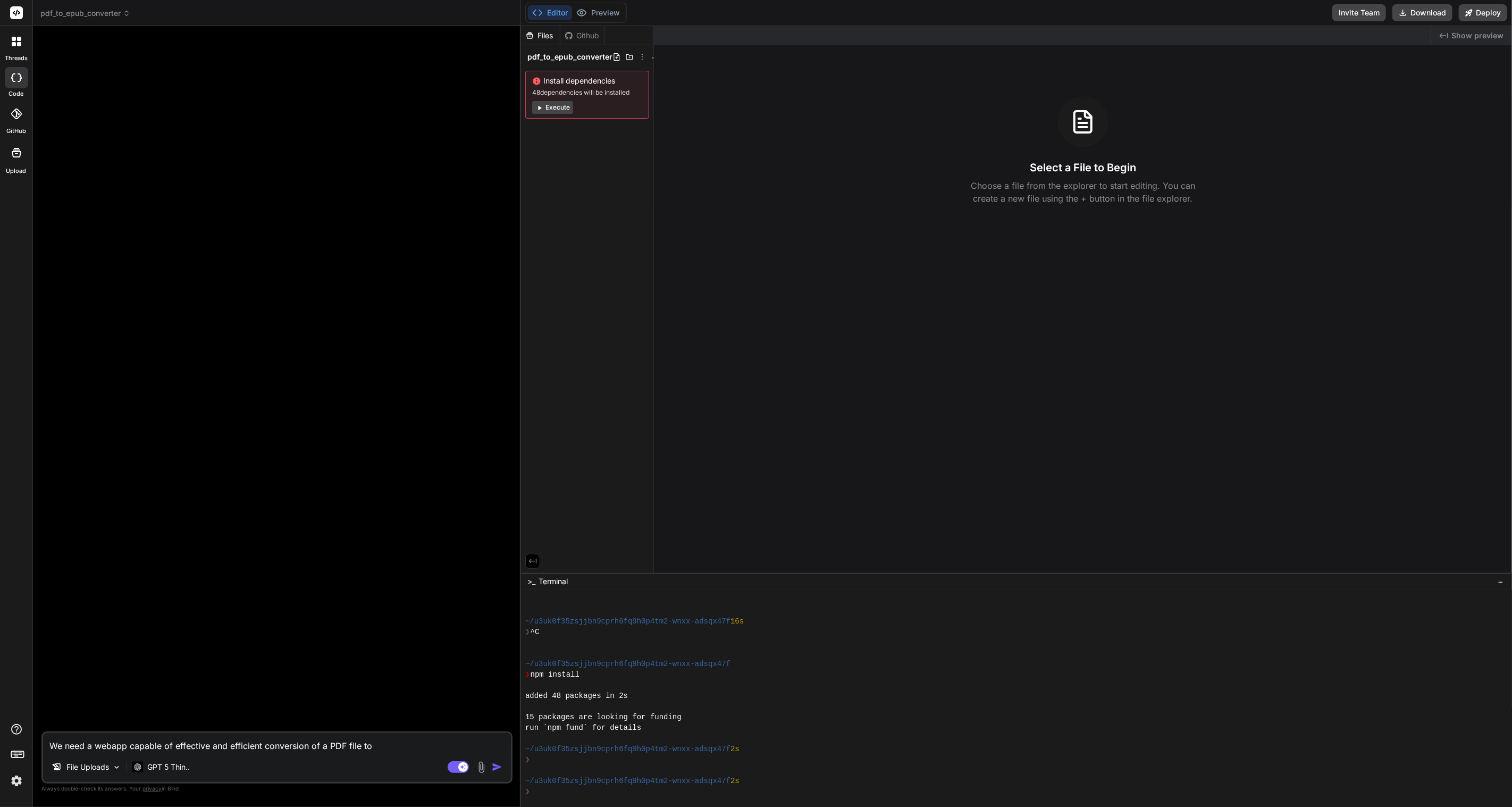
type textarea "We need a webapp capable of effective and efficient conversion of a PDF file to…"
type textarea "x"
type textarea "We need a webapp capable of effective and efficient conversion of a PDF file to…"
type textarea "x"
type textarea "We need a webapp capable of effective and efficient conversion of a PDF file to…"
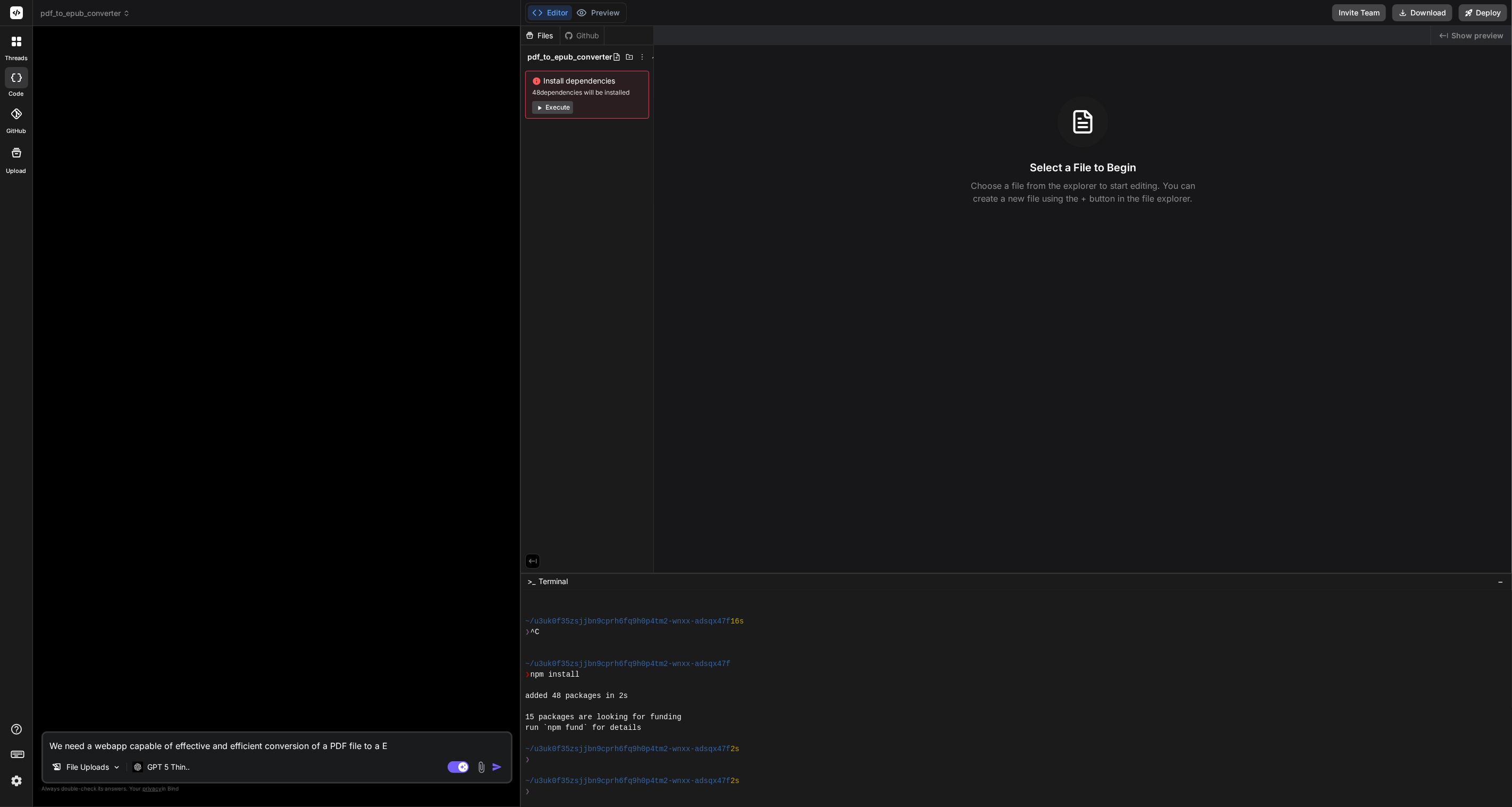
type textarea "x"
type textarea "We need a webapp capable of effective and efficient conversion of a PDF file to…"
type textarea "x"
type textarea "We need a webapp capable of effective and efficient conversion of a PDF file to…"
type textarea "x"
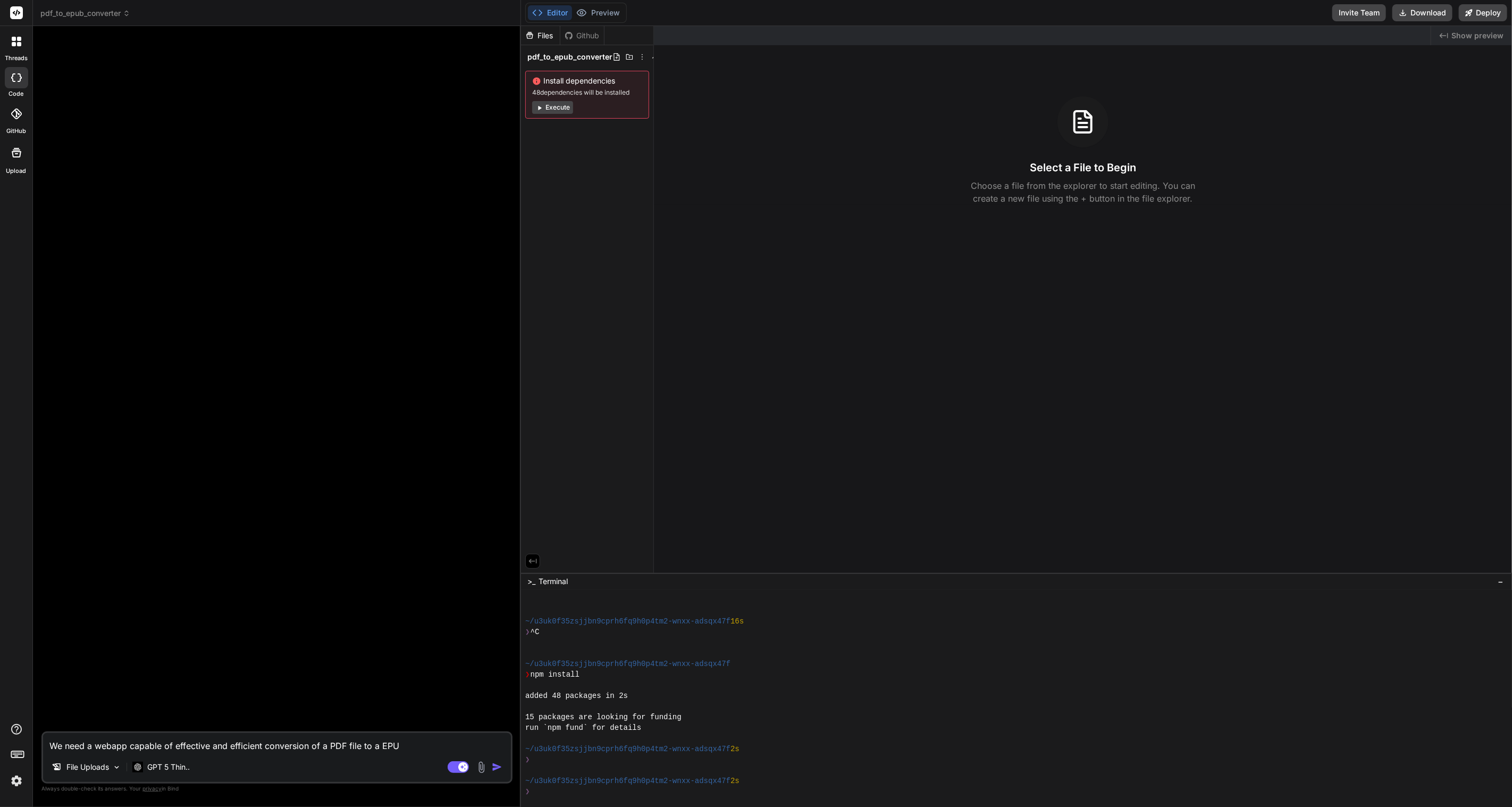
type textarea "We need a webapp capable of effective and efficient conversion of a PDF file to…"
type textarea "x"
type textarea "We need a webapp capable of effective and efficient conversion of a PDF file to…"
type textarea "x"
type textarea "We need a webapp capable of effective and efficient conversion of a PDF file to…"
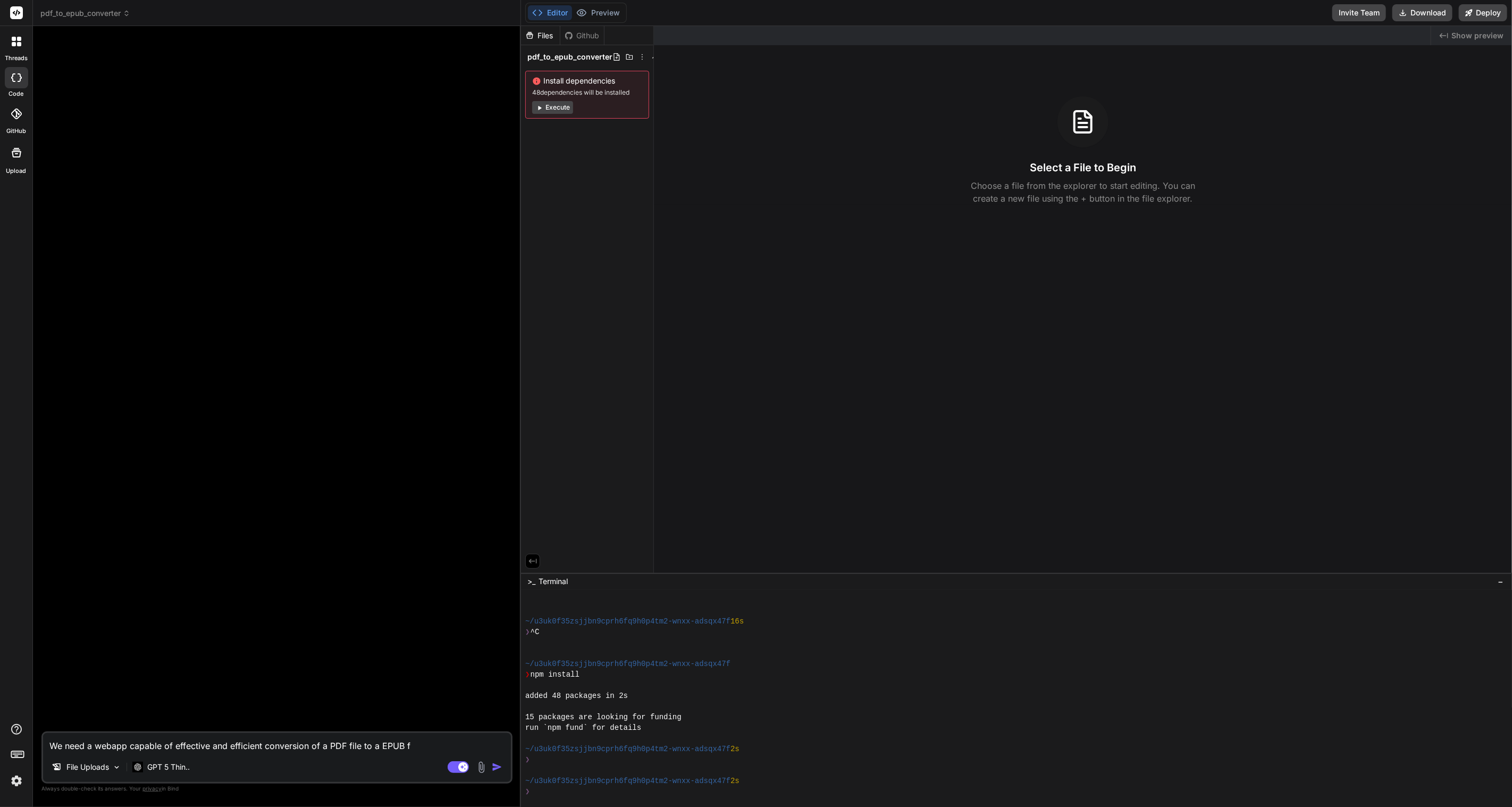
type textarea "x"
type textarea "We need a webapp capable of effective and efficient conversion of a PDF file to…"
type textarea "x"
type textarea "We need a webapp capable of effective and efficient conversion of a PDF file to…"
click at [498, 768] on img "button" at bounding box center [497, 766] width 11 height 11
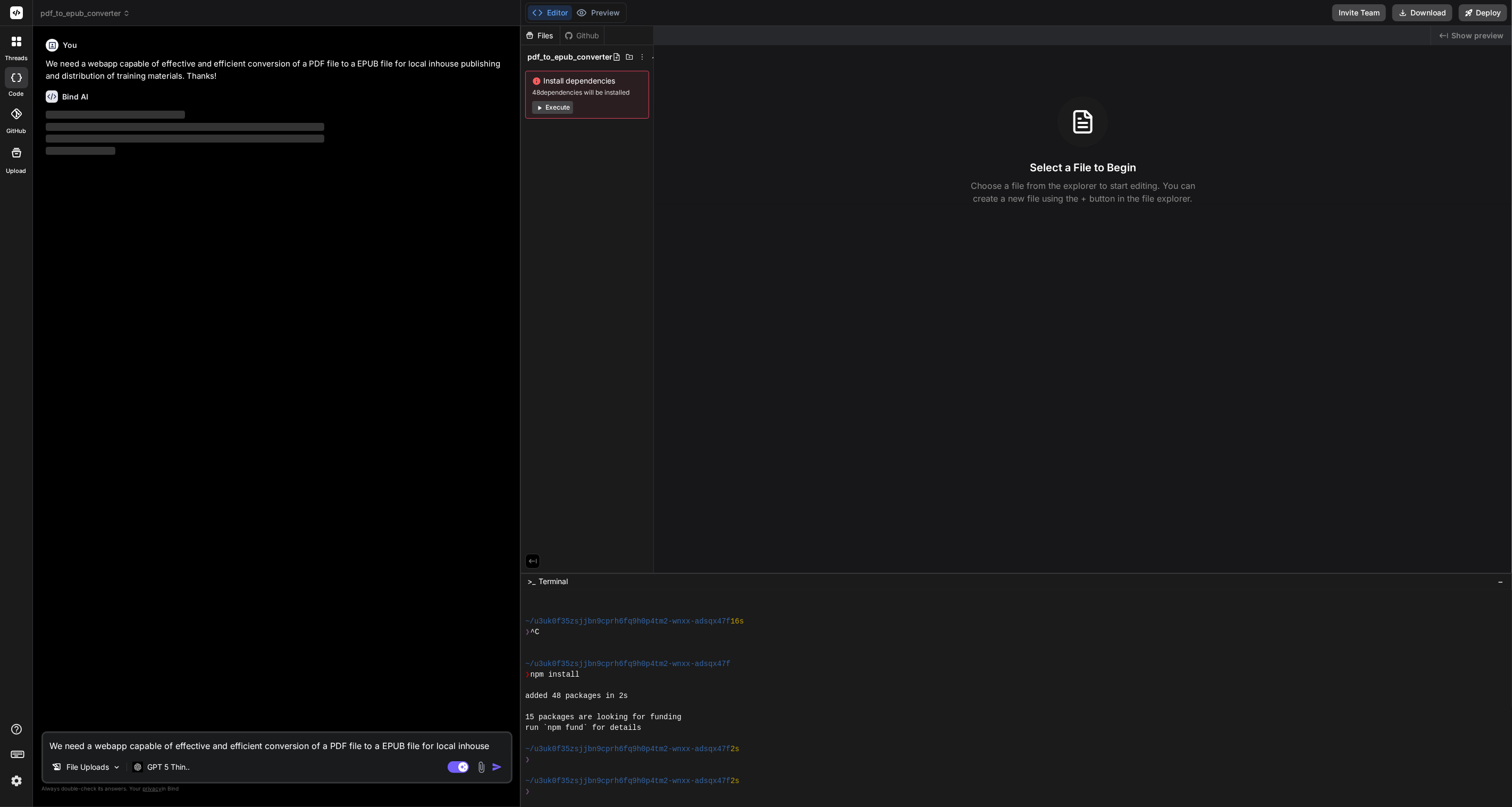
click at [1463, 36] on span "Show preview" at bounding box center [1477, 35] width 52 height 11
click at [540, 15] on icon at bounding box center [537, 13] width 11 height 11
click at [586, 32] on div "Github" at bounding box center [582, 35] width 43 height 11
click at [551, 37] on div "Files" at bounding box center [540, 35] width 39 height 11
click at [586, 54] on span "pdf_to_epub_converter" at bounding box center [570, 57] width 85 height 11
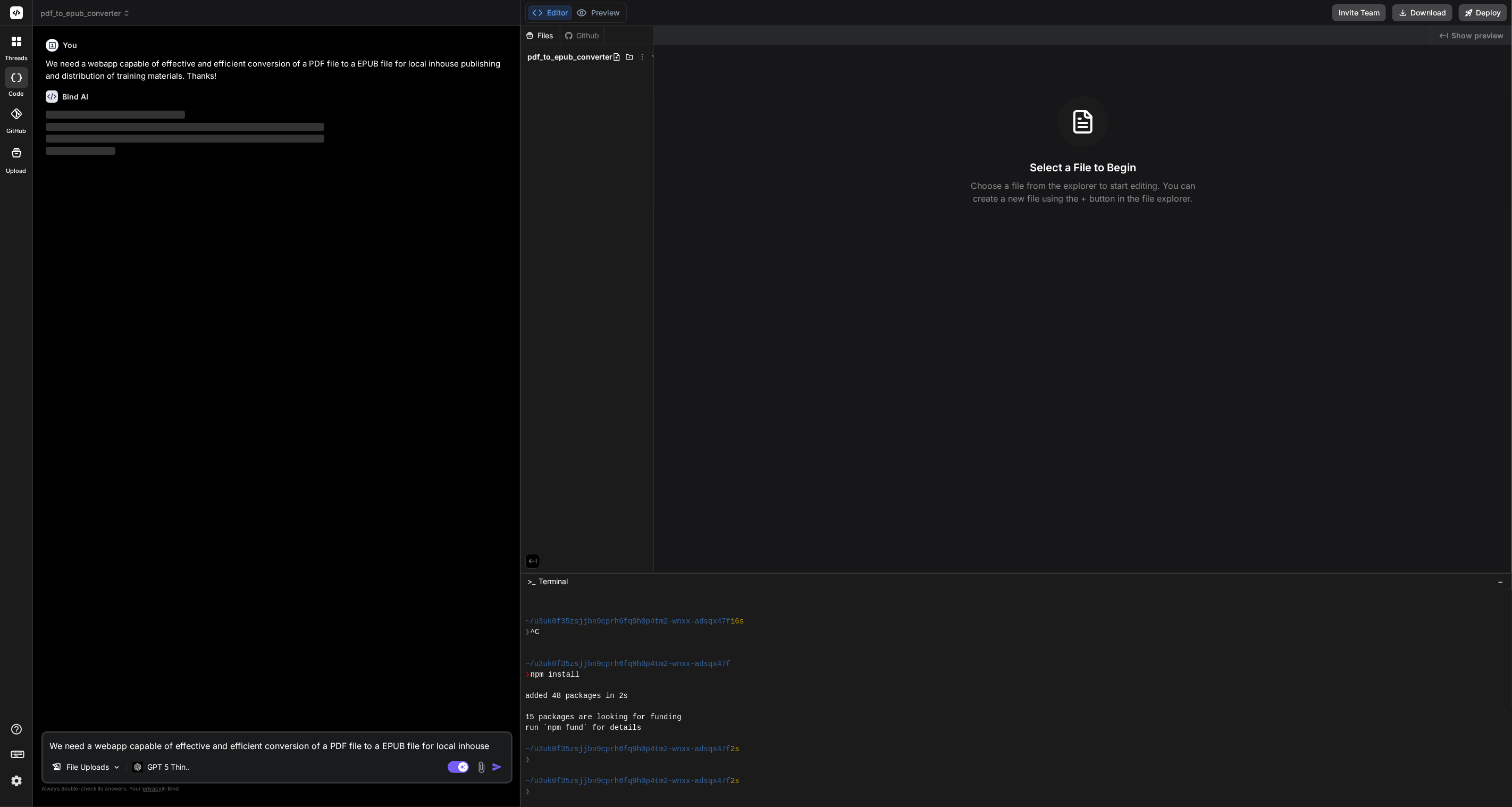
click at [586, 54] on span "pdf_to_epub_converter" at bounding box center [570, 57] width 85 height 11
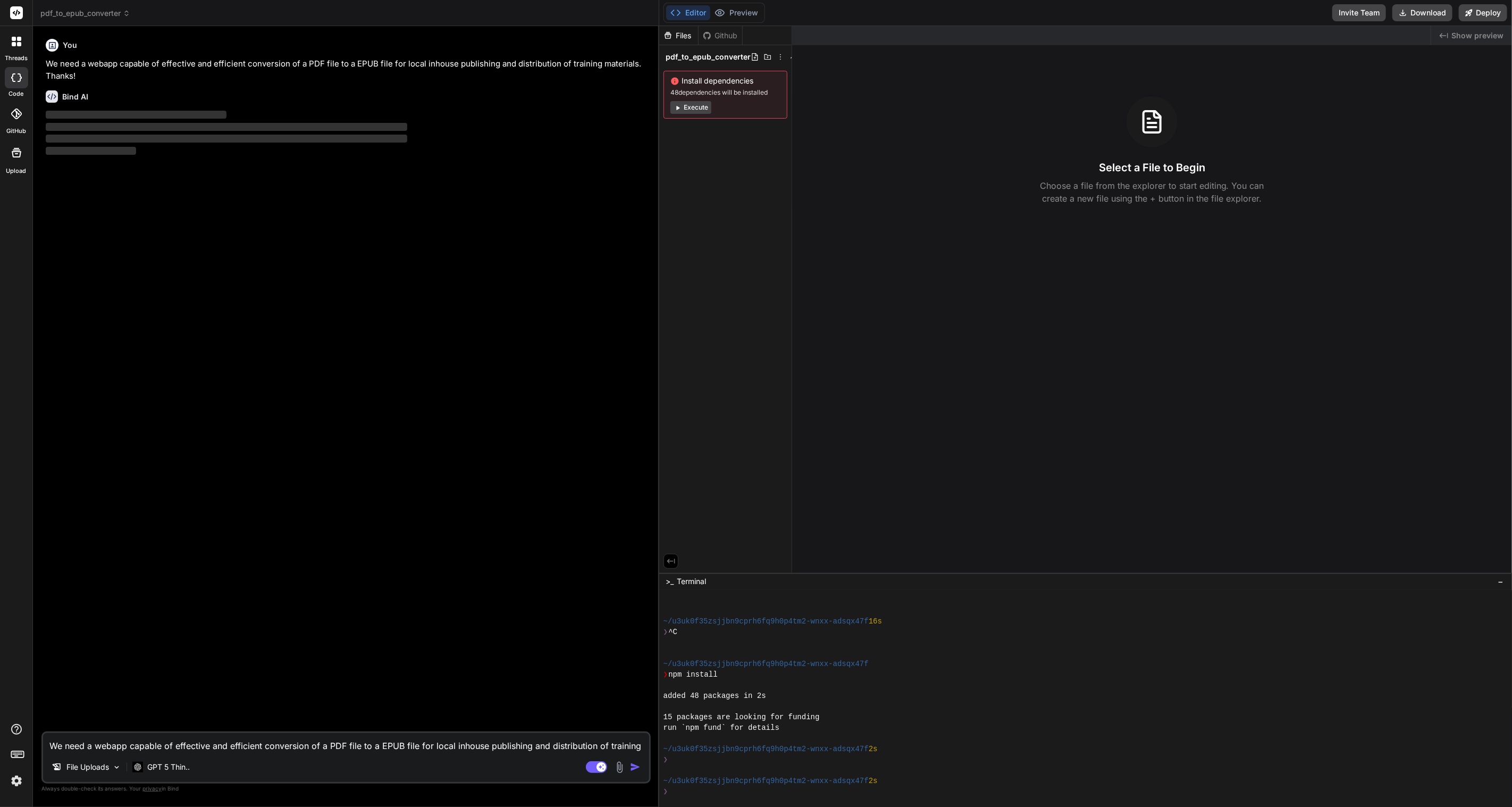
drag, startPoint x: 520, startPoint y: 134, endPoint x: 640, endPoint y: 135, distance: 120.0
click at [640, 135] on div "Bind AI Web Search Created with Pixso. Code Generator You We need a webapp capa…" at bounding box center [346, 417] width 627 height 781
click at [673, 559] on icon at bounding box center [671, 561] width 10 height 10
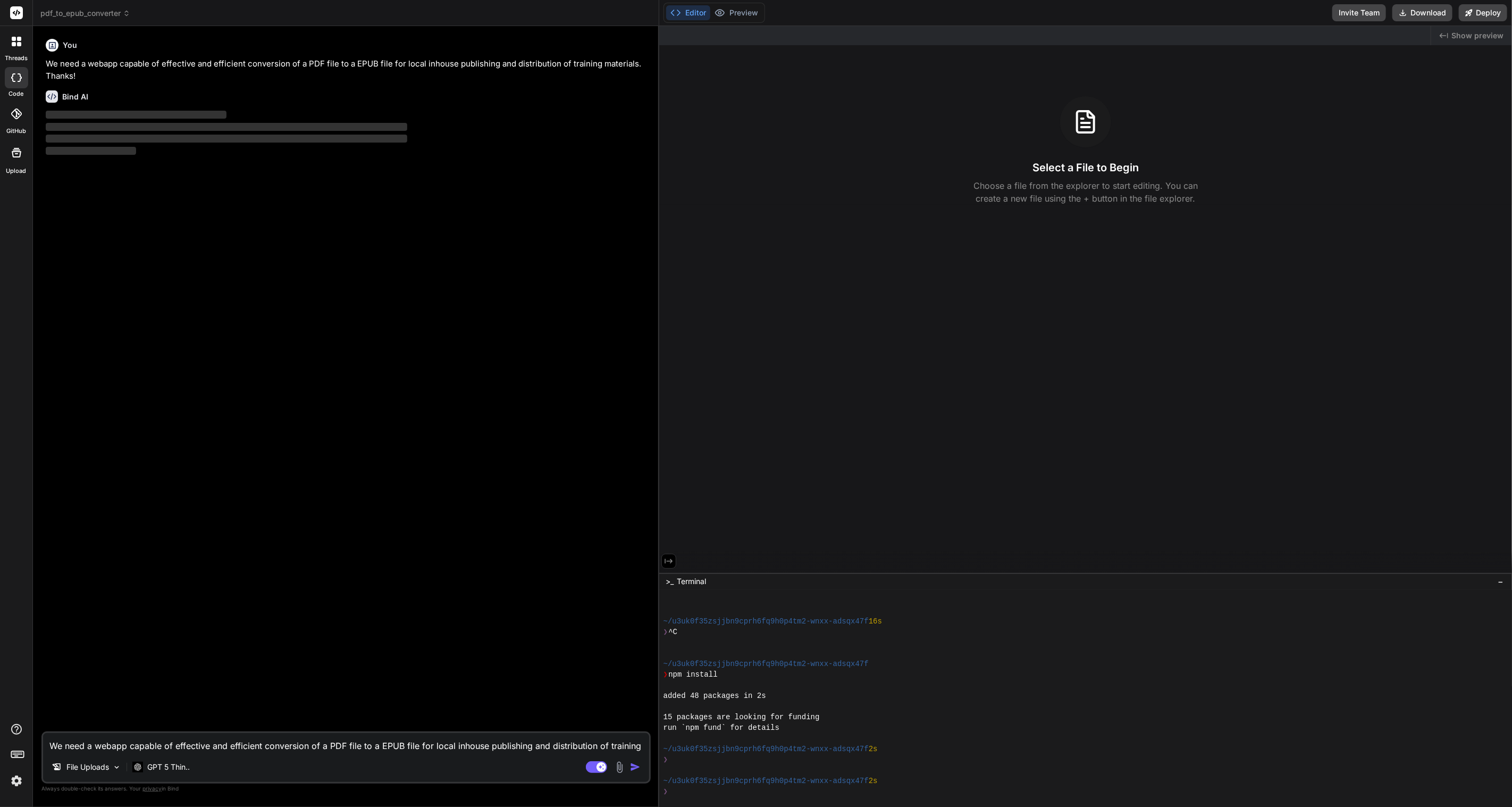
click at [673, 559] on icon at bounding box center [669, 561] width 10 height 10
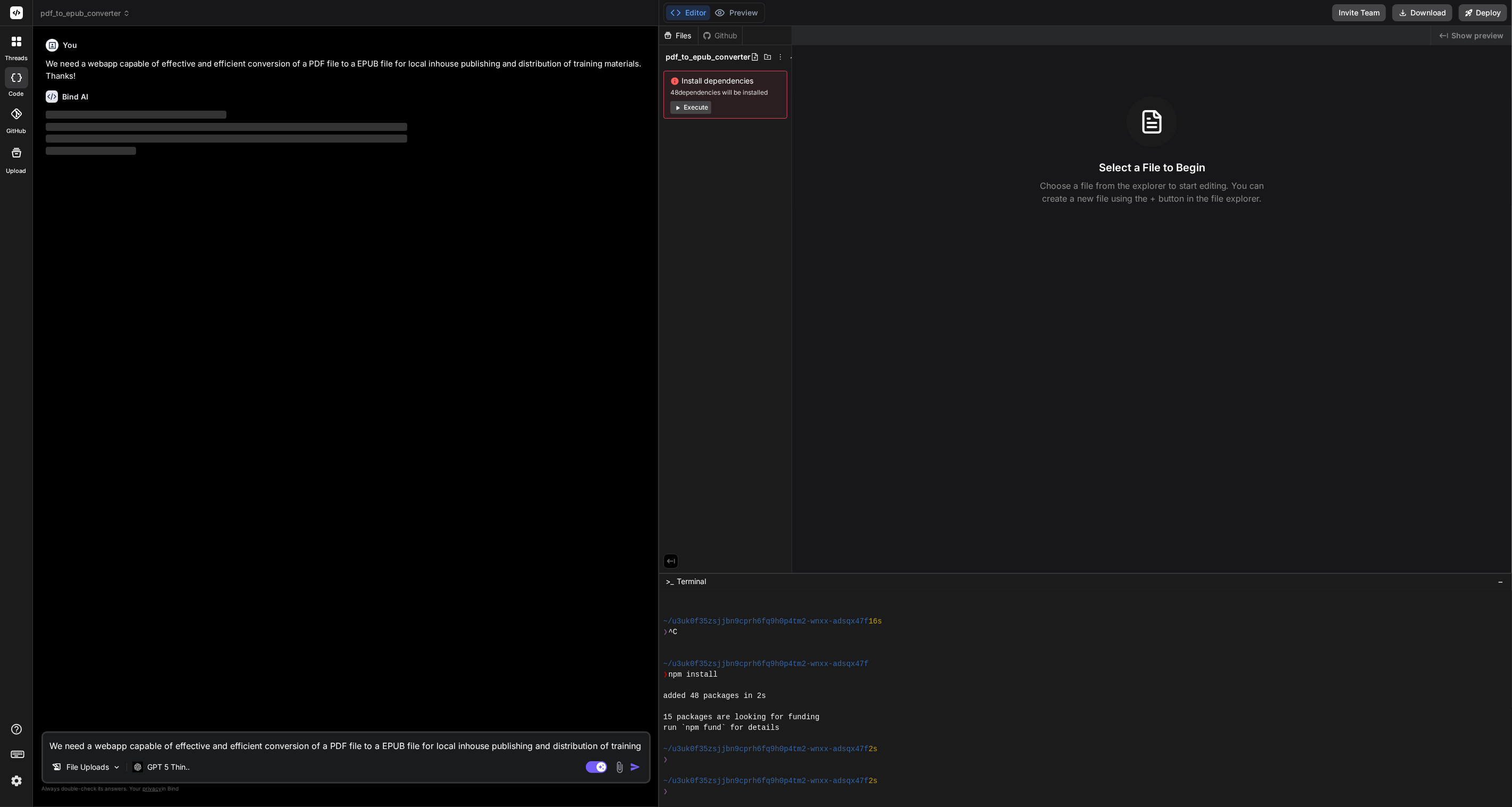
click at [1474, 35] on span "Show preview" at bounding box center [1477, 35] width 52 height 11
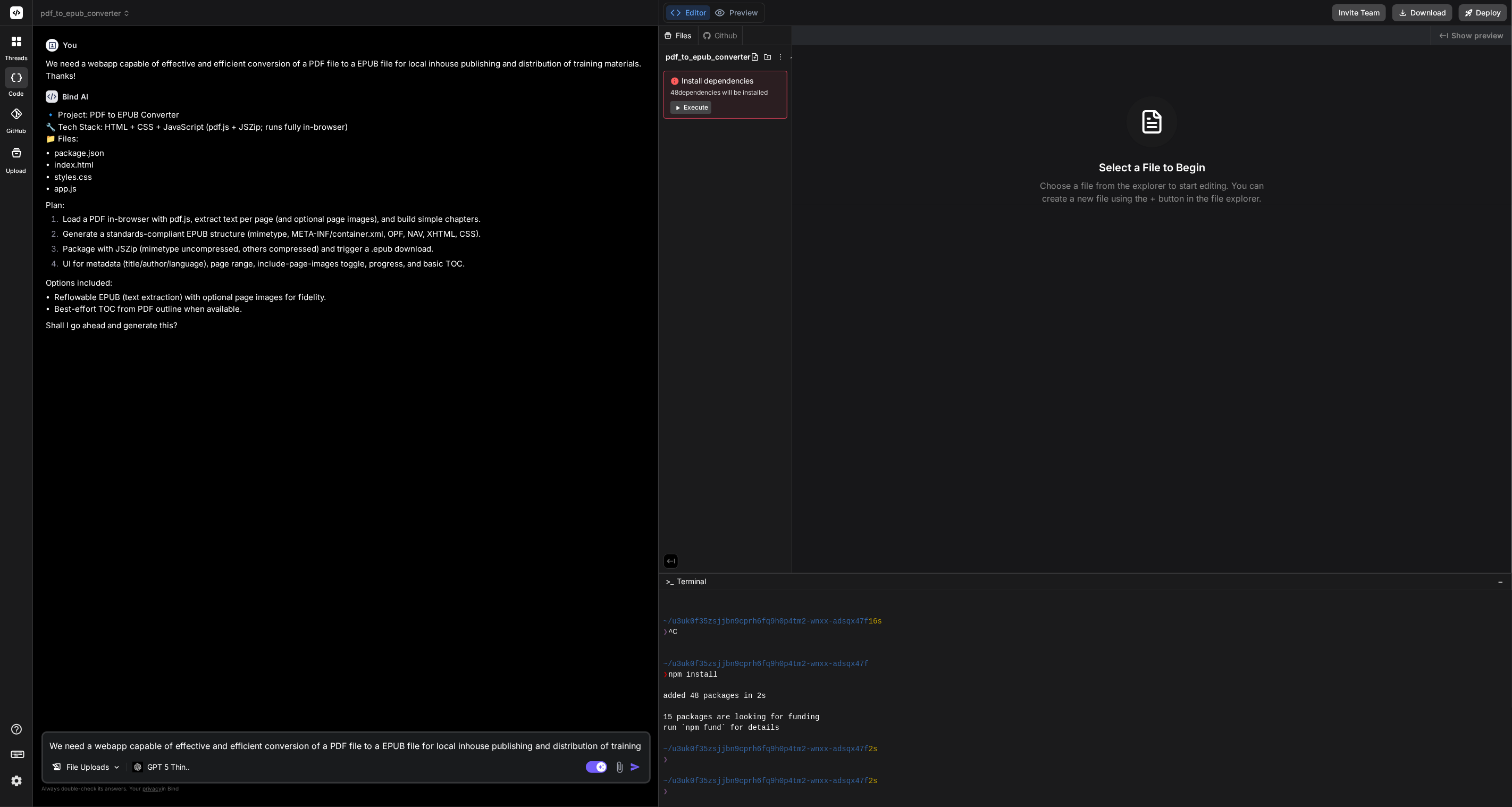
click at [172, 743] on textarea "We need a webapp capable of effective and efficient conversion of a PDF file to…" at bounding box center [346, 742] width 606 height 20
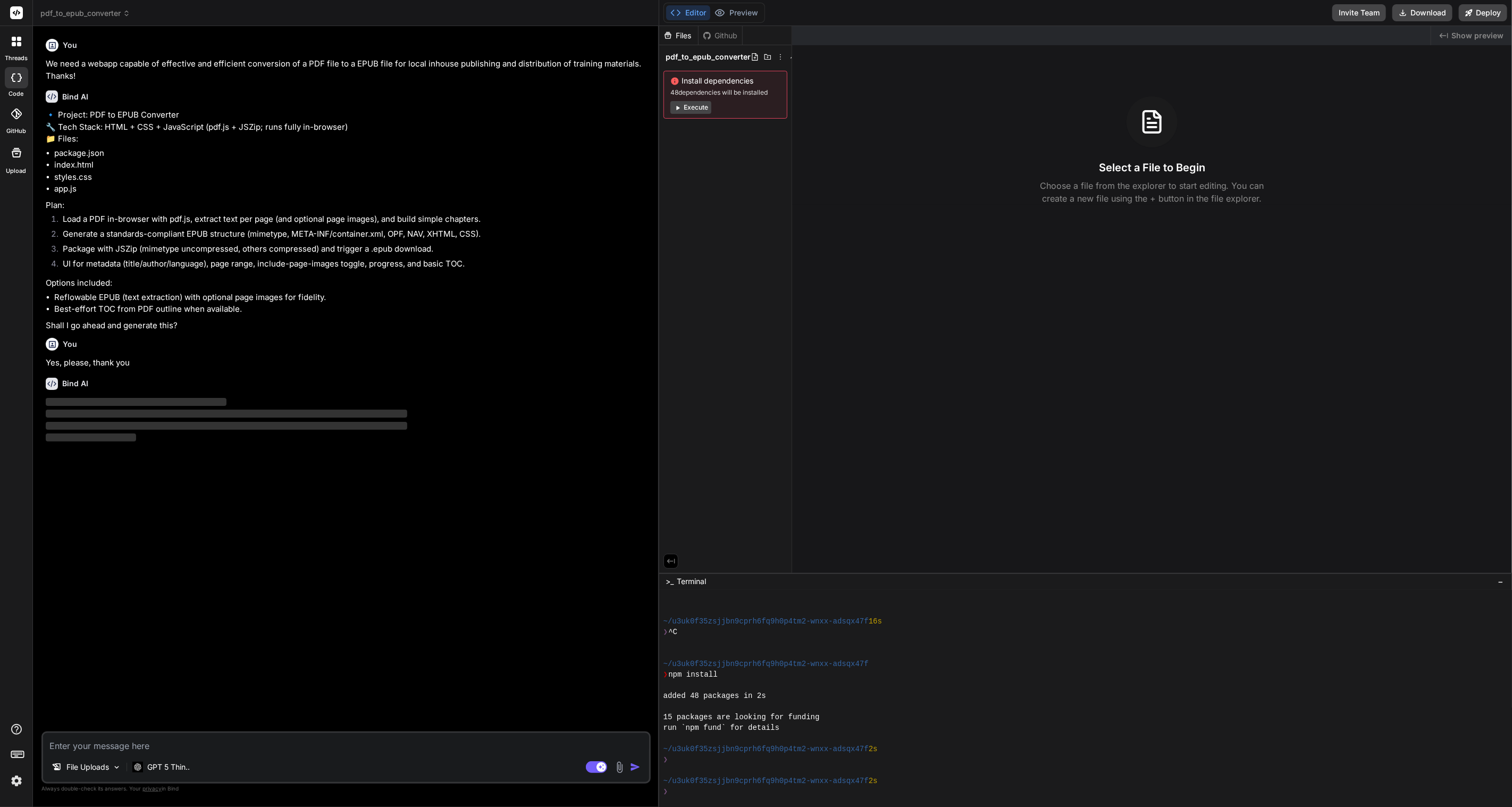
scroll to position [0, 3]
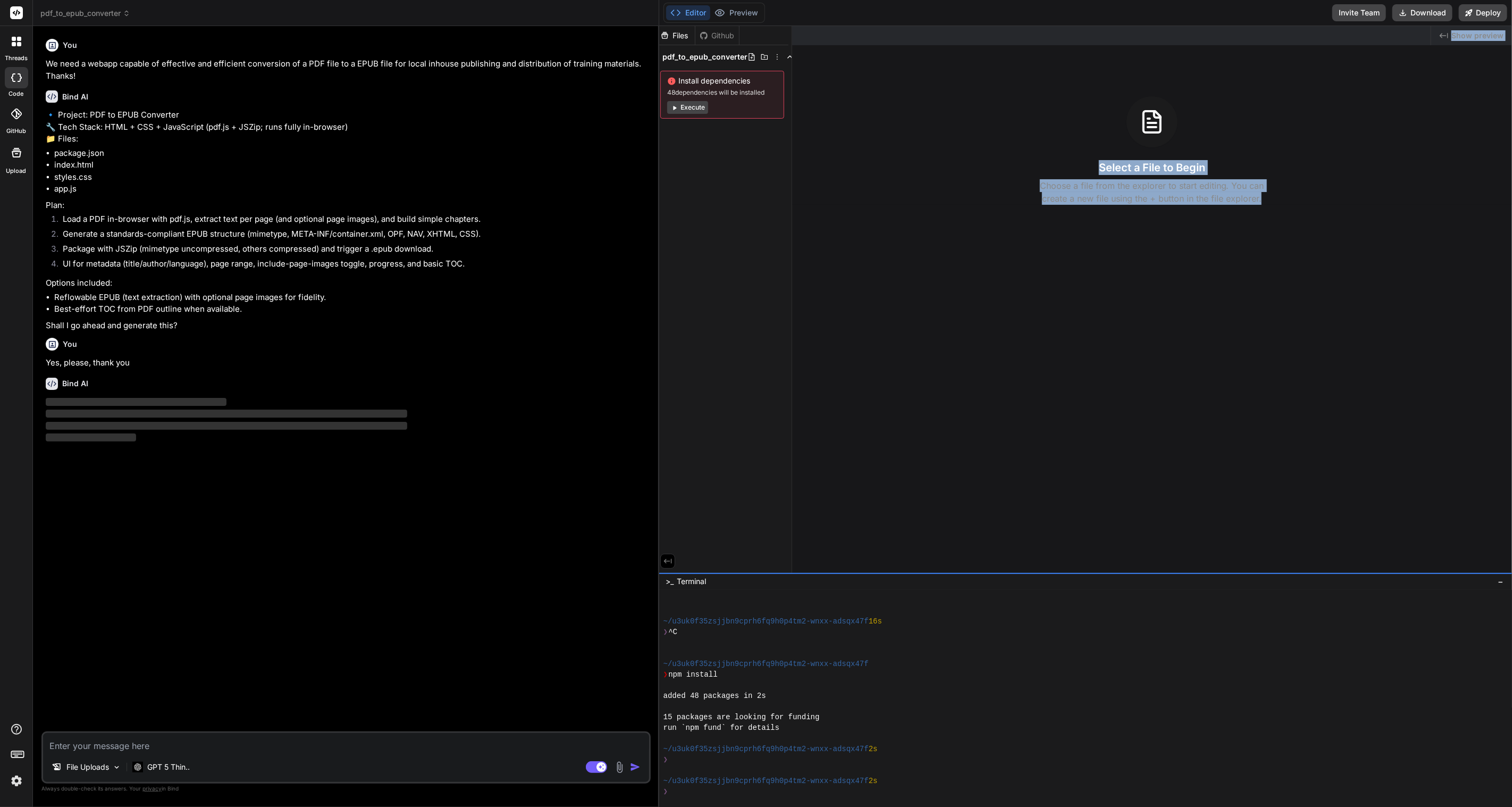
drag, startPoint x: 788, startPoint y: 568, endPoint x: 809, endPoint y: 573, distance: 21.6
click at [810, 573] on div "Files Github pdf_to_epub_converter Install dependencies 48 dependencies will be…" at bounding box center [1085, 417] width 853 height 781
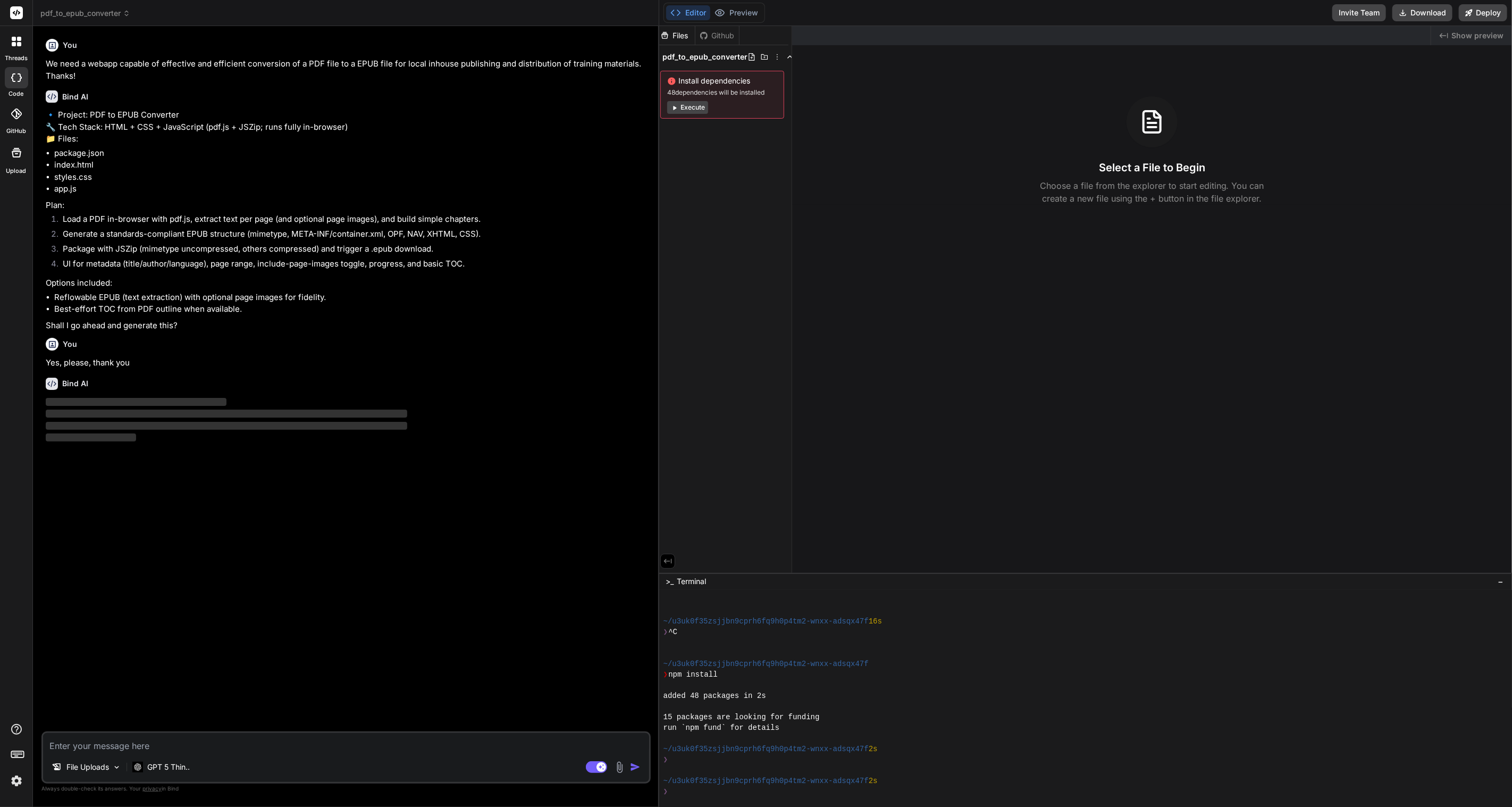
click at [787, 518] on div "Files Github pdf_to_epub_converter Install dependencies 48 dependencies will be…" at bounding box center [726, 299] width 133 height 546
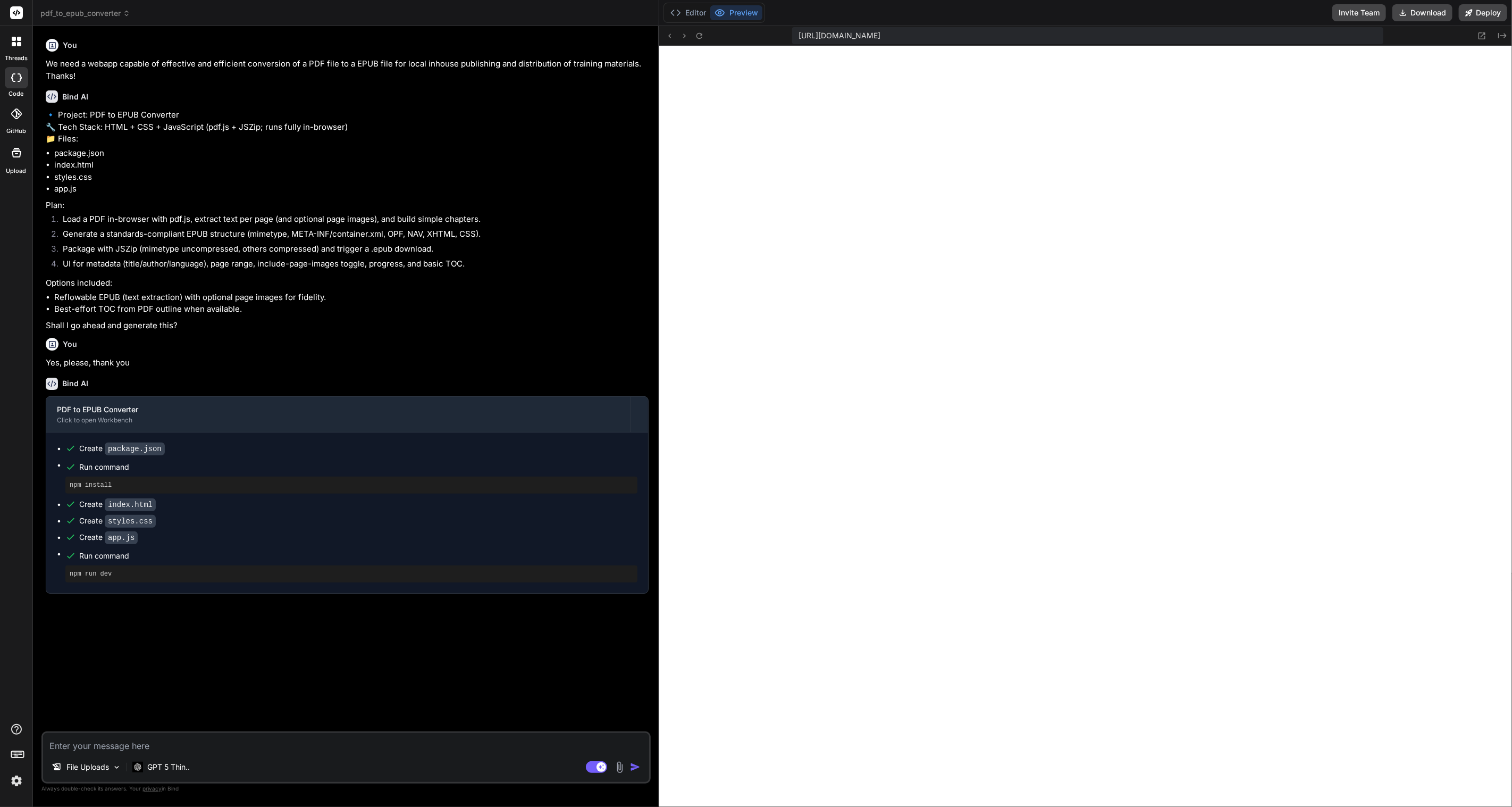
scroll to position [1212, 0]
click at [1435, 14] on button "Download" at bounding box center [1422, 12] width 60 height 17
click at [283, 740] on textarea at bounding box center [346, 742] width 606 height 20
paste textarea "Failed to load PDF: Cannot read properties of undefined (reading 'getDocument')"
click at [541, 752] on textarea "Getting the following errors: Failed to load PDF: Cannot read properties of und…" at bounding box center [346, 742] width 606 height 20
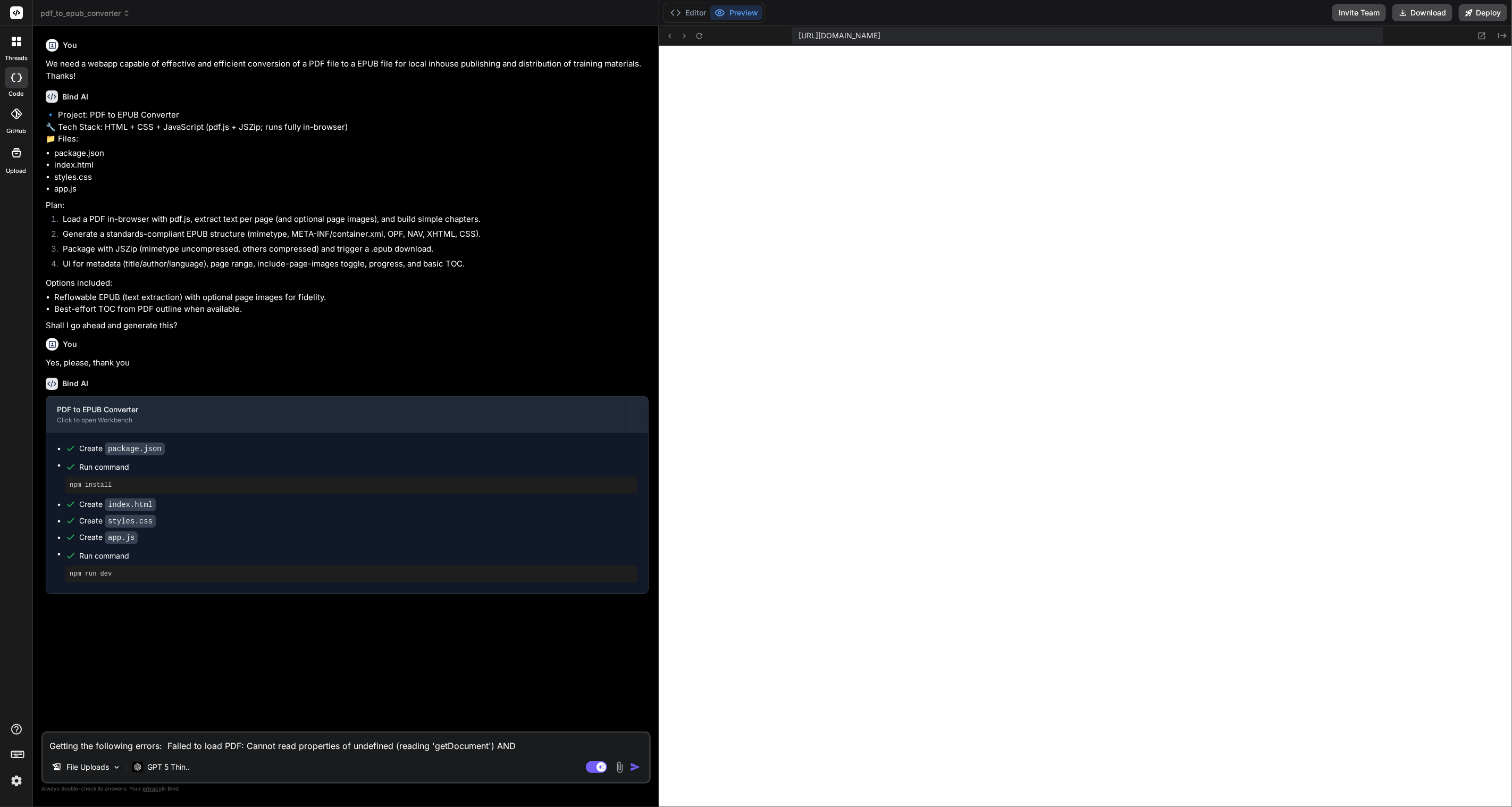
paste textarea "pdf.js failed to load. Please check your internet connection."
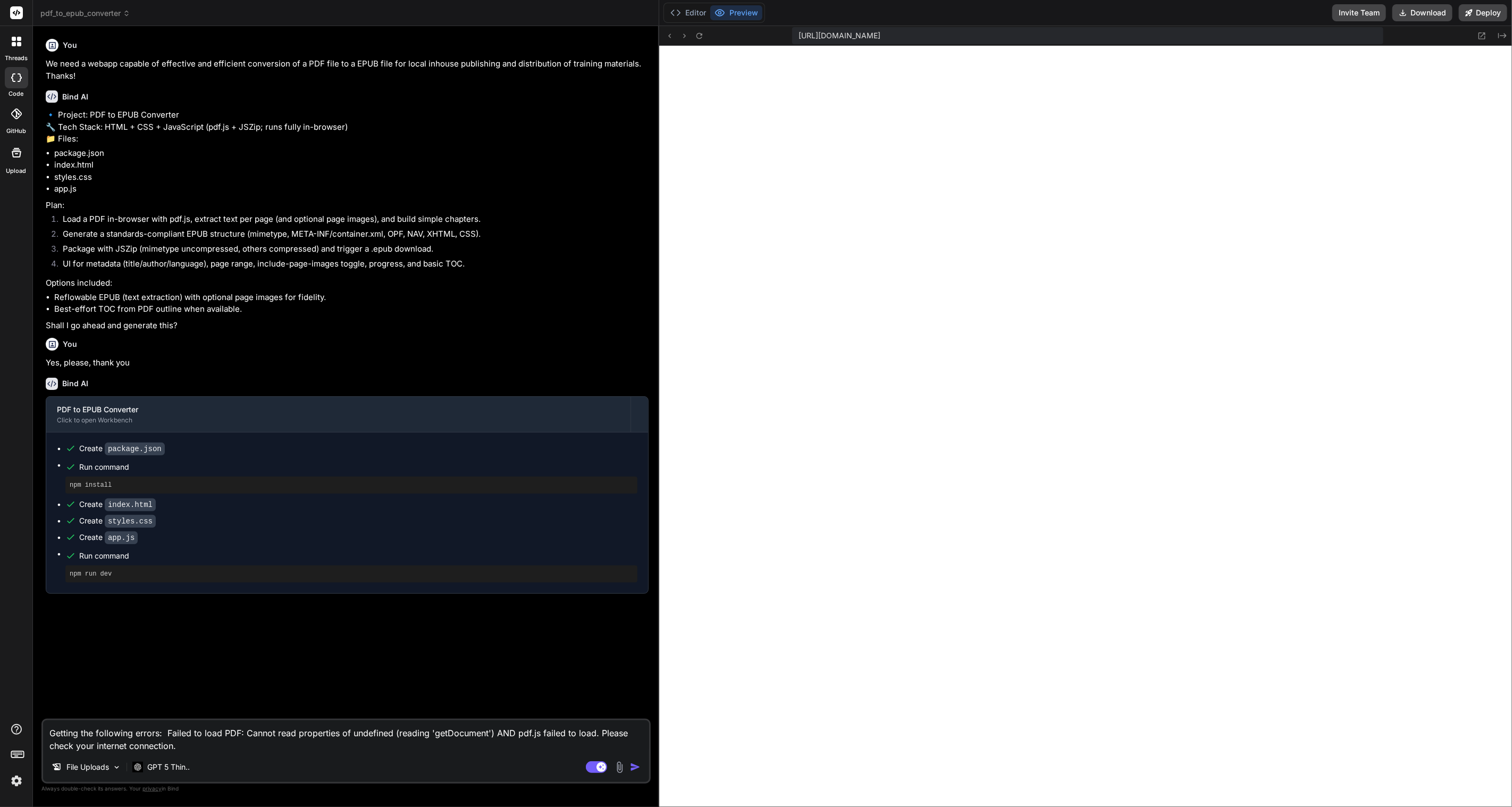
click at [636, 767] on img "button" at bounding box center [635, 766] width 11 height 11
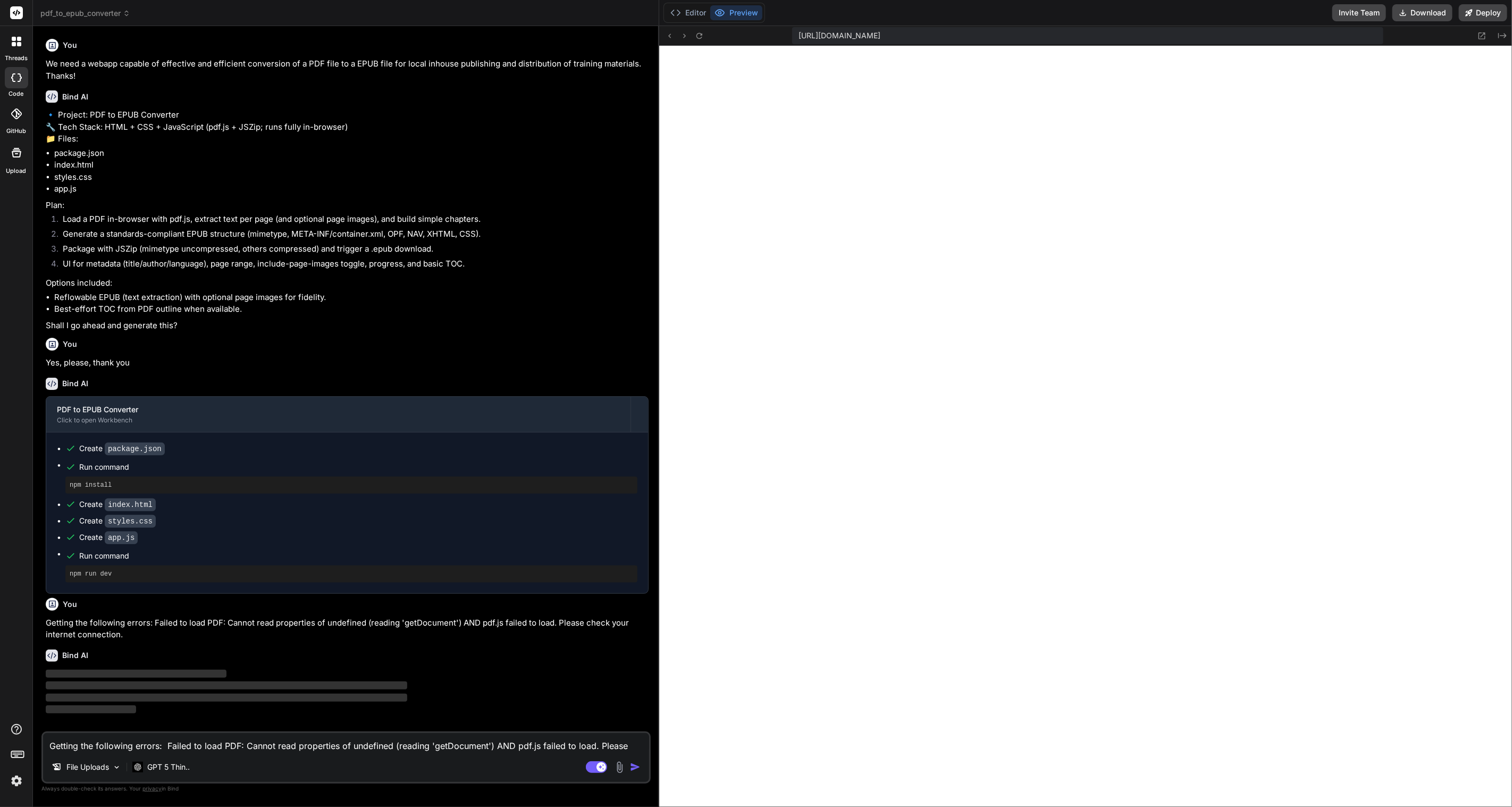
drag, startPoint x: 682, startPoint y: 8, endPoint x: 771, endPoint y: 103, distance: 130.2
click at [682, 8] on button "Editor" at bounding box center [687, 12] width 44 height 15
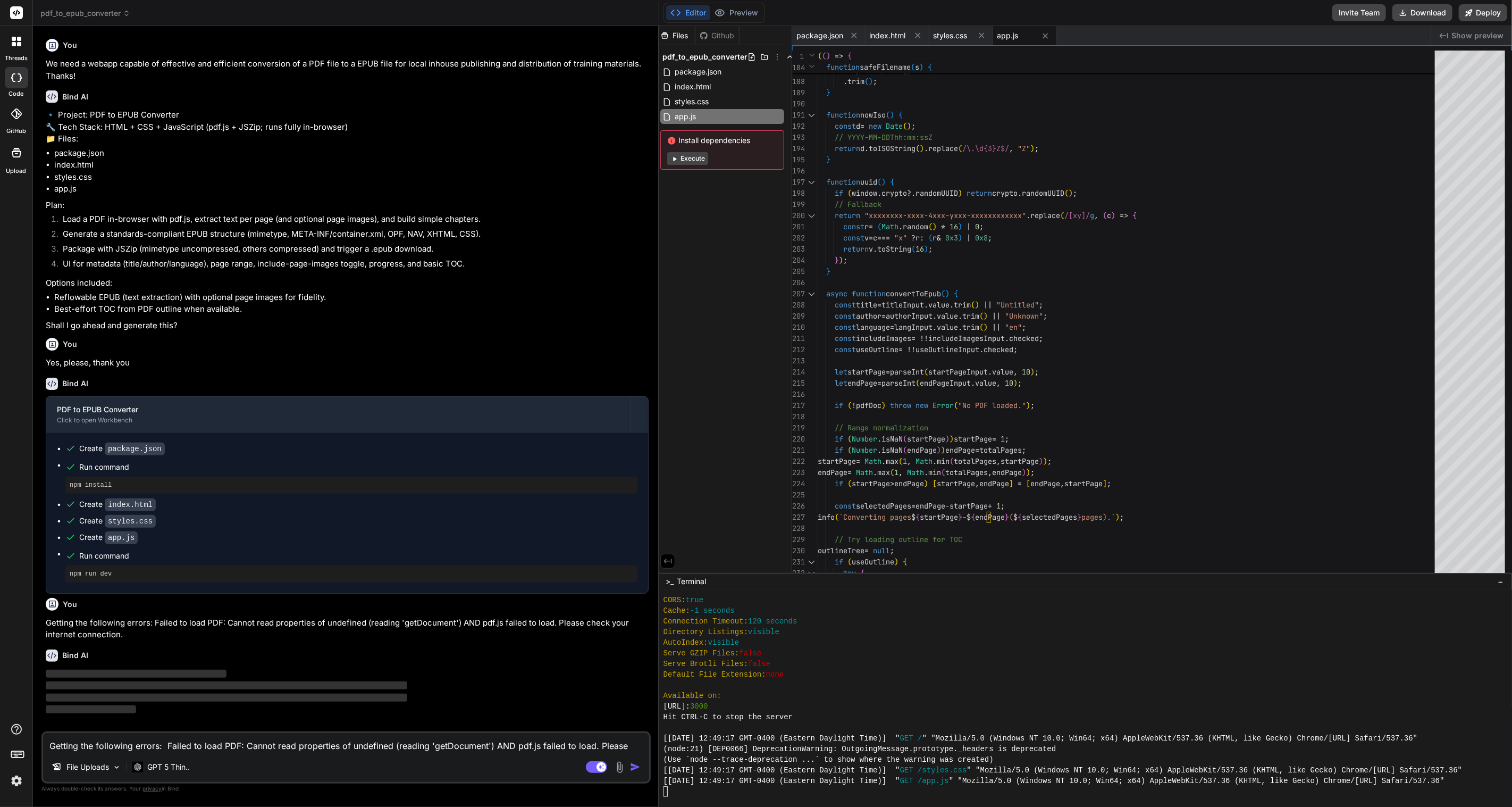
click at [693, 161] on button "Execute" at bounding box center [688, 158] width 41 height 13
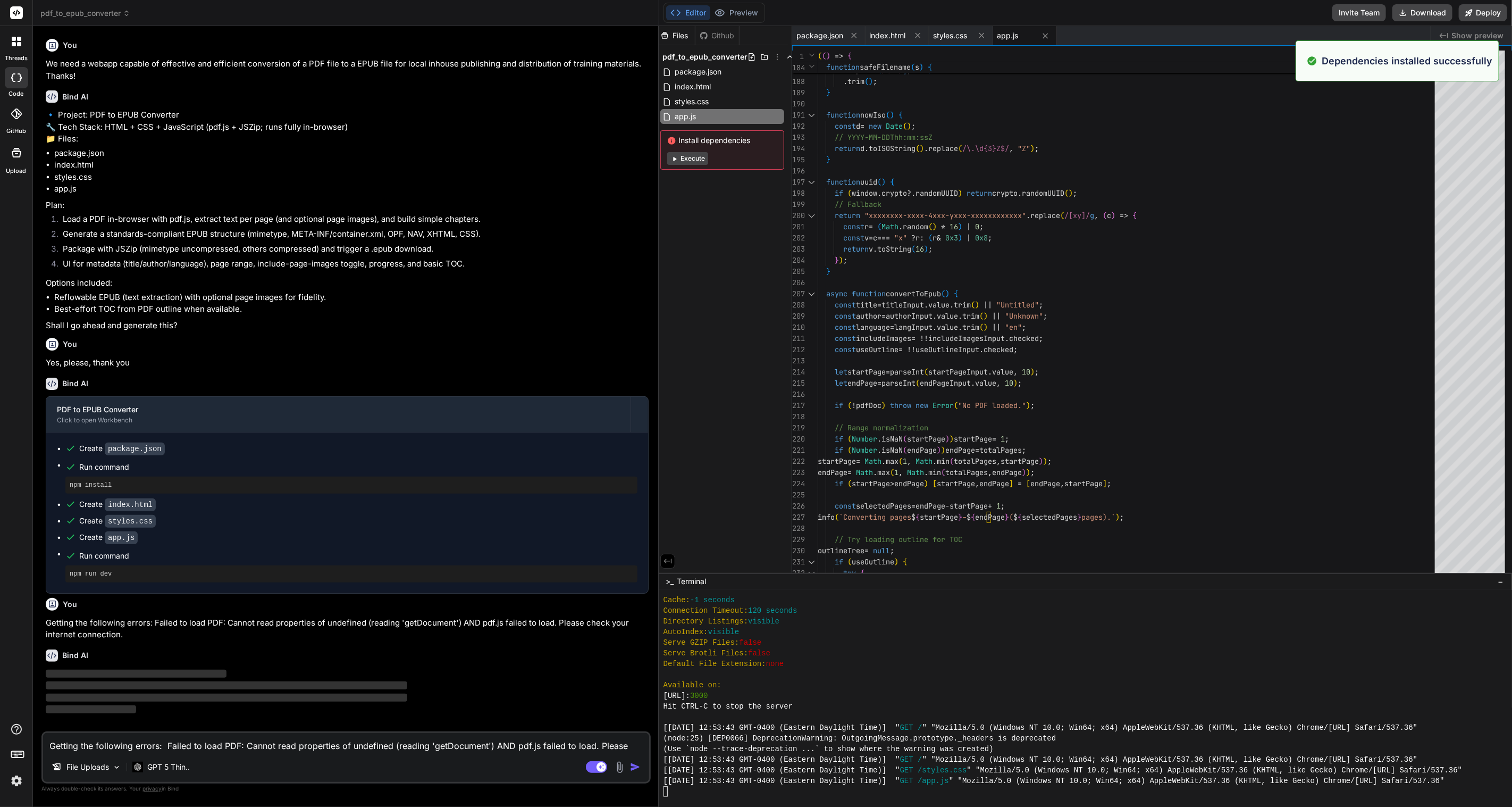
scroll to position [1670, 0]
click at [737, 11] on button "Preview" at bounding box center [735, 12] width 52 height 15
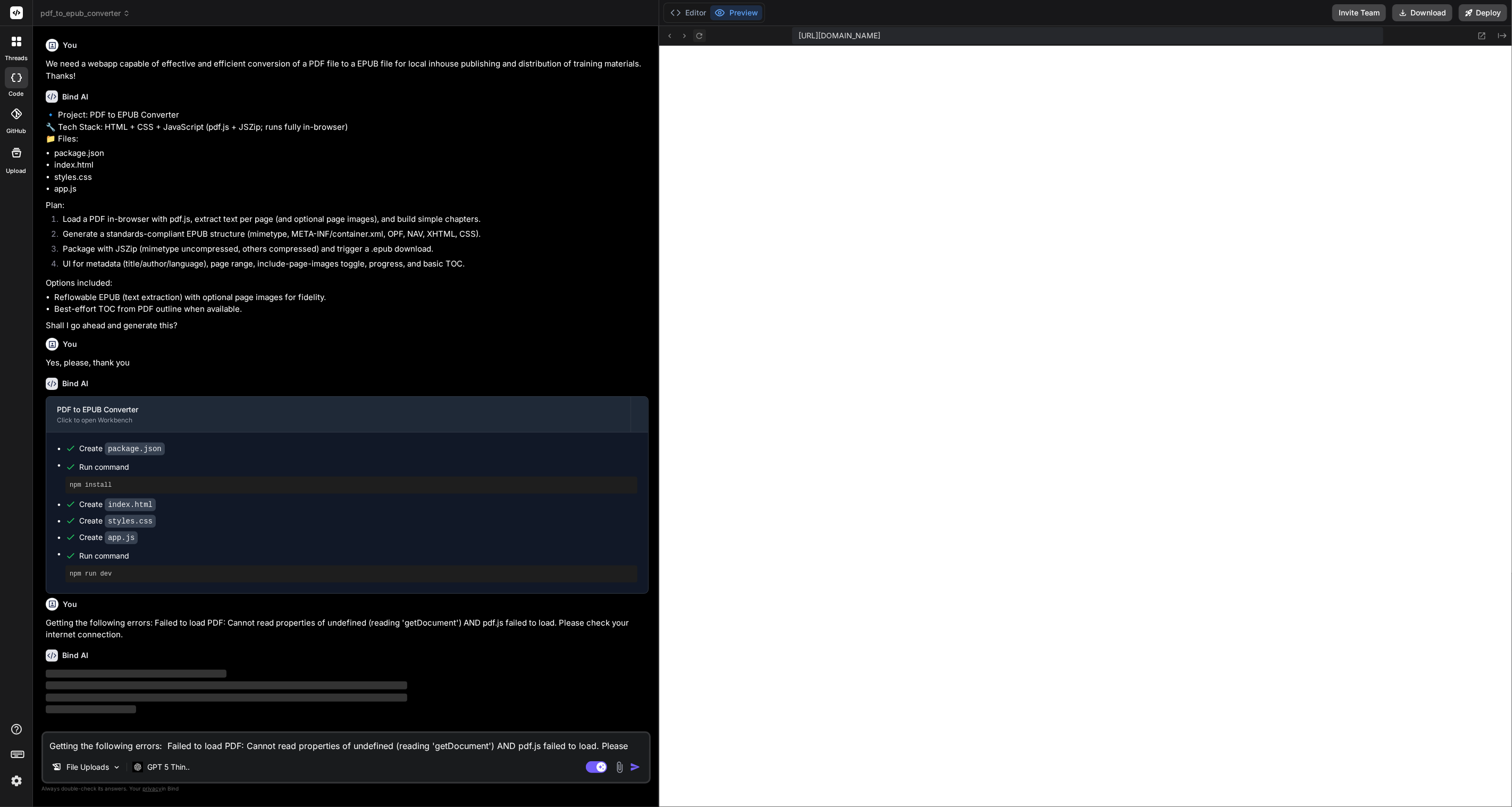
click at [704, 30] on button at bounding box center [699, 35] width 13 height 13
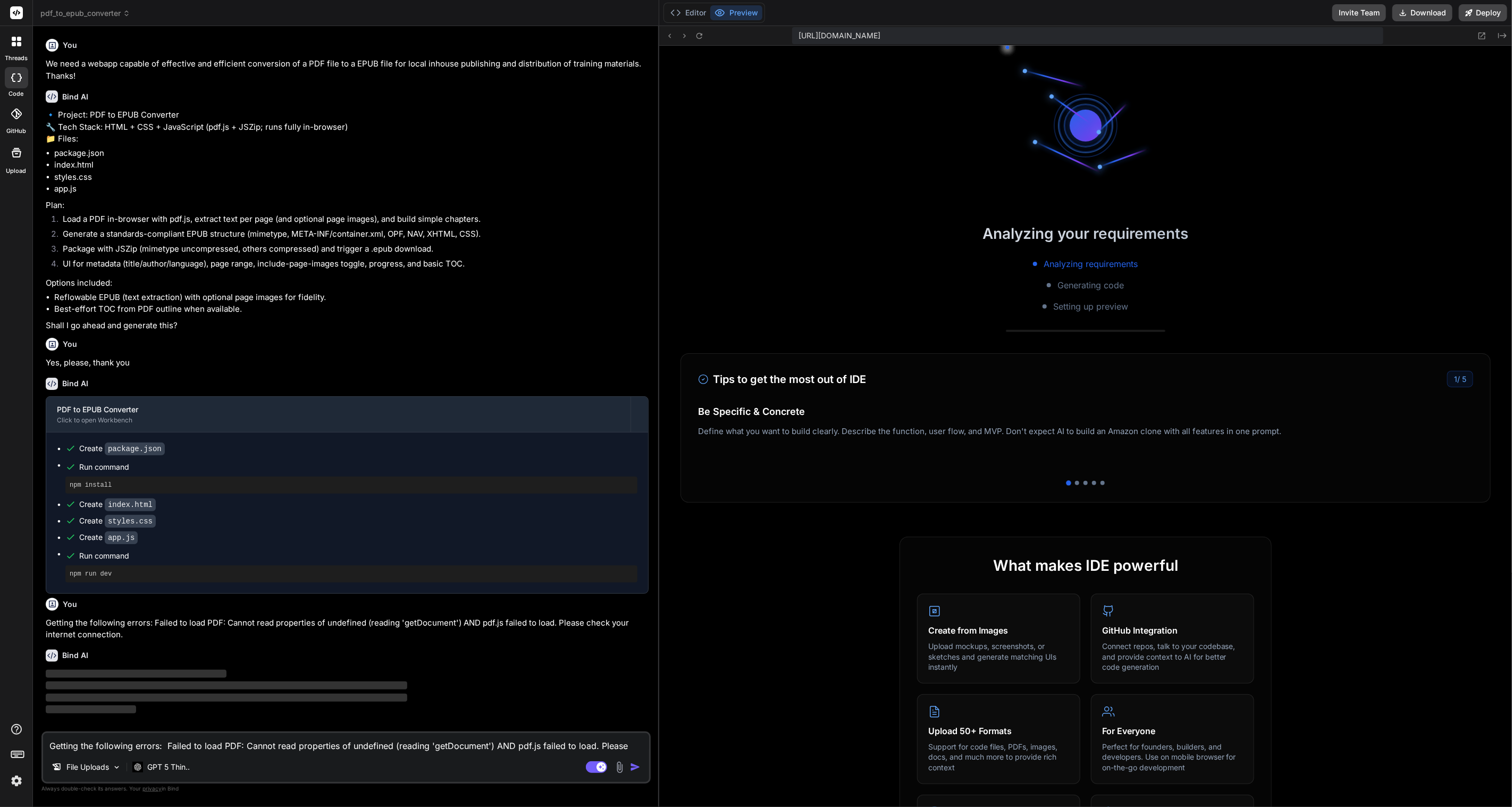
scroll to position [1712, 0]
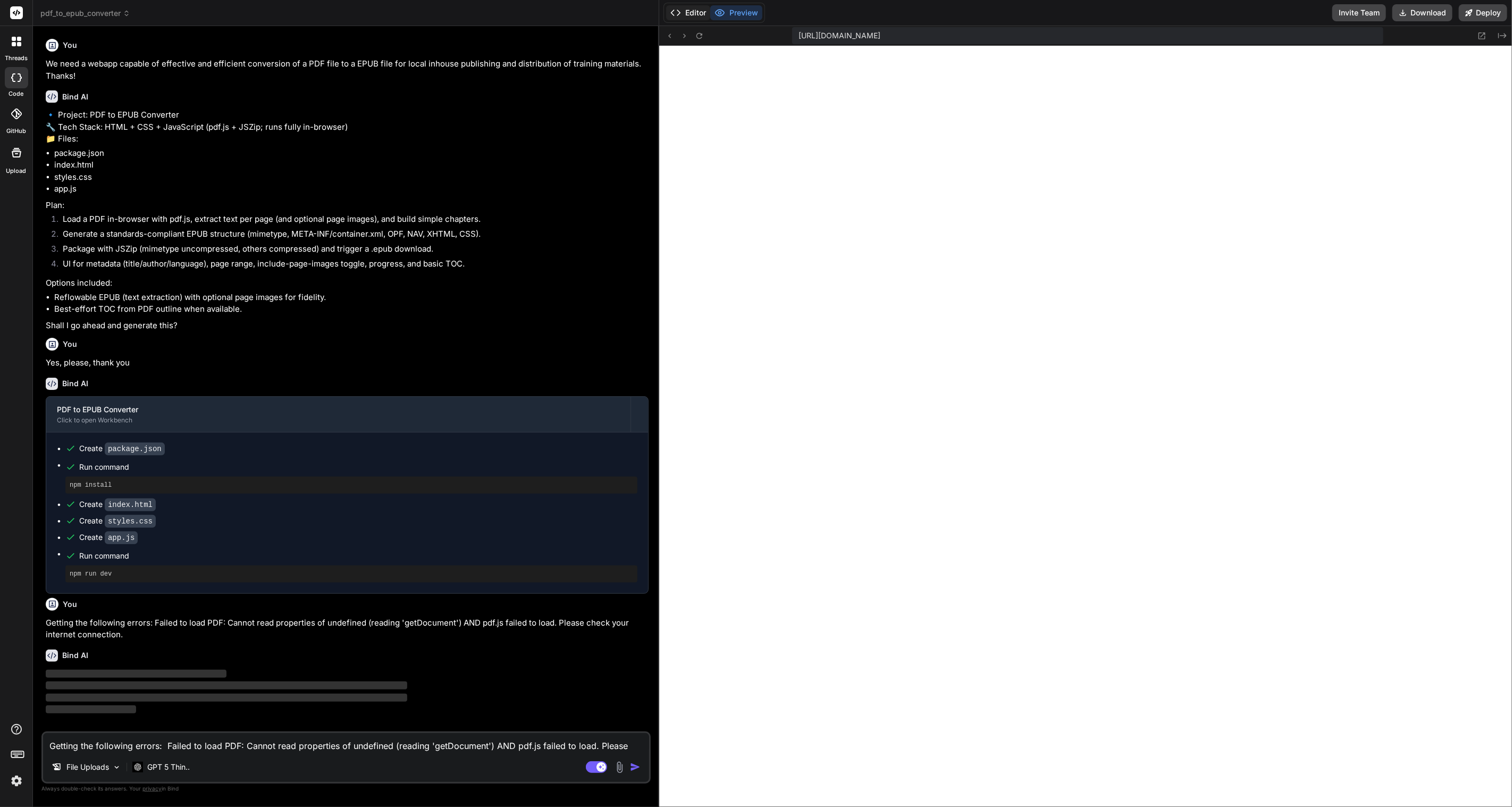
click at [694, 12] on button "Editor" at bounding box center [687, 12] width 44 height 15
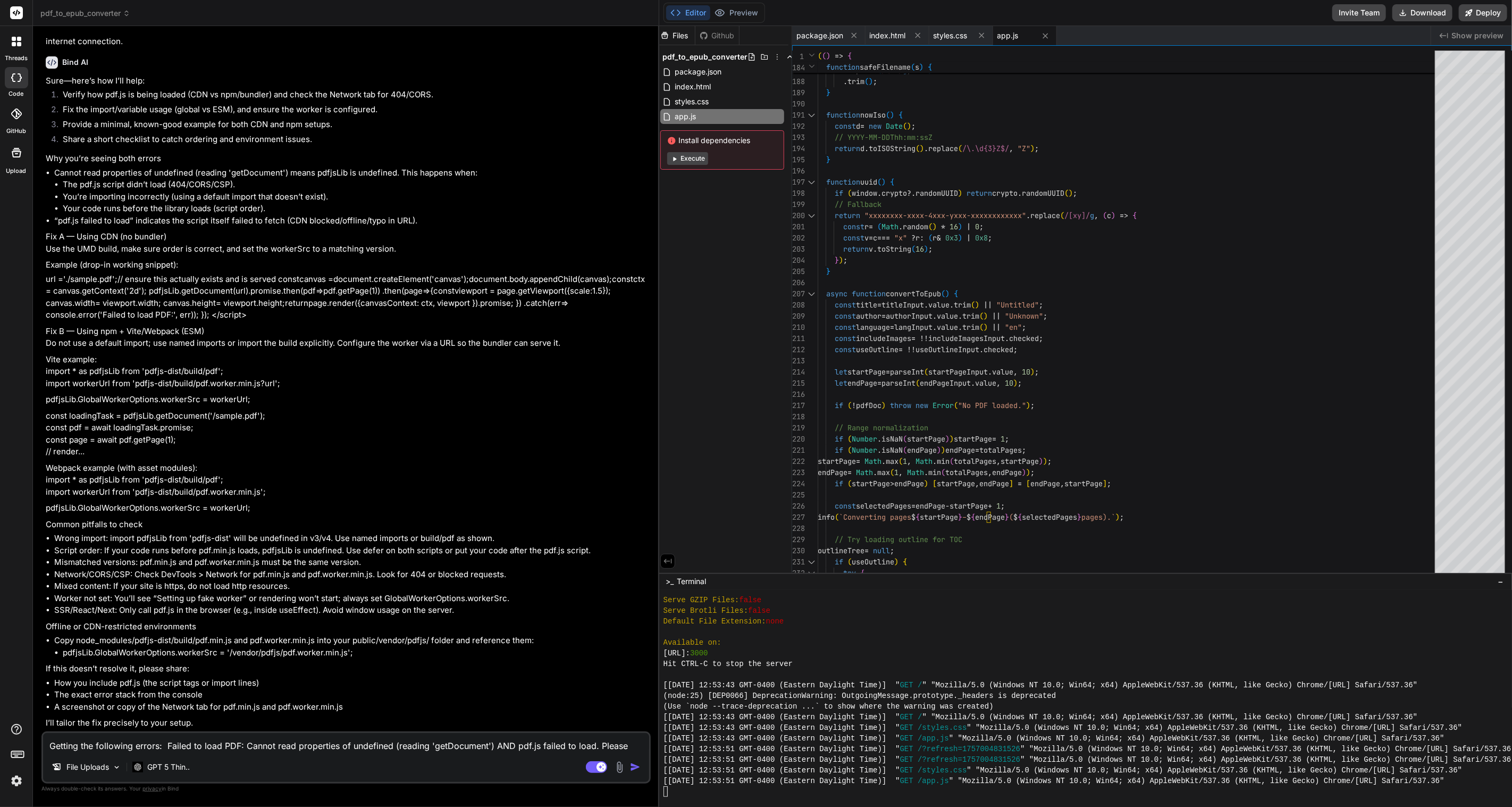
scroll to position [613, 0]
click at [227, 741] on textarea "Getting the following errors: Failed to load PDF: Cannot read properties of und…" at bounding box center [346, 742] width 606 height 20
click at [734, 11] on button "Preview" at bounding box center [735, 12] width 52 height 15
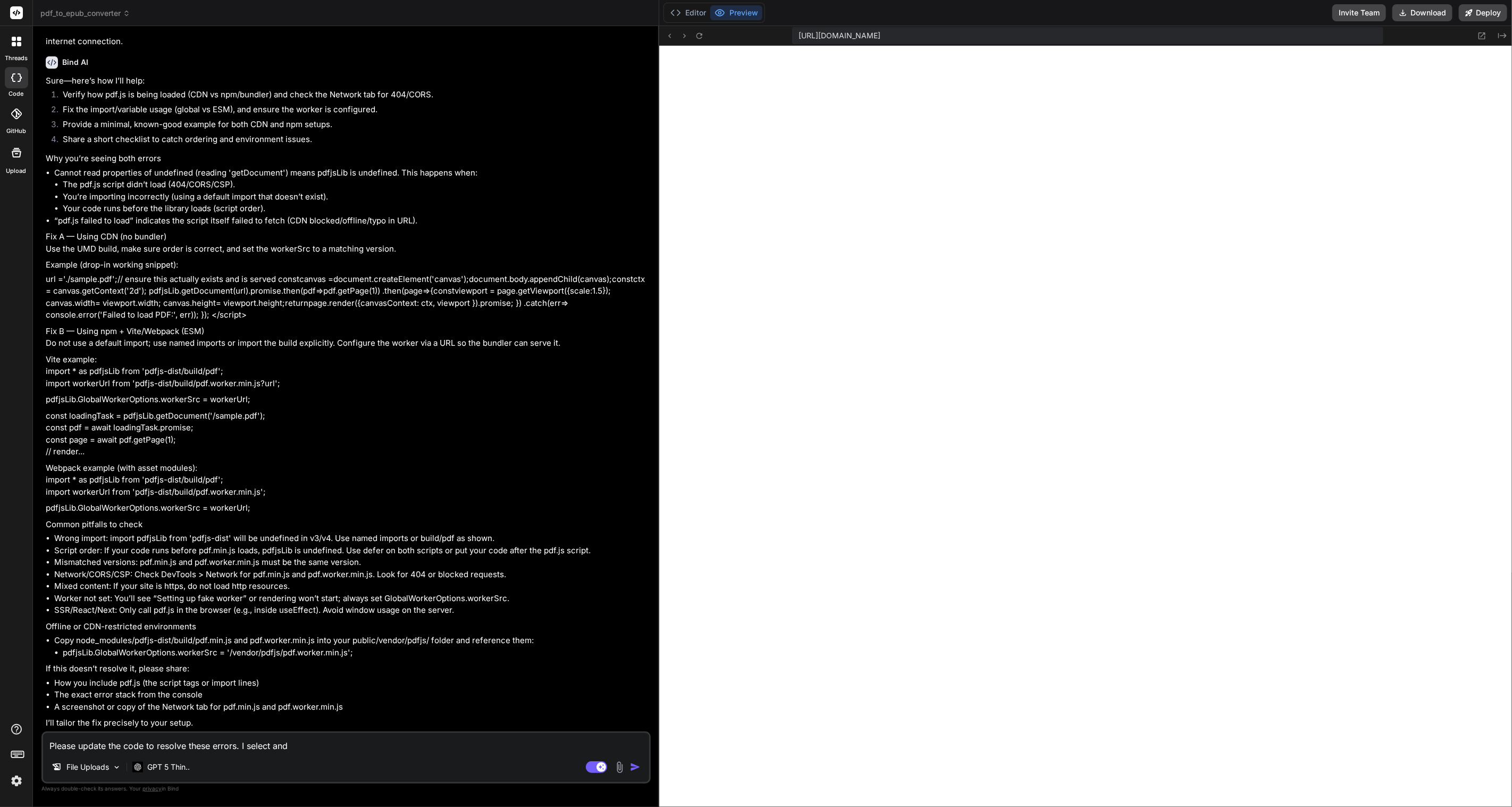
click at [294, 744] on textarea "Please update the code to resolve these errors. I select and" at bounding box center [346, 742] width 606 height 20
click at [478, 747] on textarea "Please update the code to resolve these errors. I select a PDF and get the erro…" at bounding box center [346, 742] width 606 height 20
paste textarea "Failed to load PDF: Cannot read properties of undefined (reading 'getDocument')"
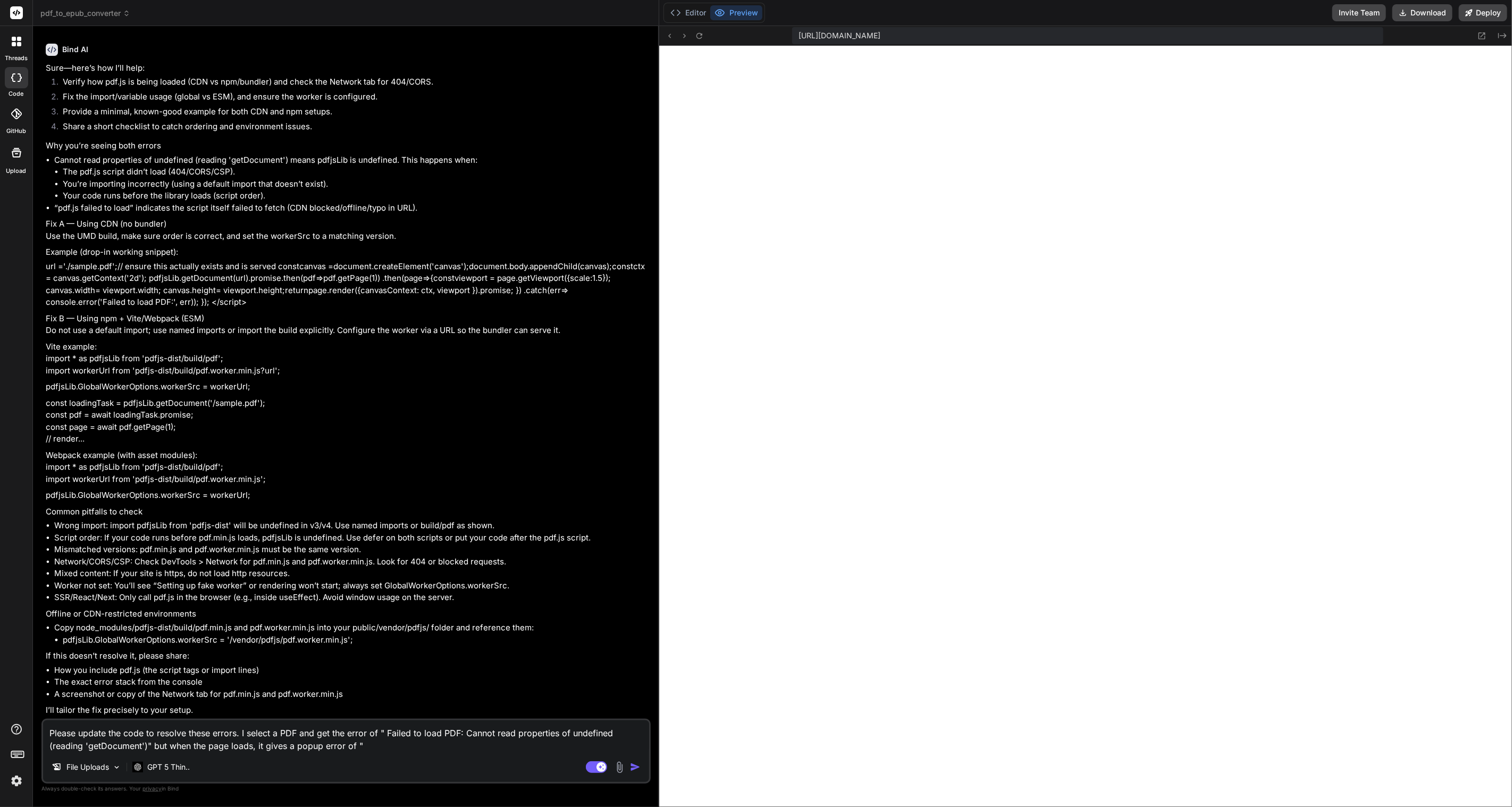
paste textarea "pdf.js failed to load. Please check your internet connection."
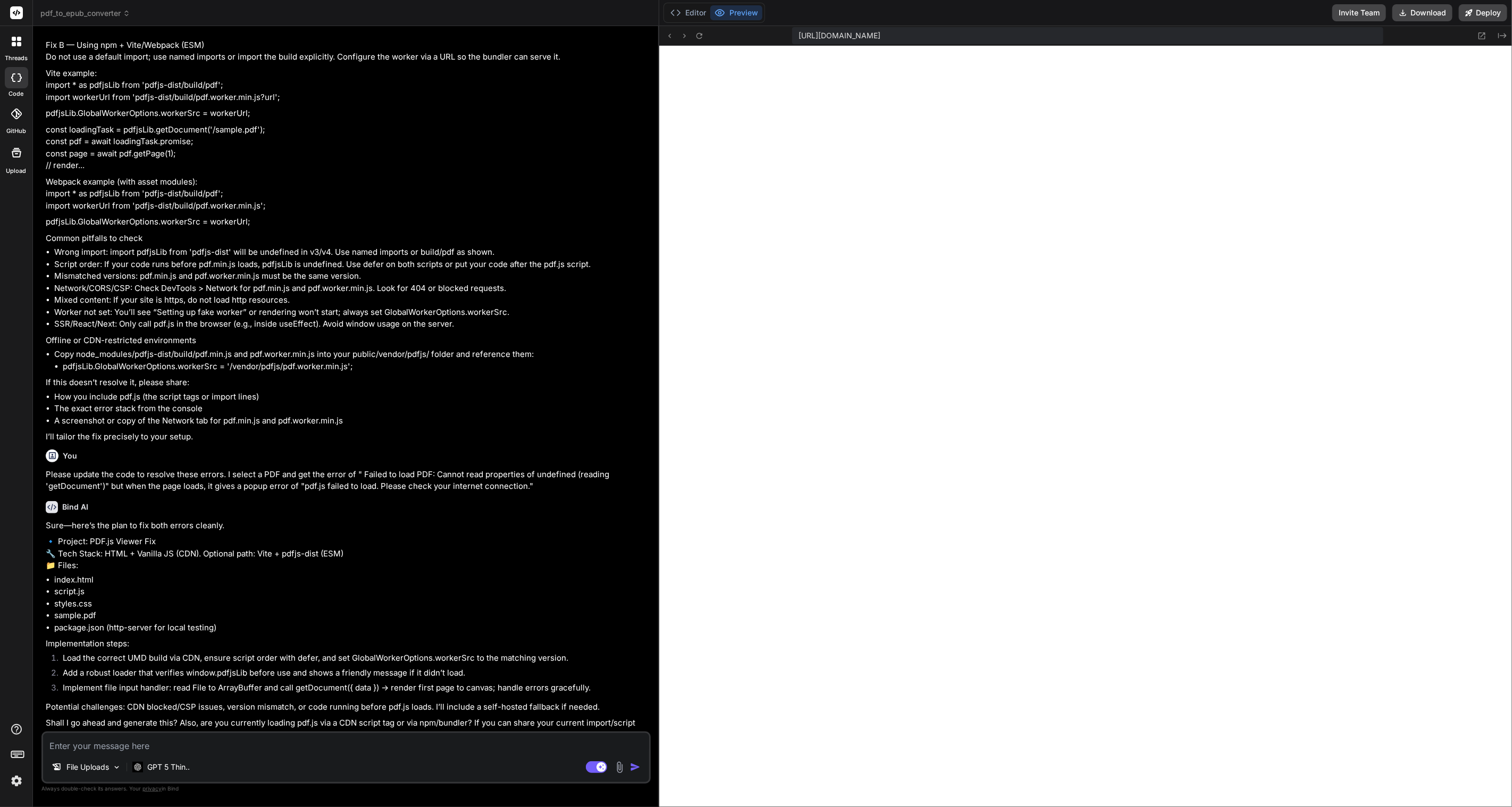
scroll to position [934, 0]
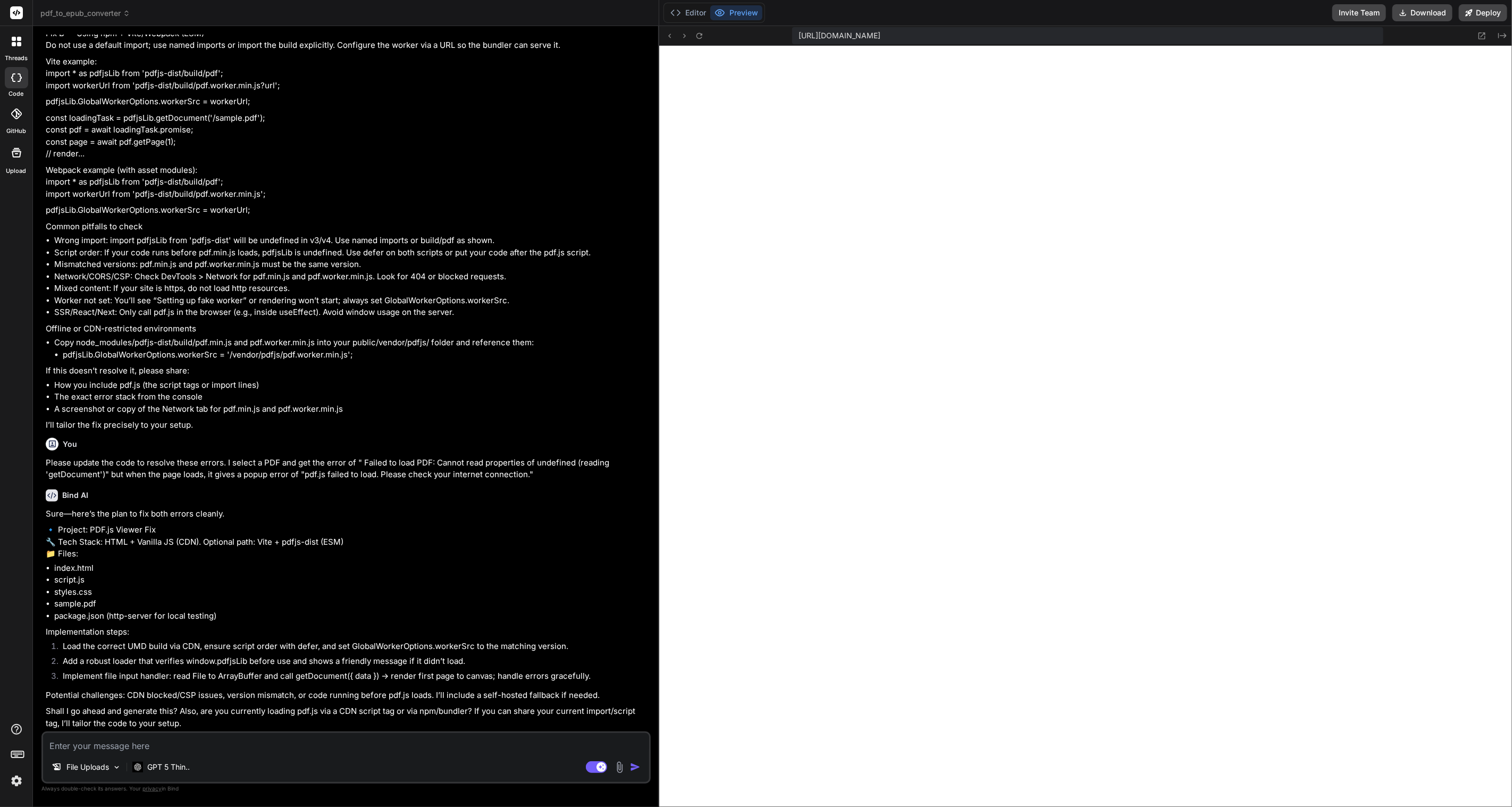
click at [345, 600] on li "sample.pdf" at bounding box center [351, 603] width 594 height 12
click at [253, 743] on textarea at bounding box center [346, 742] width 606 height 20
click at [101, 745] on textarea "Yes please thnk you" at bounding box center [346, 742] width 606 height 20
click at [243, 747] on textarea "Yes please thank you" at bounding box center [346, 742] width 606 height 20
click at [350, 747] on textarea "Yes please thank you not sure where the pdf.js is coming from but please mke th…" at bounding box center [346, 742] width 606 height 20
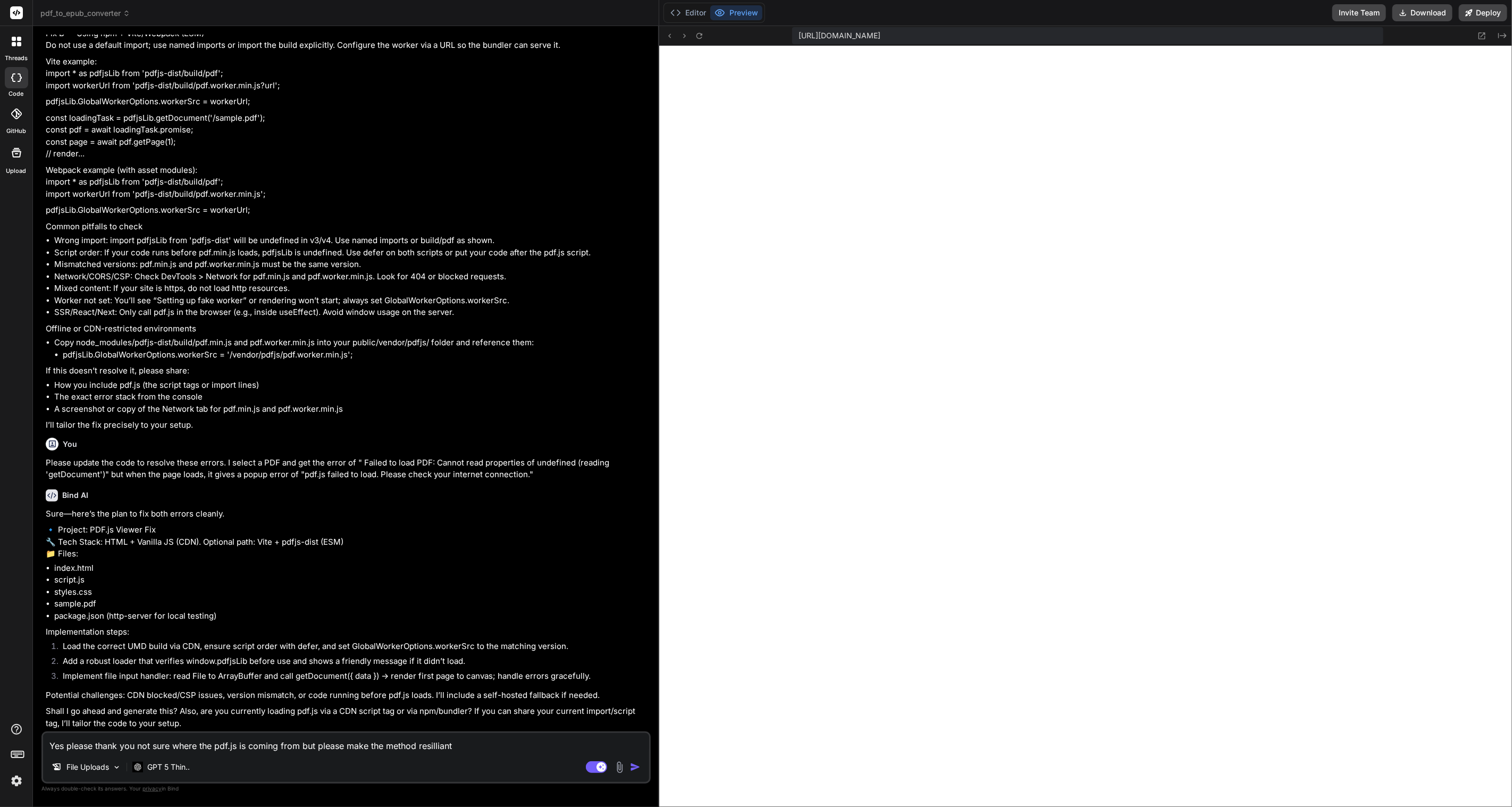
click at [427, 746] on textarea "Yes please thank you not sure where the pdf.js is coming from but please make t…" at bounding box center [346, 742] width 606 height 20
click at [638, 768] on img "button" at bounding box center [635, 766] width 11 height 11
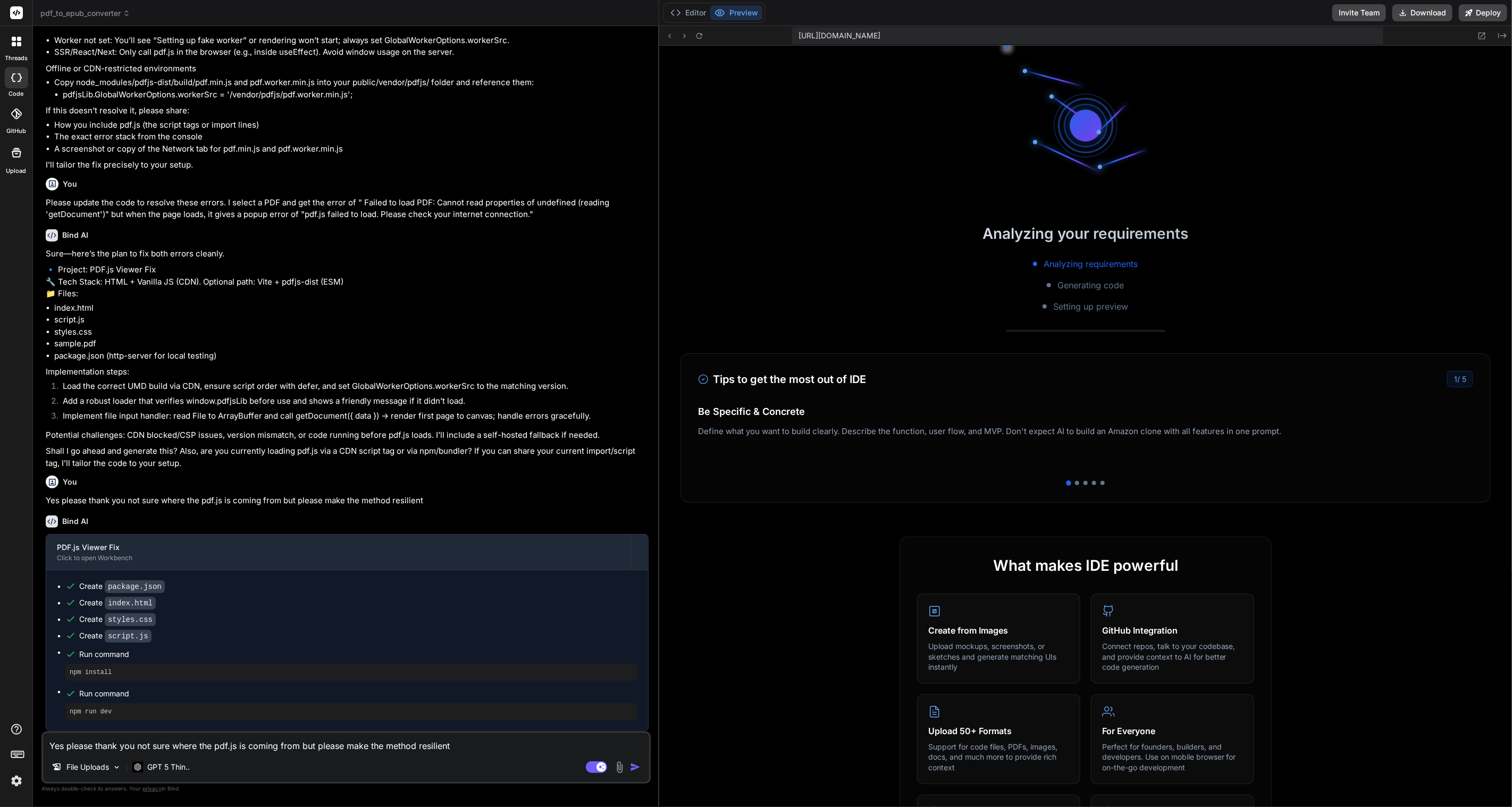
scroll to position [2265, 0]
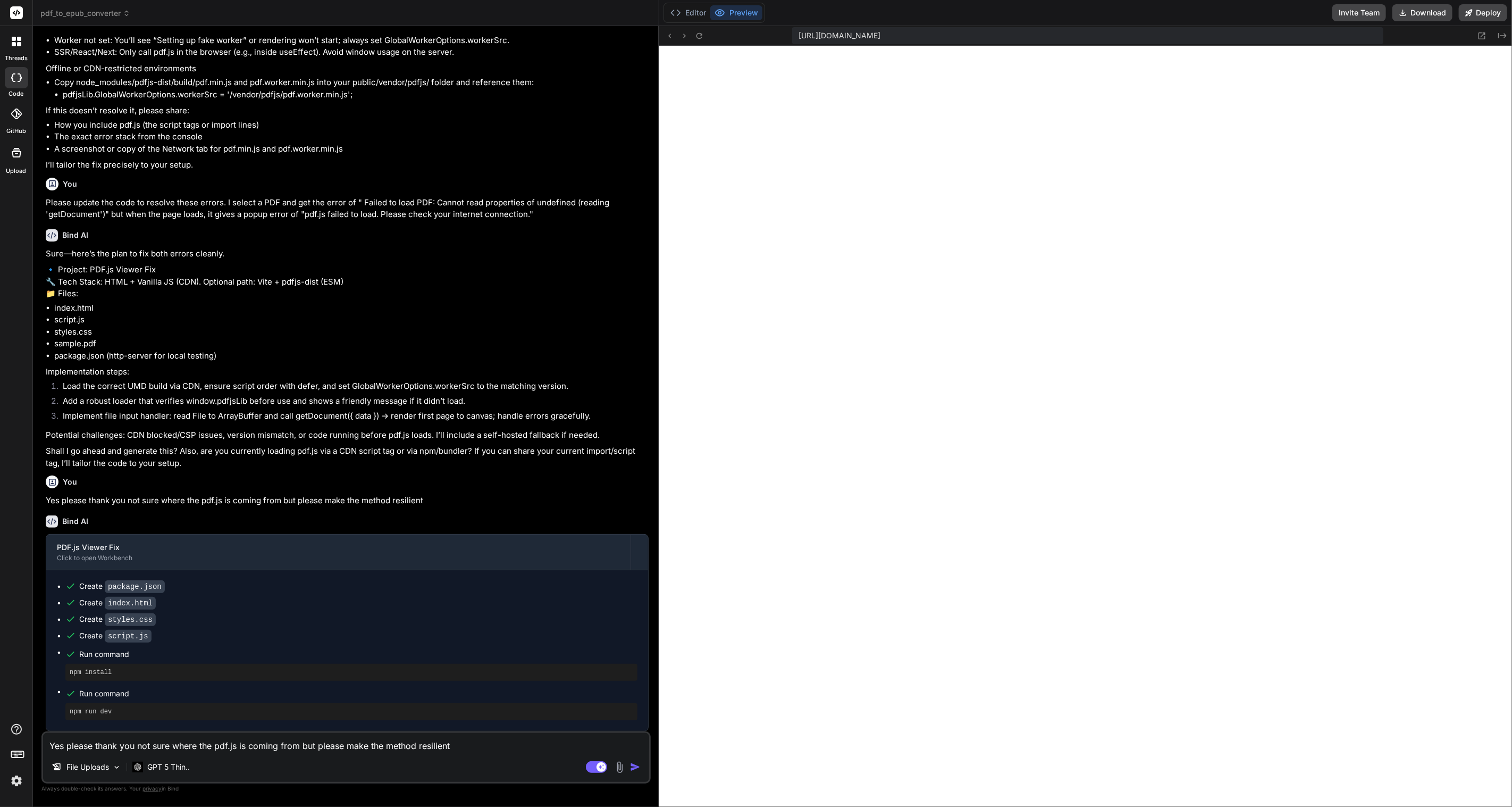
click at [189, 747] on textarea "Yes please thank you not sure where the pdf.js is coming from but please make t…" at bounding box center [346, 742] width 606 height 20
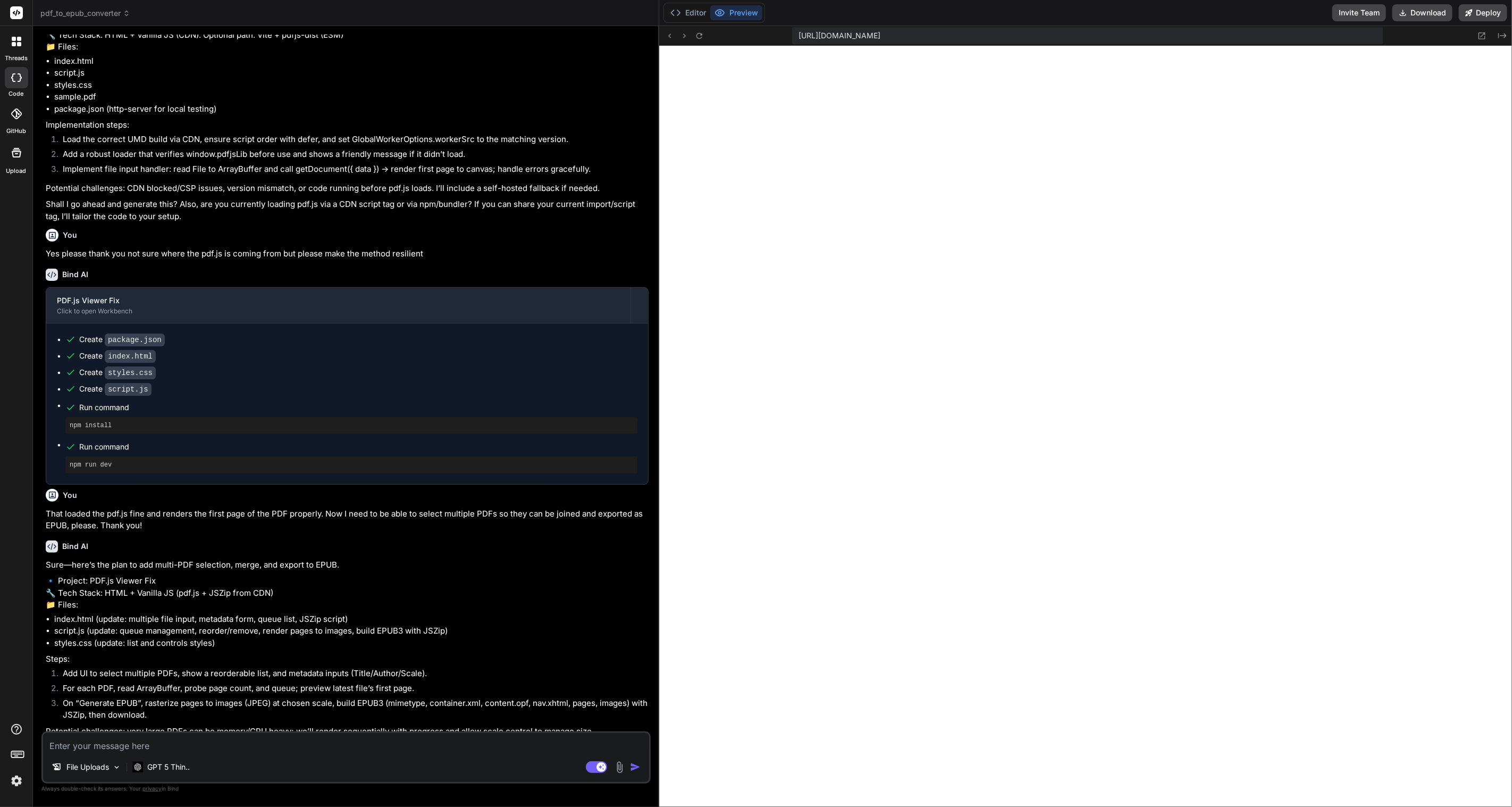
scroll to position [1487, 0]
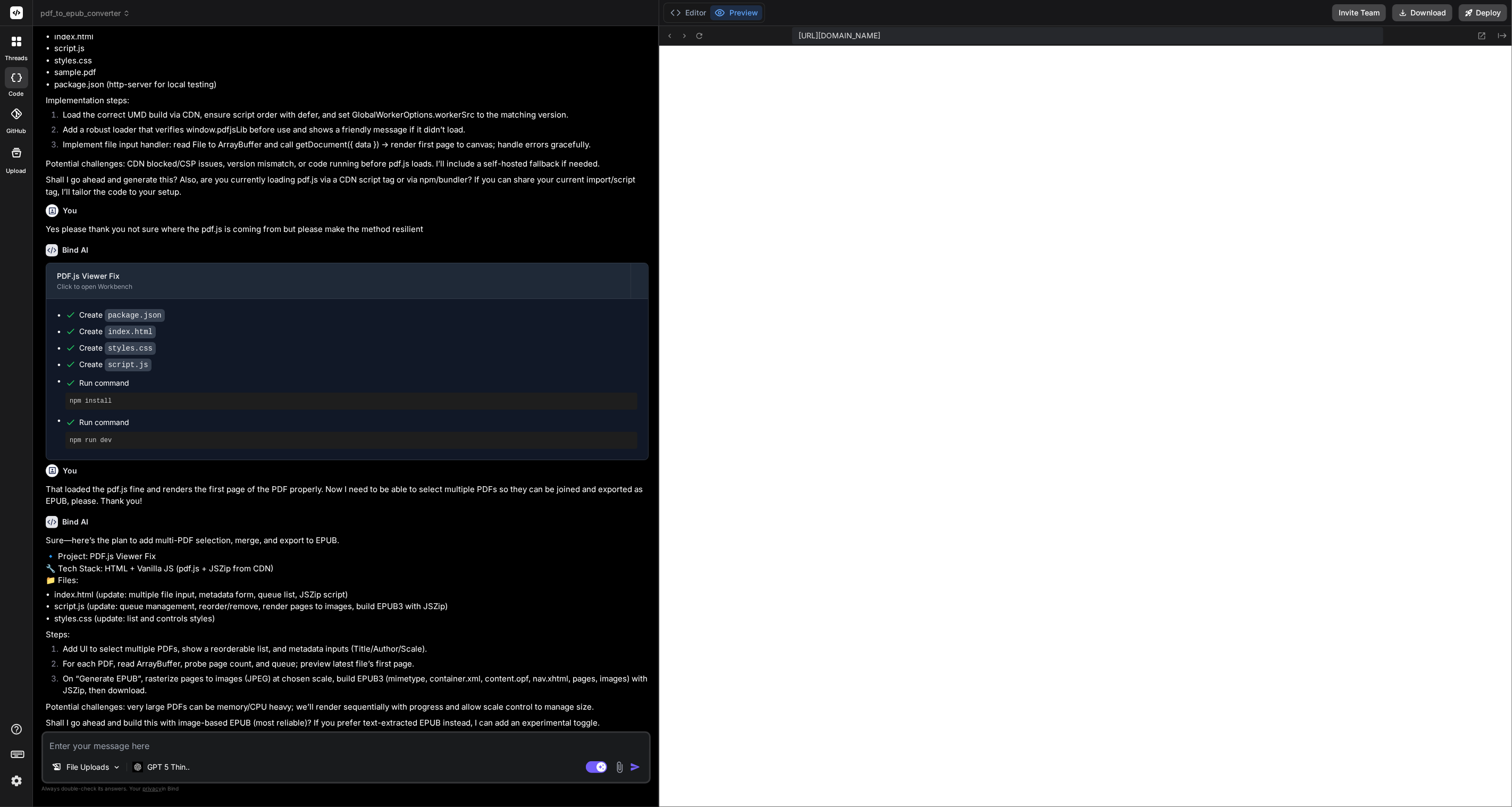
click at [215, 748] on textarea at bounding box center [346, 742] width 606 height 20
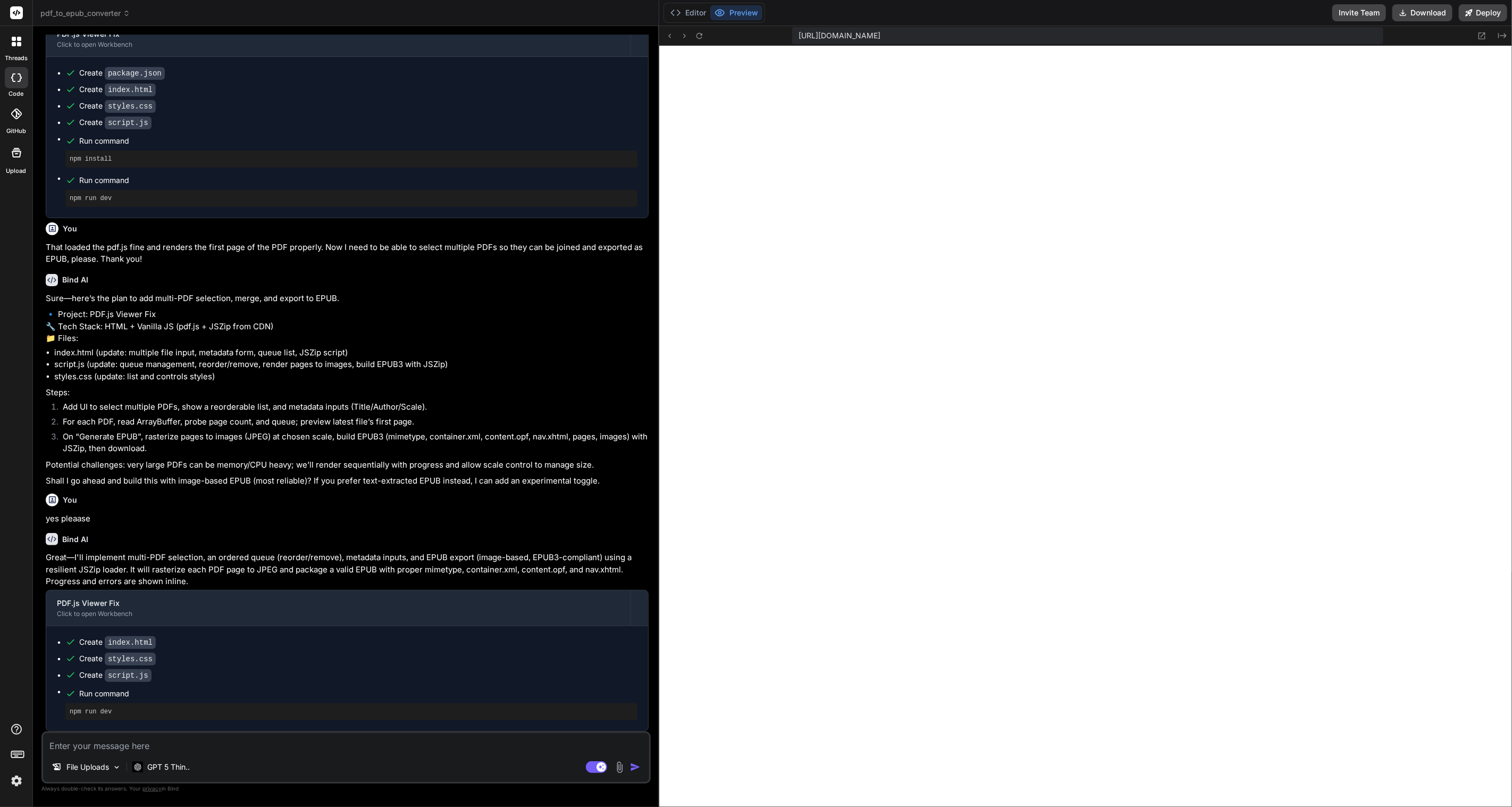
scroll to position [2722, 0]
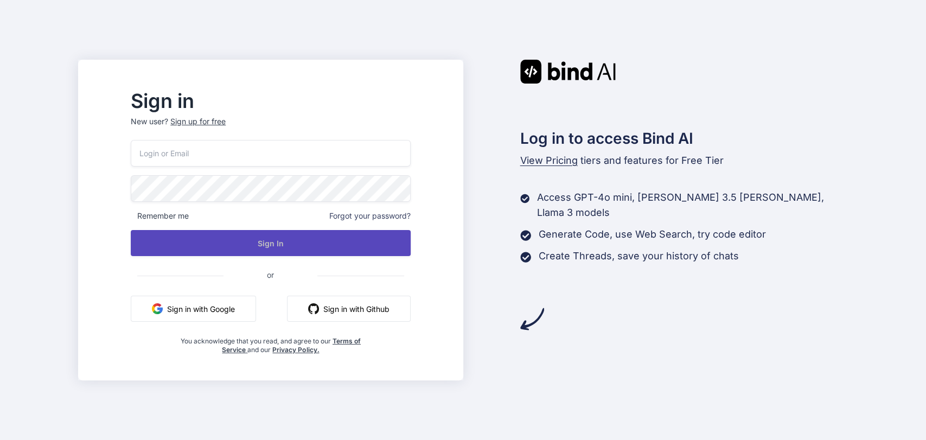
type input "grand.central.station@proton.me"
click at [242, 245] on button "Sign In" at bounding box center [270, 243] width 279 height 26
click at [355, 238] on button "Sign In" at bounding box center [270, 243] width 279 height 26
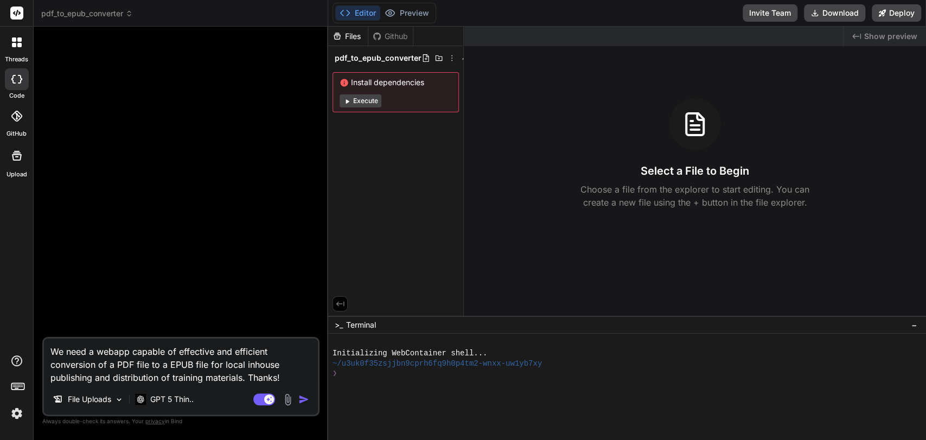
click at [280, 373] on textarea "We need a webapp capable of effective and efficient conversion of a PDF file to…" at bounding box center [181, 361] width 274 height 46
click at [268, 278] on div at bounding box center [181, 185] width 275 height 301
click at [201, 105] on div at bounding box center [181, 185] width 275 height 301
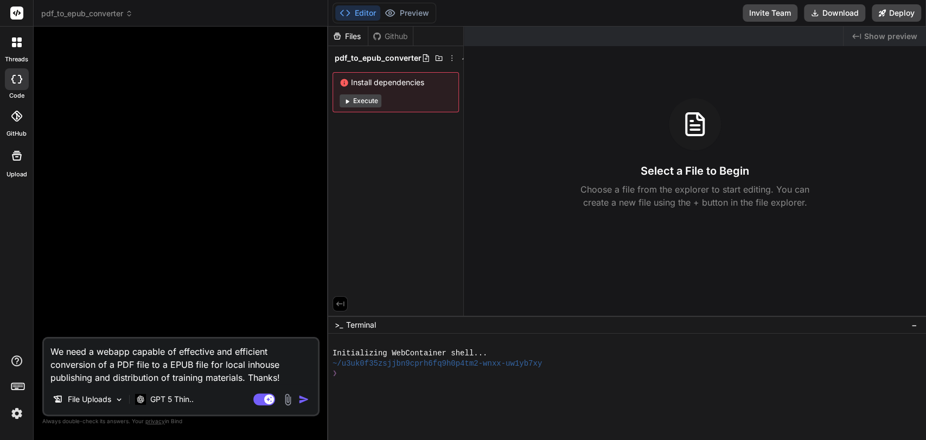
click at [10, 37] on div at bounding box center [16, 42] width 23 height 23
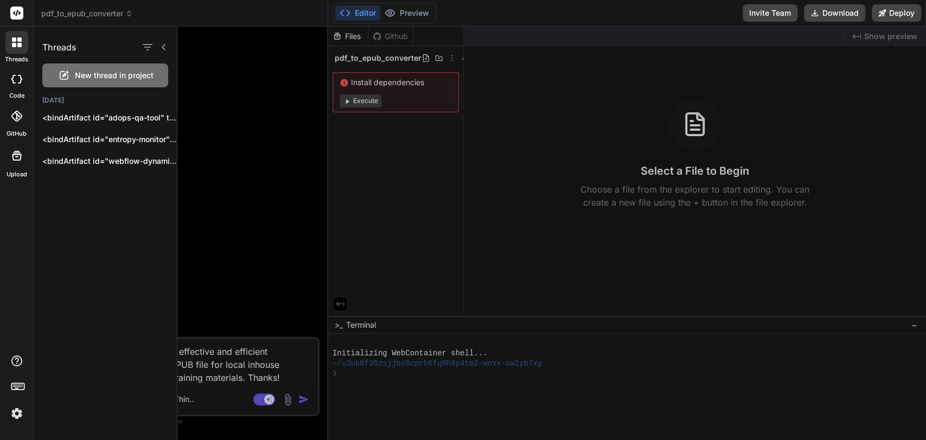
click at [18, 418] on img at bounding box center [17, 413] width 18 height 18
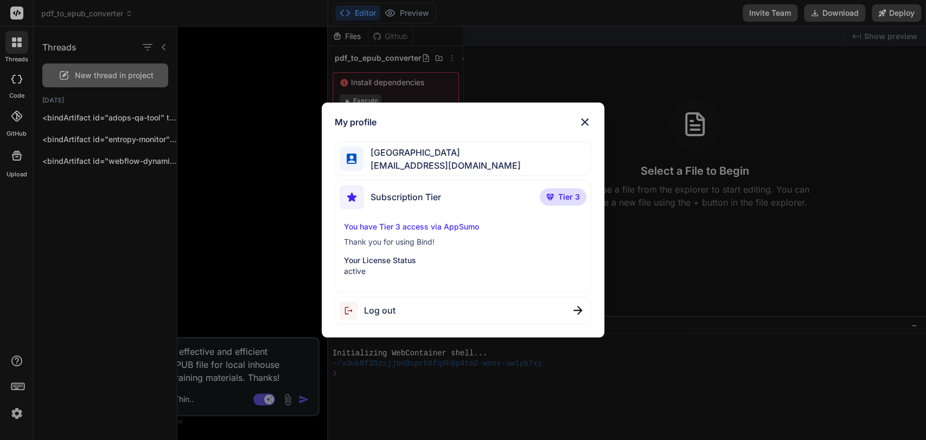
click at [575, 197] on span "Tier 3" at bounding box center [569, 196] width 22 height 11
click at [445, 222] on p "You have Tier 3 access via AppSumo" at bounding box center [463, 226] width 239 height 11
click at [580, 118] on img at bounding box center [584, 121] width 13 height 13
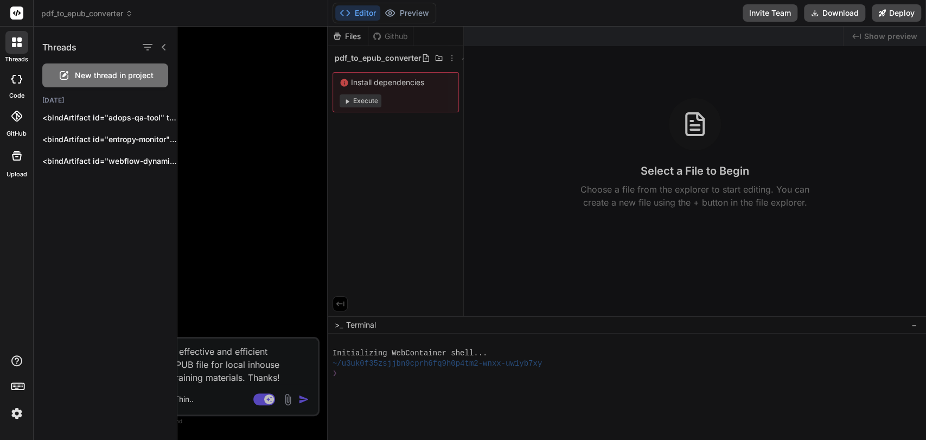
click at [234, 222] on div at bounding box center [551, 233] width 748 height 413
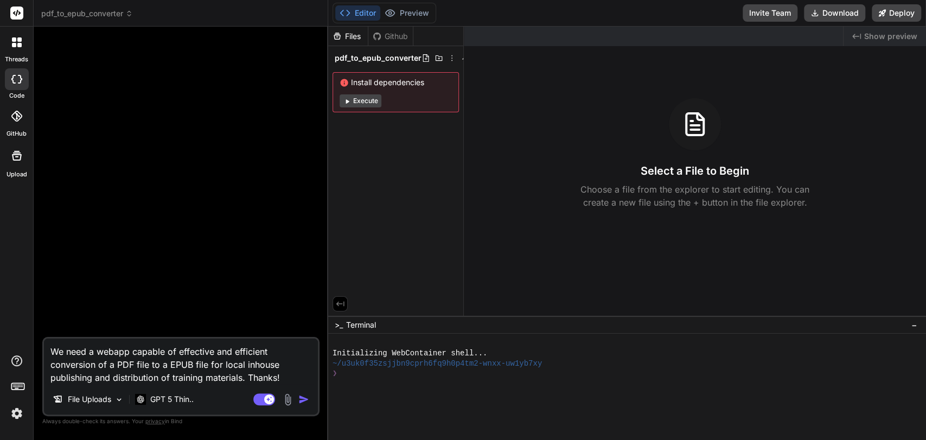
click at [21, 12] on rect at bounding box center [16, 13] width 13 height 13
click at [20, 37] on icon at bounding box center [17, 42] width 10 height 10
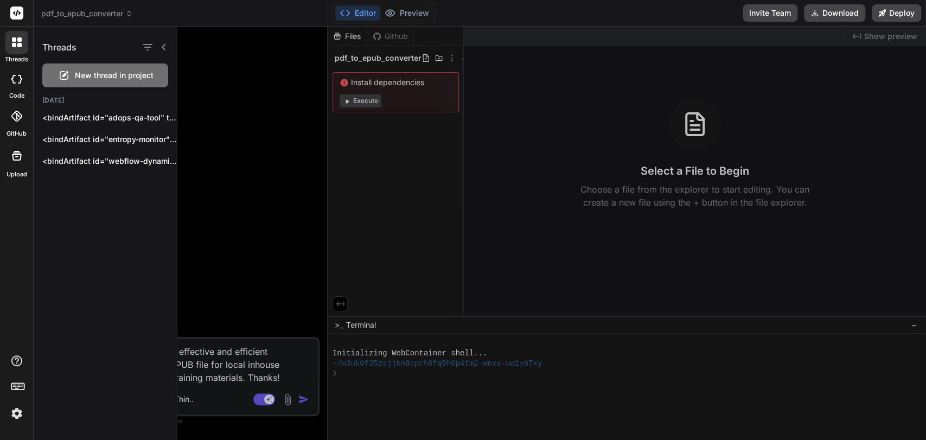
click at [22, 79] on div at bounding box center [17, 79] width 24 height 22
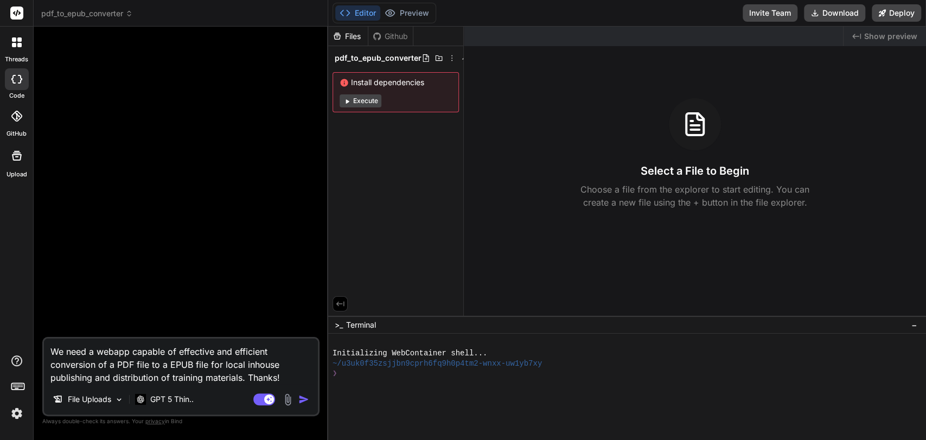
click at [5, 115] on div at bounding box center [17, 116] width 24 height 24
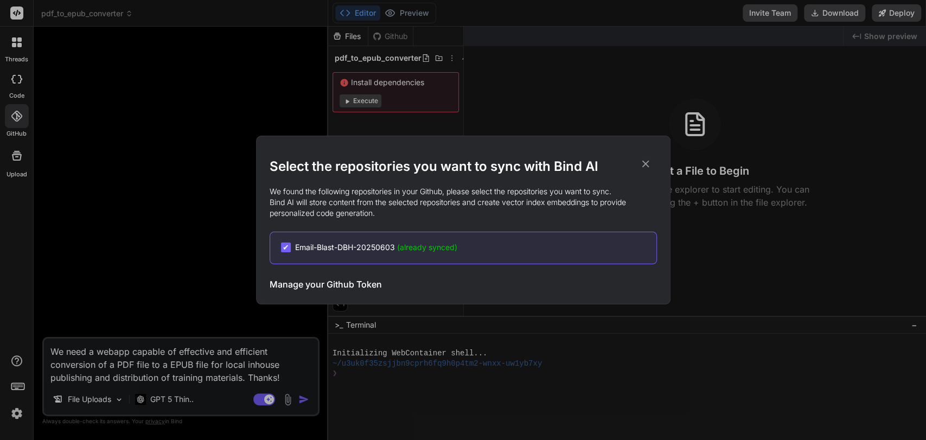
click at [13, 158] on div "Select the repositories you want to sync with Bind AI We found the following re…" at bounding box center [463, 220] width 926 height 440
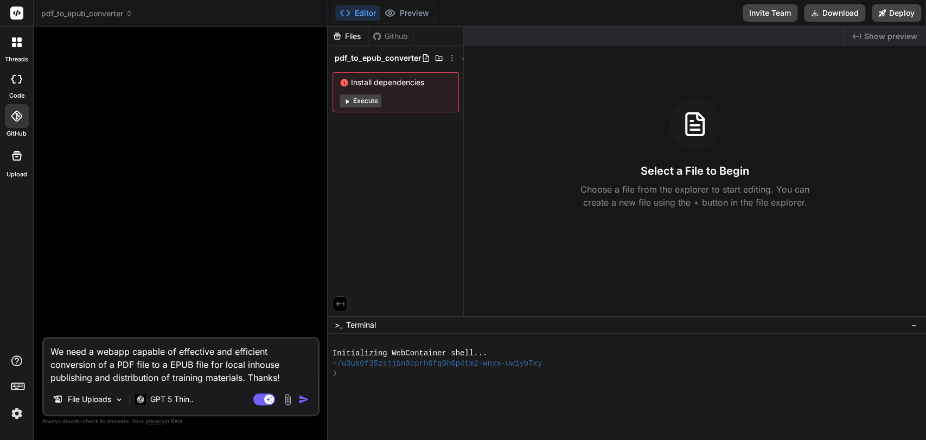
click at [20, 158] on icon at bounding box center [17, 156] width 10 height 10
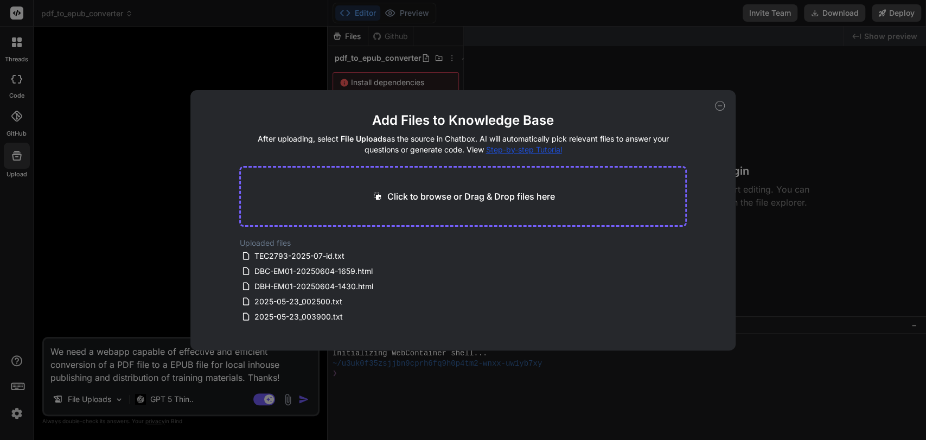
click at [1, 184] on div "Add Files to Knowledge Base After uploading, select File Uploads as the source …" at bounding box center [463, 220] width 926 height 440
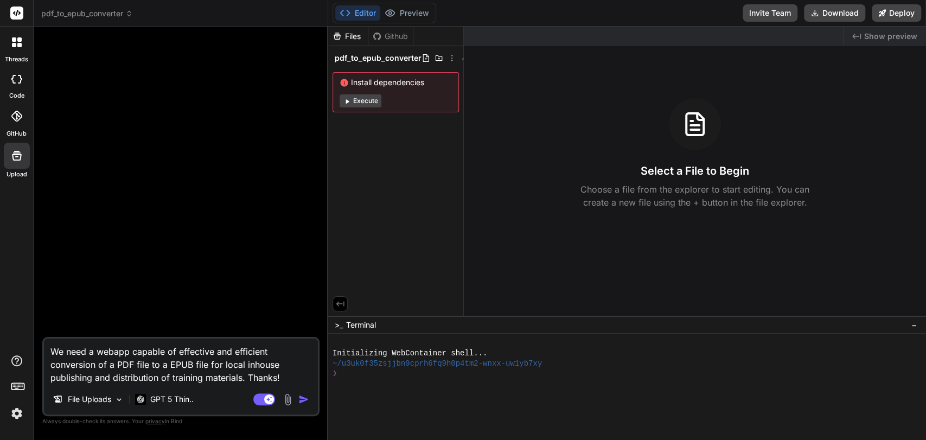
click at [22, 46] on div at bounding box center [16, 42] width 23 height 23
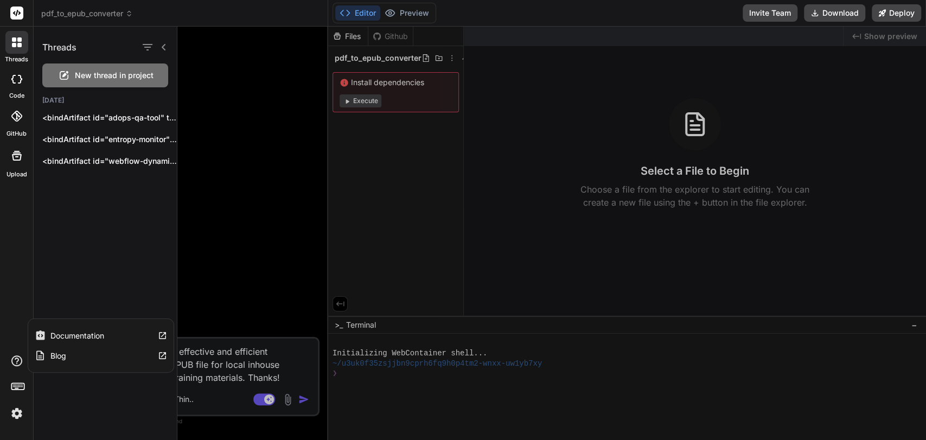
click at [18, 357] on icon at bounding box center [16, 360] width 13 height 13
click at [68, 331] on label "Documentation" at bounding box center [77, 335] width 54 height 11
click at [21, 119] on icon at bounding box center [16, 116] width 11 height 11
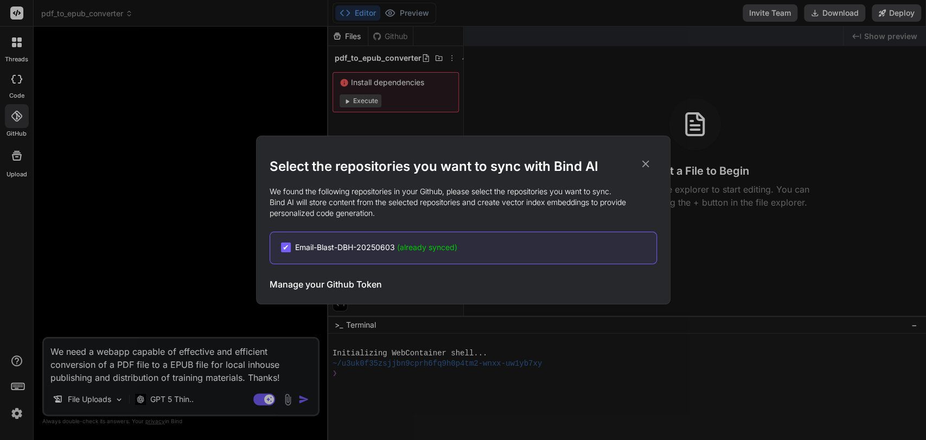
click at [20, 47] on div "Select the repositories you want to sync with Bind AI We found the following re…" at bounding box center [463, 220] width 926 height 440
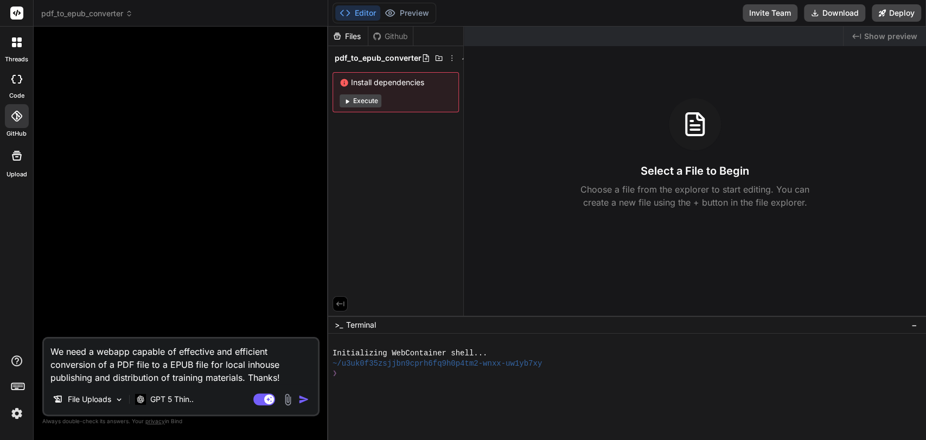
click at [79, 17] on span "pdf_to_epub_converter" at bounding box center [87, 13] width 92 height 11
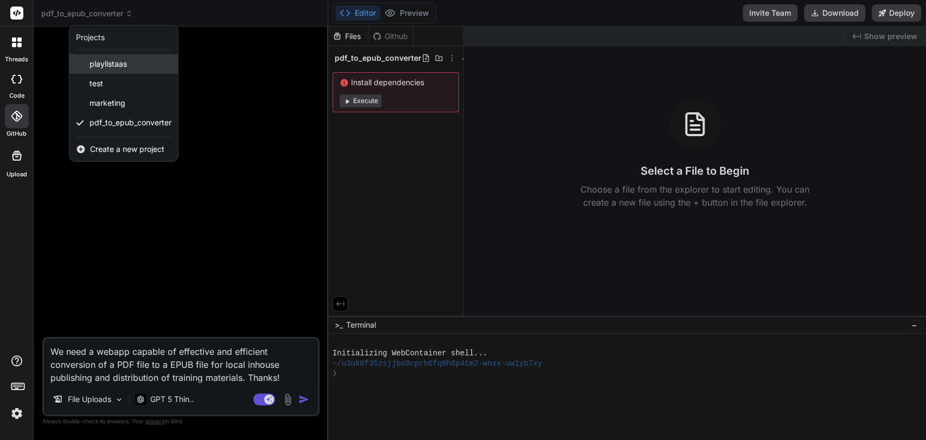
click at [95, 69] on div "playlistaas" at bounding box center [123, 64] width 108 height 20
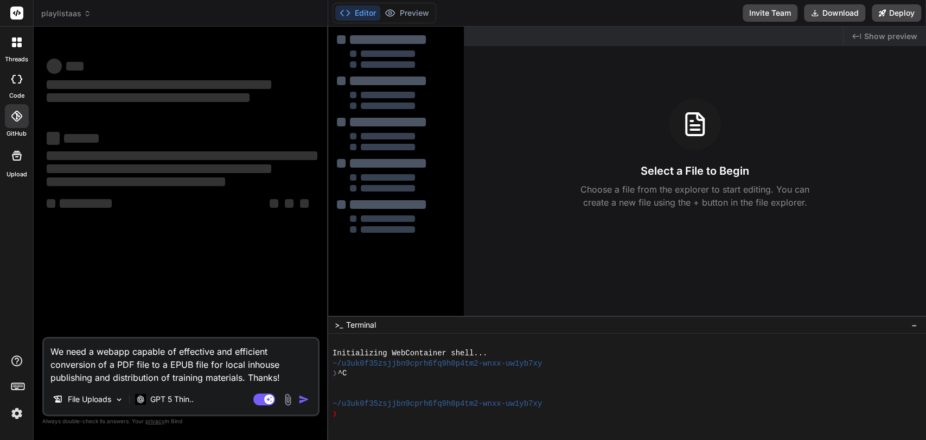
type textarea "x"
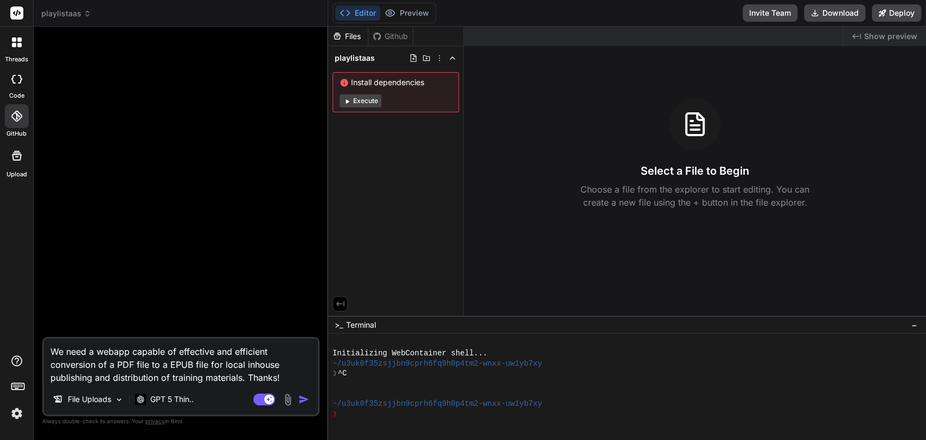
click at [219, 350] on textarea "We need a webapp capable of effective and efficient conversion of a PDF file to…" at bounding box center [181, 361] width 274 height 46
type textarea "x"
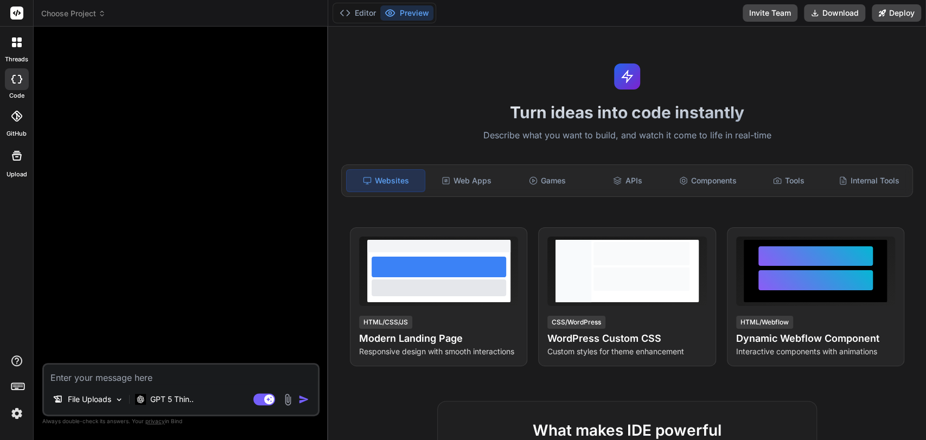
type textarea "x"
